Goal: Complete application form

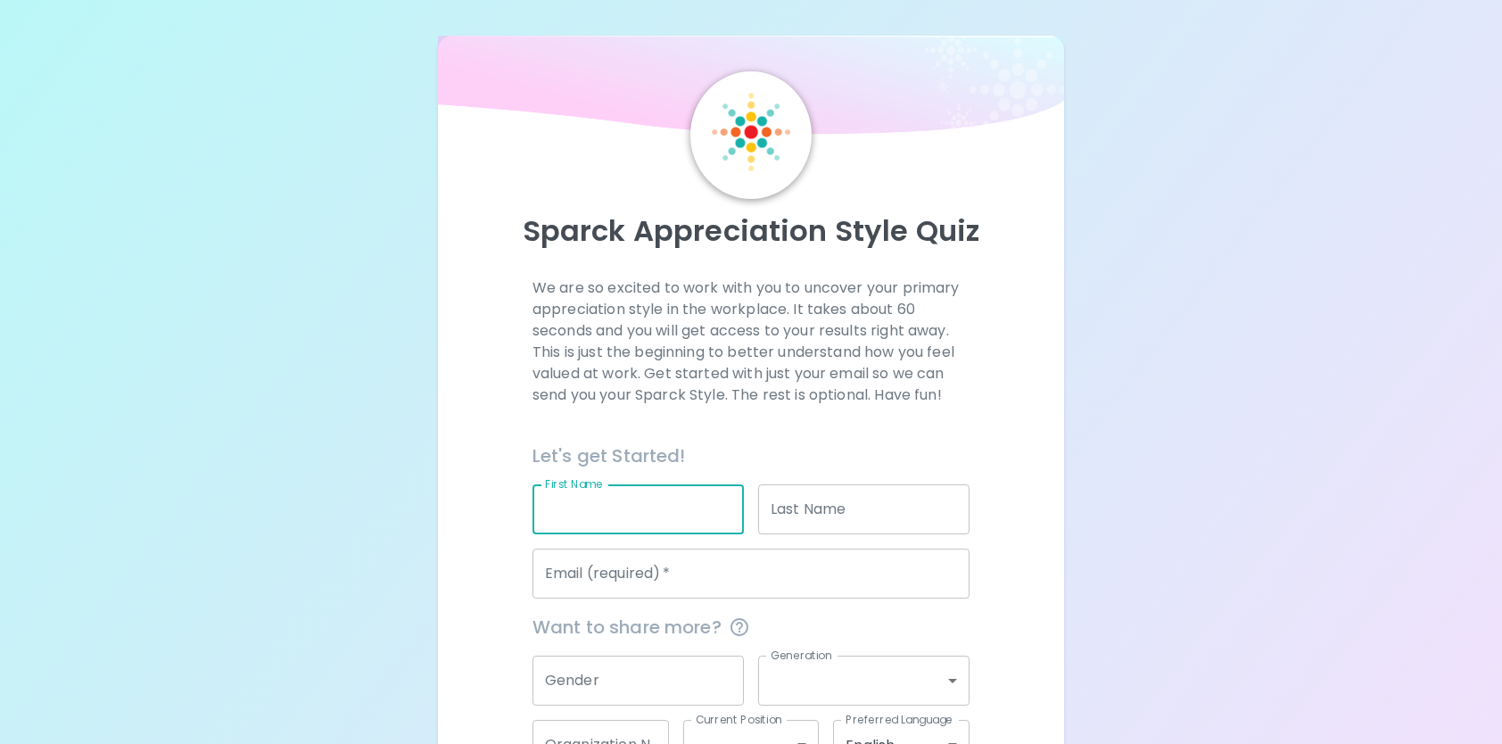
click at [650, 501] on input "First Name" at bounding box center [638, 509] width 211 height 50
type input "Eve"
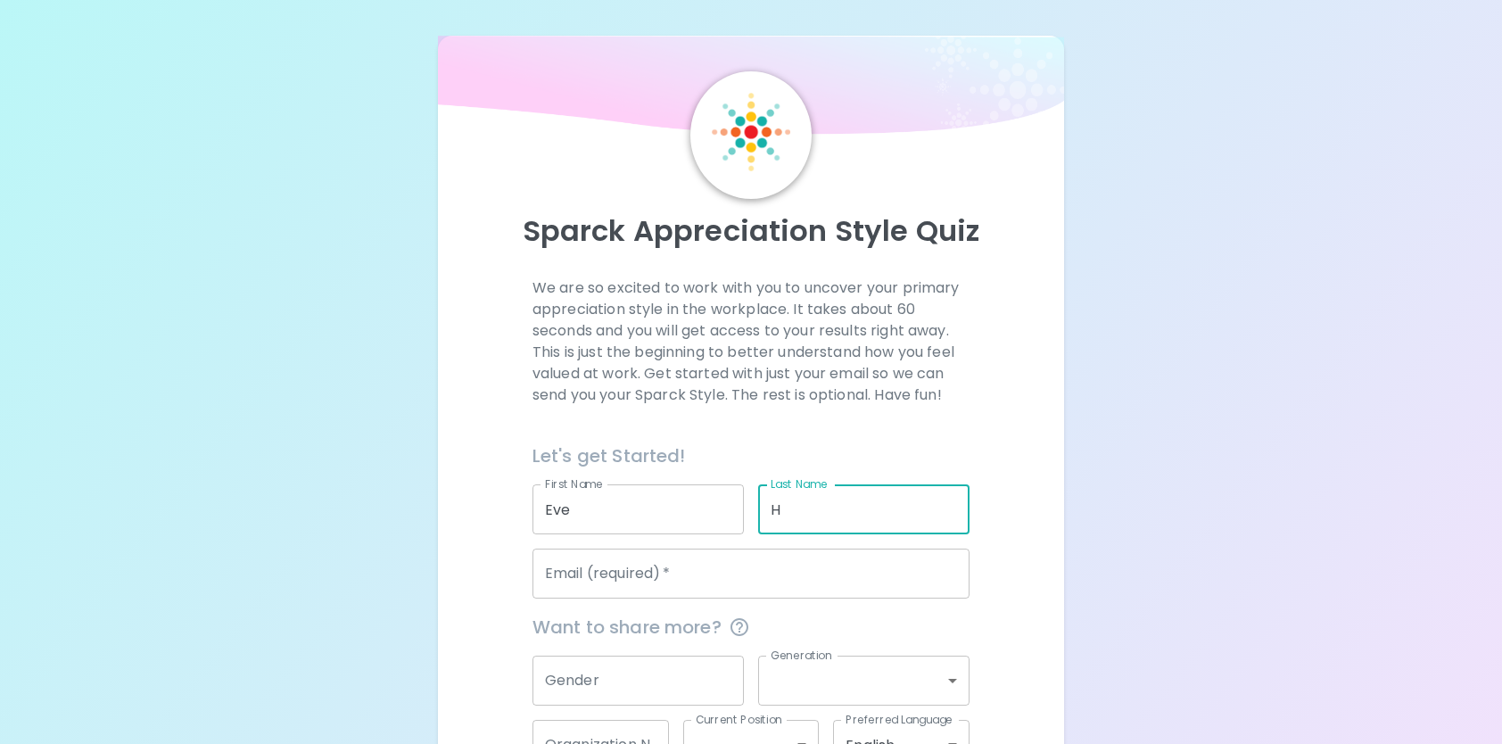
type input "H"
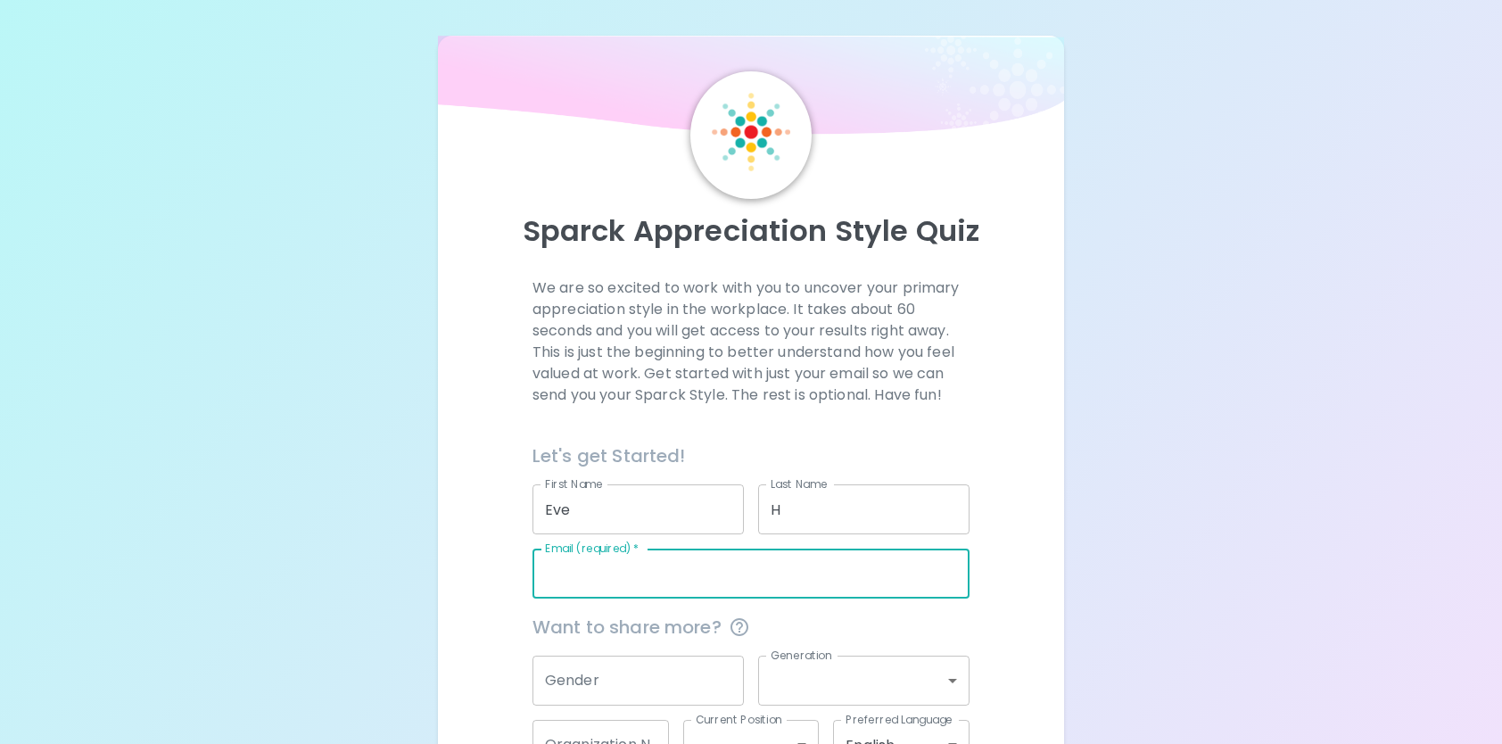
click at [651, 572] on input "Email (required)   *" at bounding box center [751, 574] width 437 height 50
type input "[EMAIL_ADDRESS][PERSON_NAME][DOMAIN_NAME]"
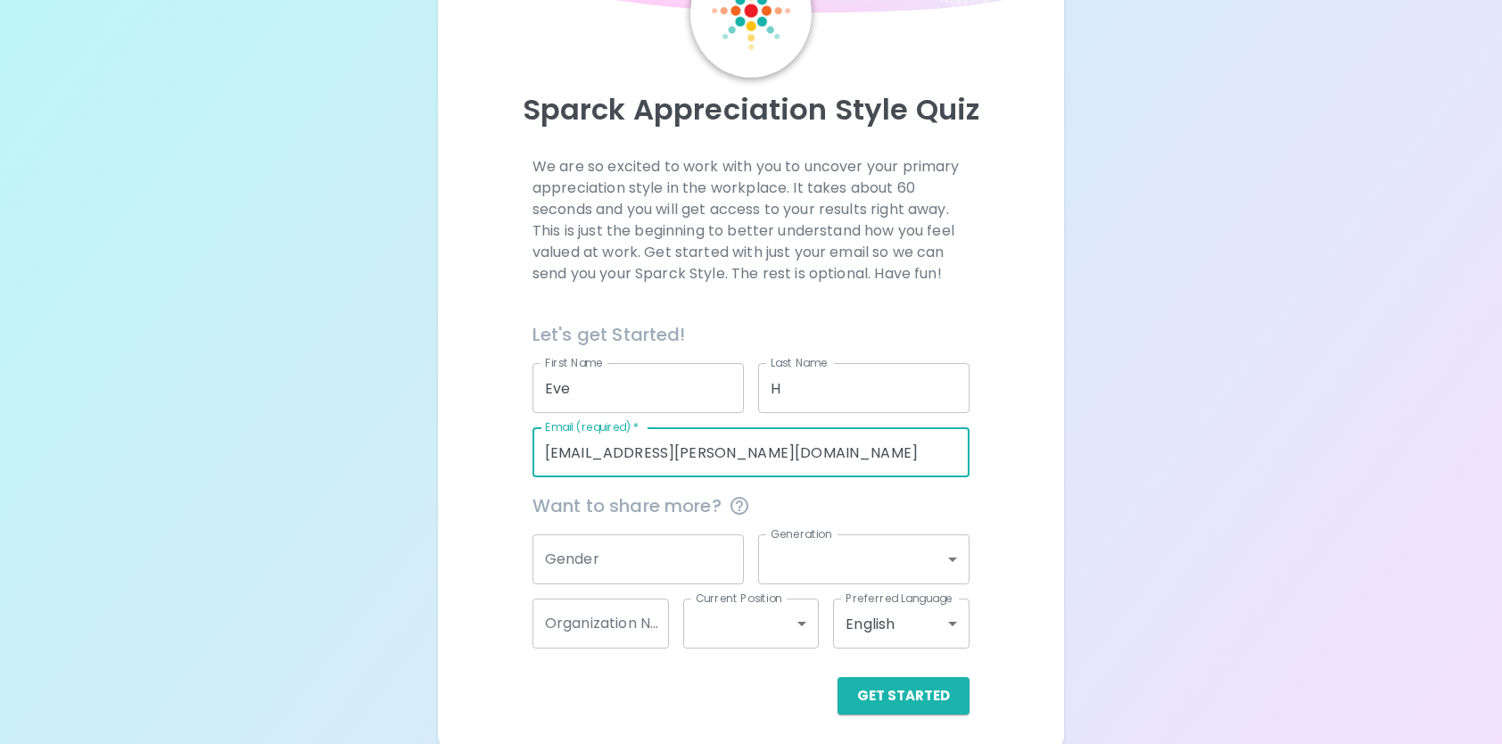
scroll to position [127, 0]
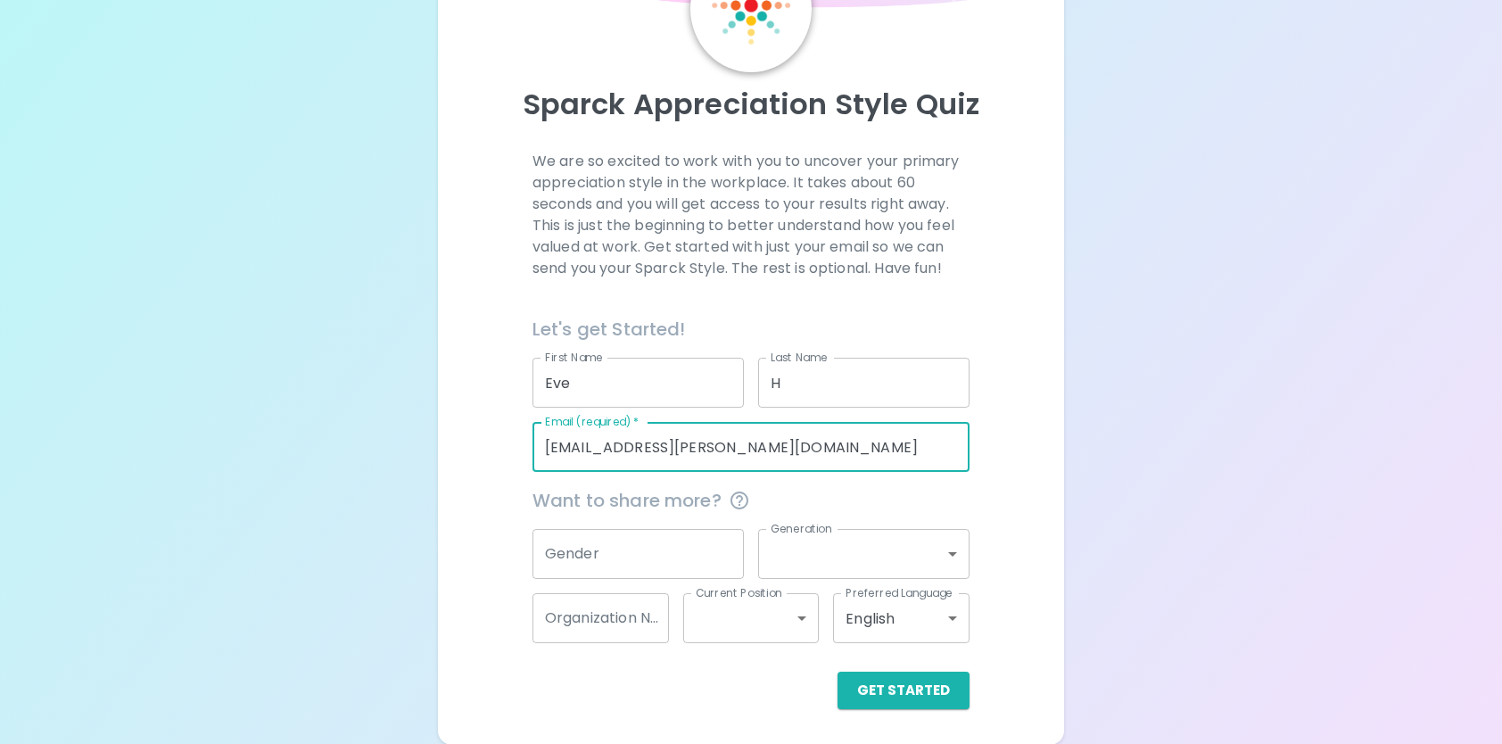
click at [644, 553] on input "Gender" at bounding box center [638, 554] width 211 height 50
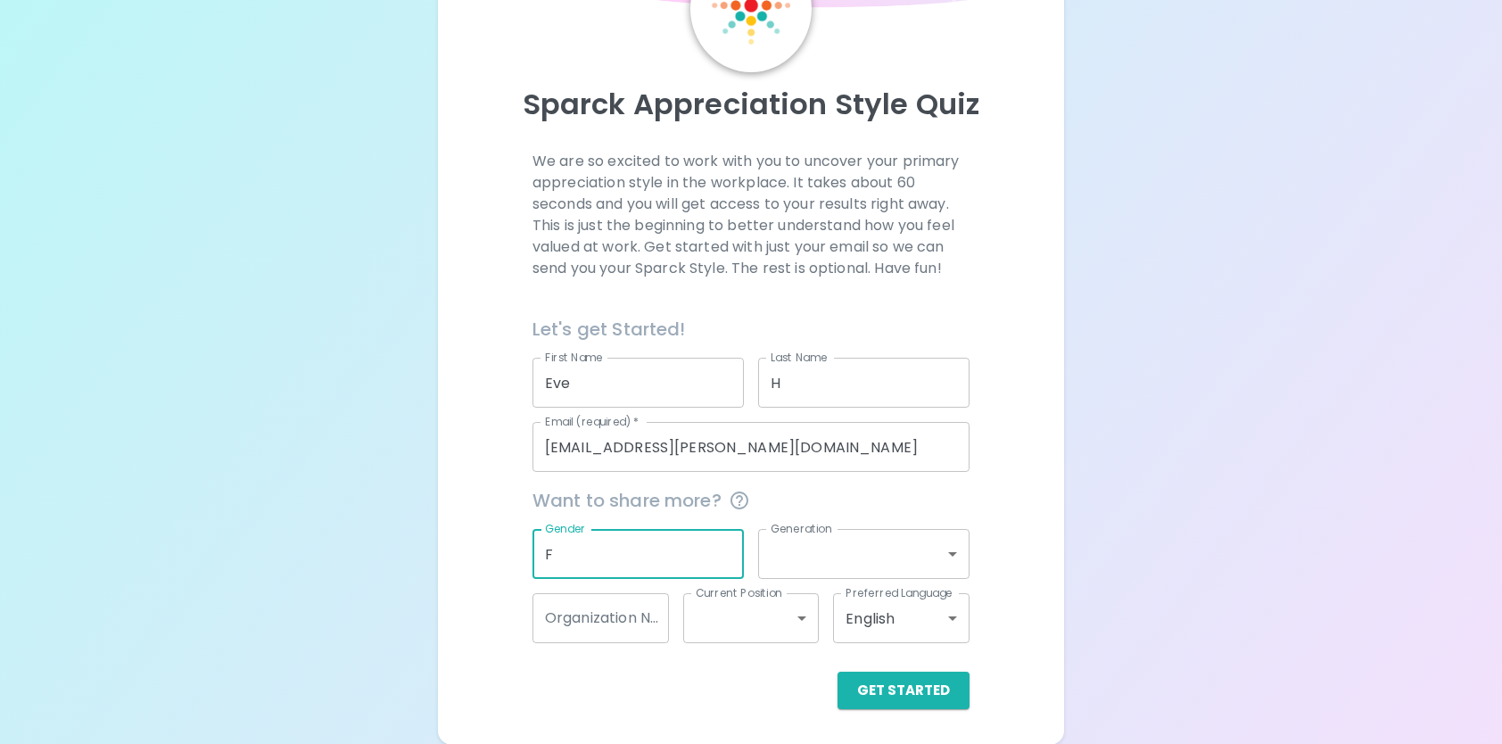
type input "F"
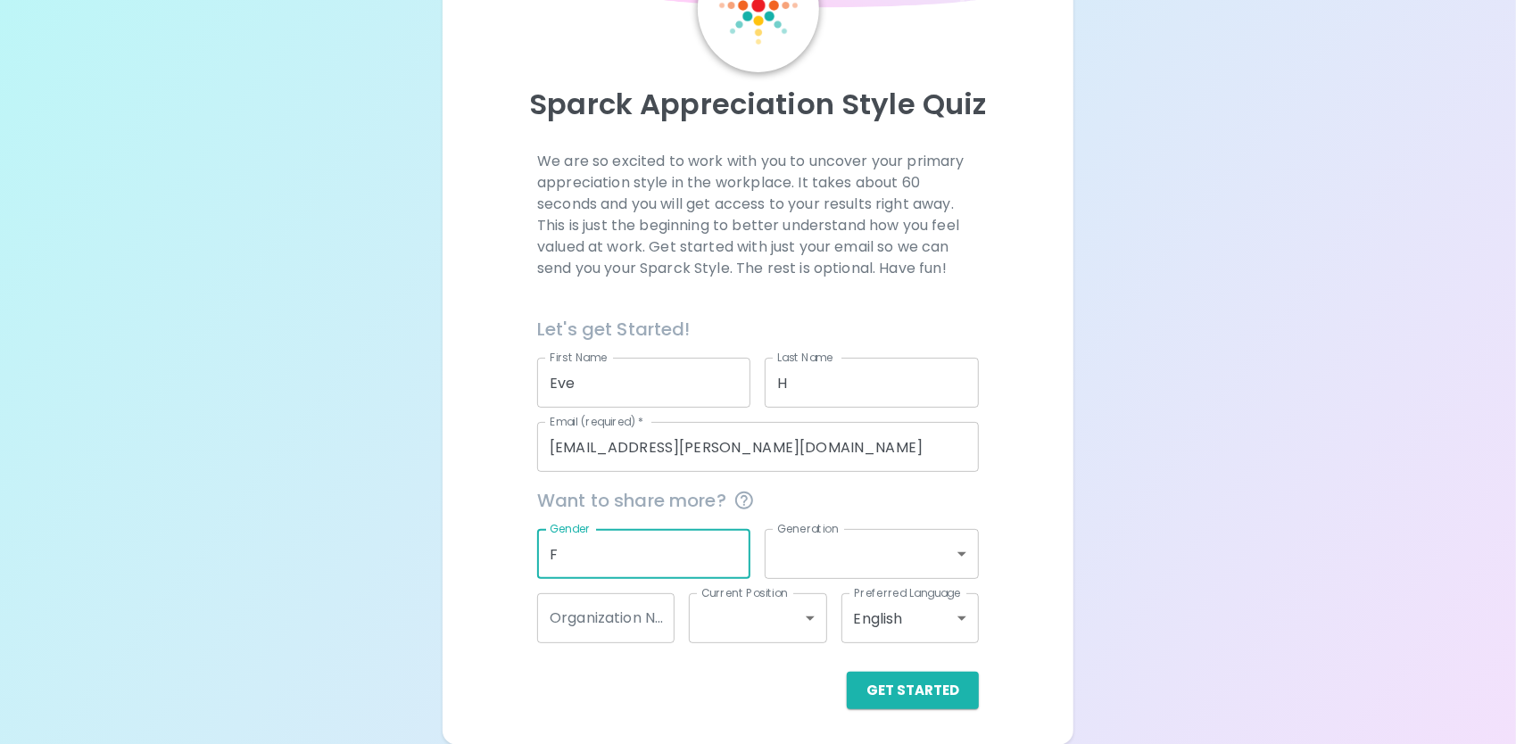
click at [849, 541] on body "Sparck Appreciation Style Quiz We are so excited to work with you to uncover yo…" at bounding box center [758, 309] width 1516 height 872
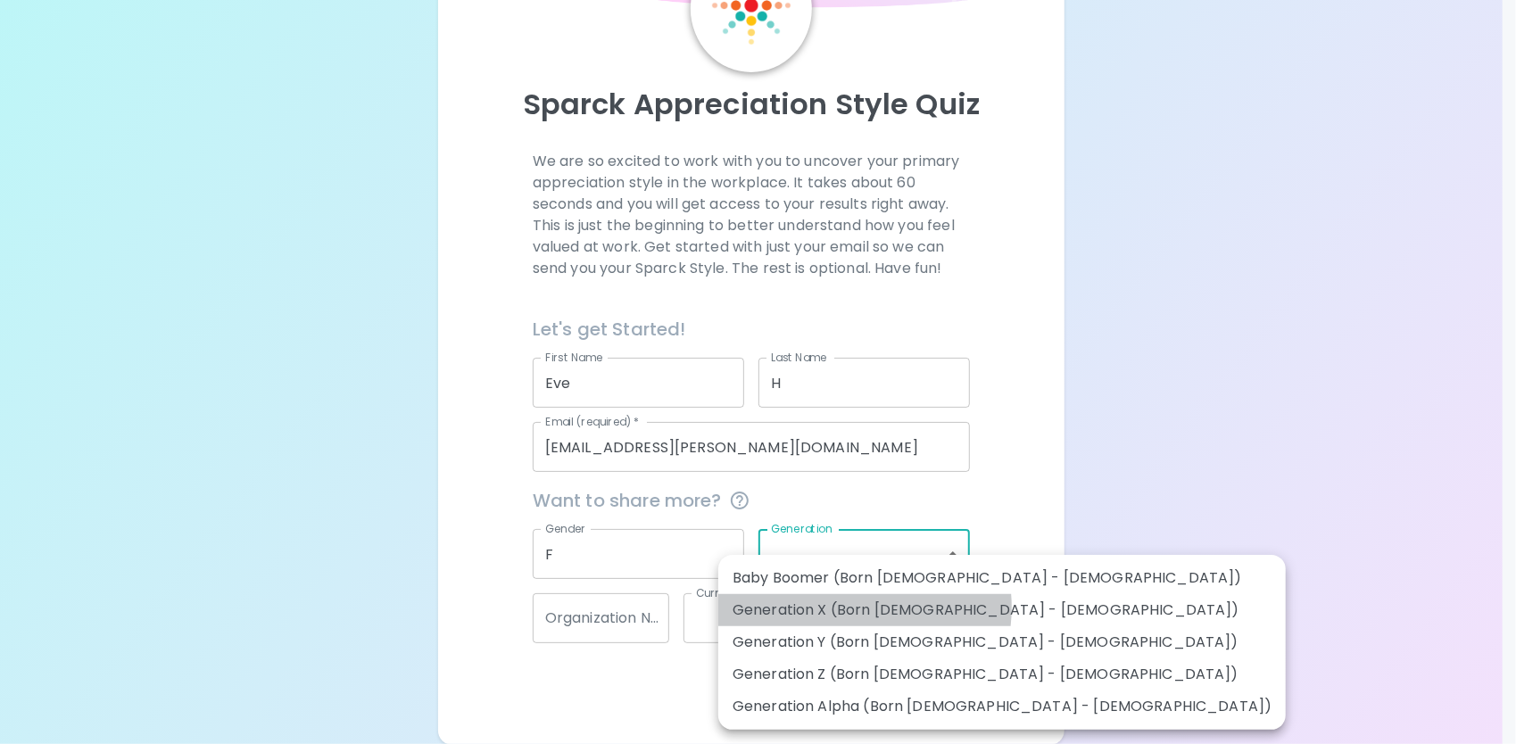
click at [840, 608] on li "Generation X (Born [DEMOGRAPHIC_DATA] - [DEMOGRAPHIC_DATA])" at bounding box center [1001, 610] width 567 height 32
type input "generation_x"
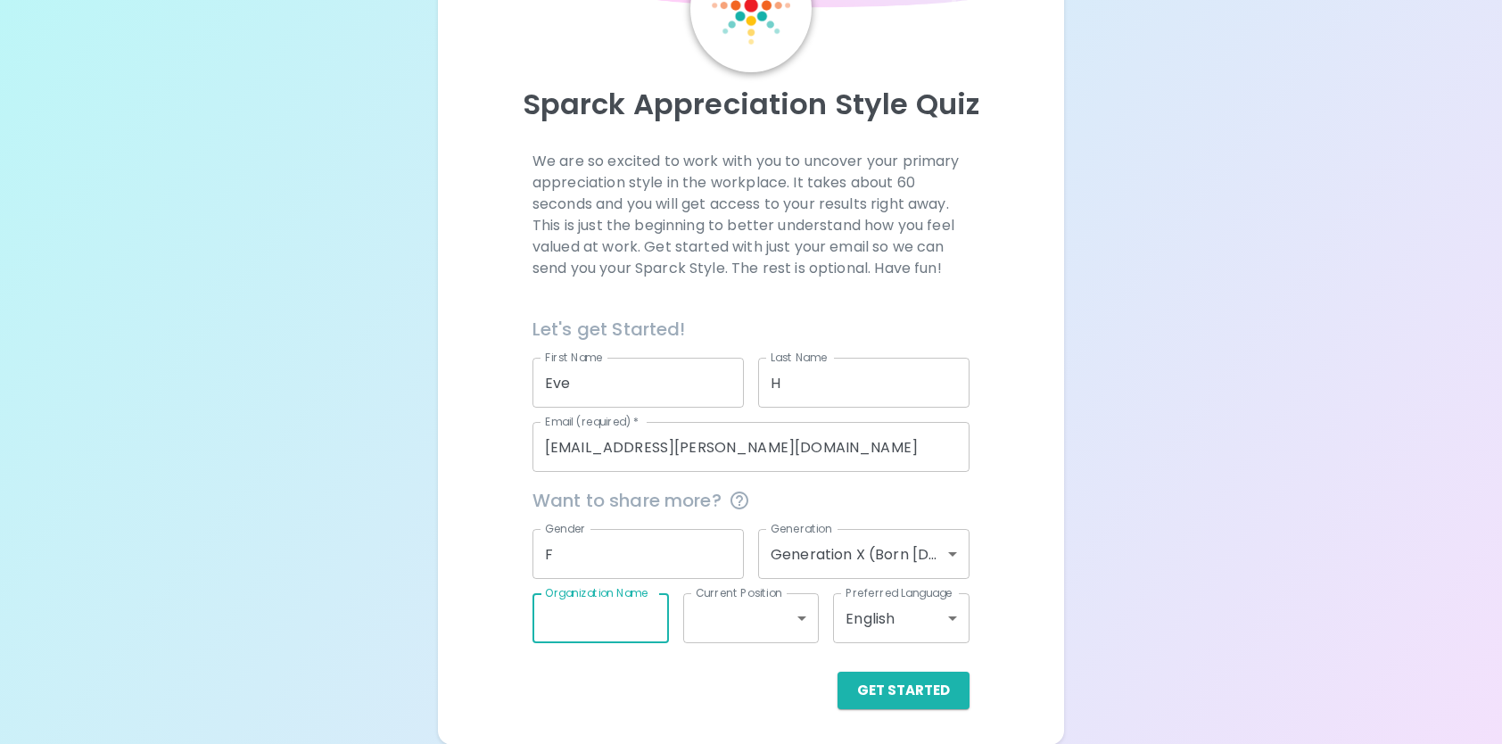
click at [600, 615] on input "Organization Name" at bounding box center [601, 618] width 137 height 50
type input "Sephora"
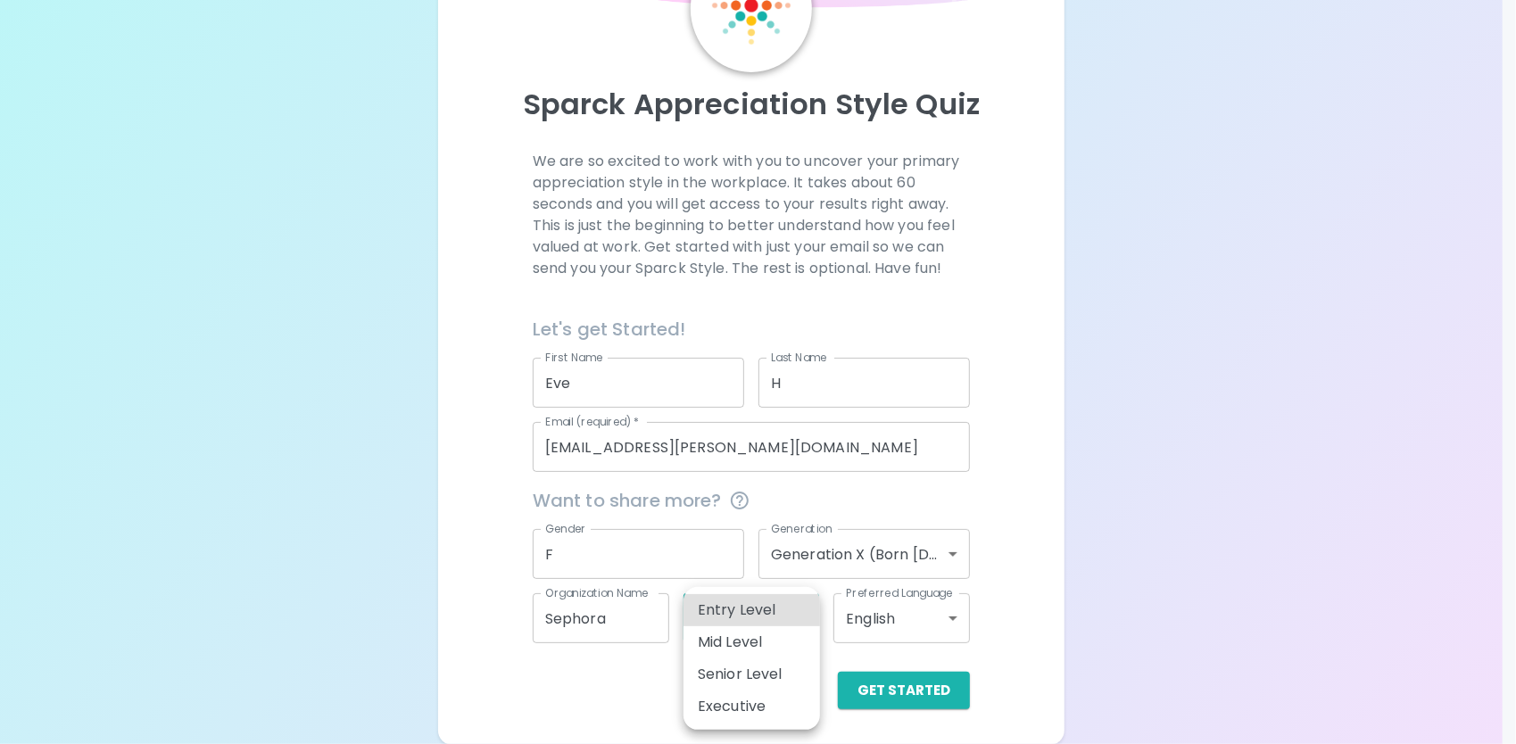
click at [776, 605] on body "Sparck Appreciation Style Quiz We are so excited to work with you to uncover yo…" at bounding box center [758, 309] width 1516 height 872
click at [769, 671] on li "Senior Level" at bounding box center [751, 674] width 137 height 32
click at [744, 603] on body "Sparck Appreciation Style Quiz We are so excited to work with you to uncover yo…" at bounding box center [758, 309] width 1516 height 872
click at [764, 716] on li "Executive" at bounding box center [751, 707] width 137 height 32
type input "executive"
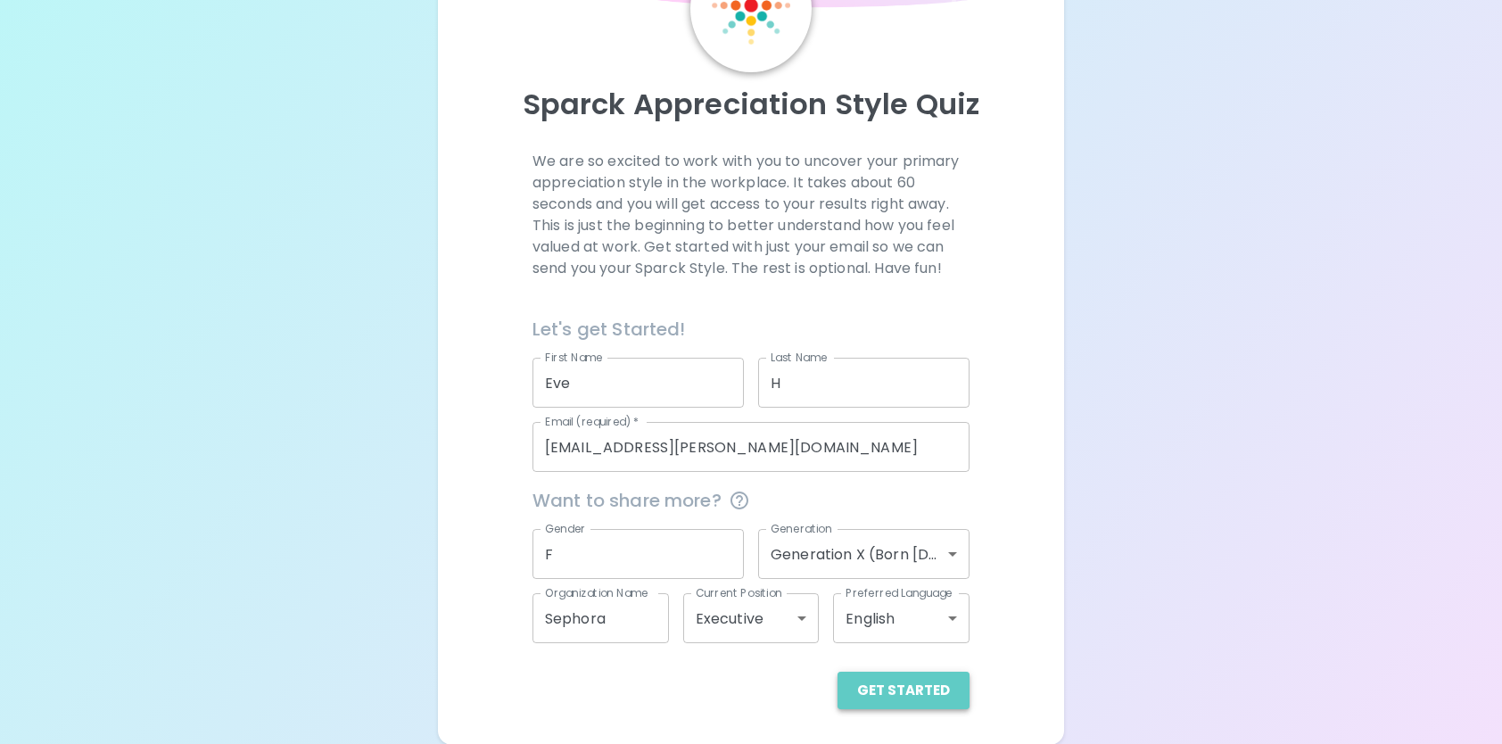
click at [909, 683] on button "Get Started" at bounding box center [904, 690] width 132 height 37
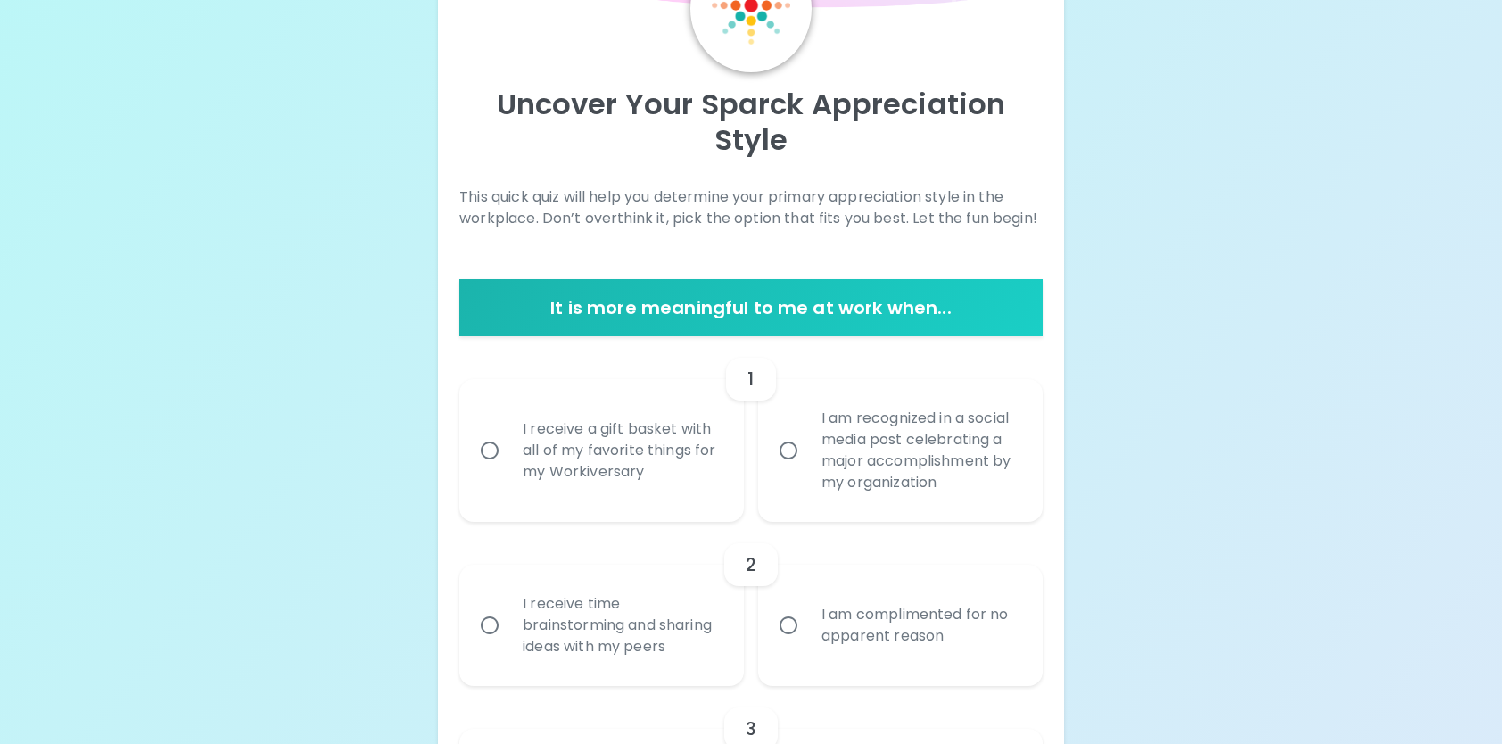
click at [594, 451] on div "I receive a gift basket with all of my favorite things for my Workiversary" at bounding box center [622, 450] width 226 height 107
click at [509, 451] on input "I receive a gift basket with all of my favorite things for my Workiversary" at bounding box center [489, 450] width 37 height 37
radio input "true"
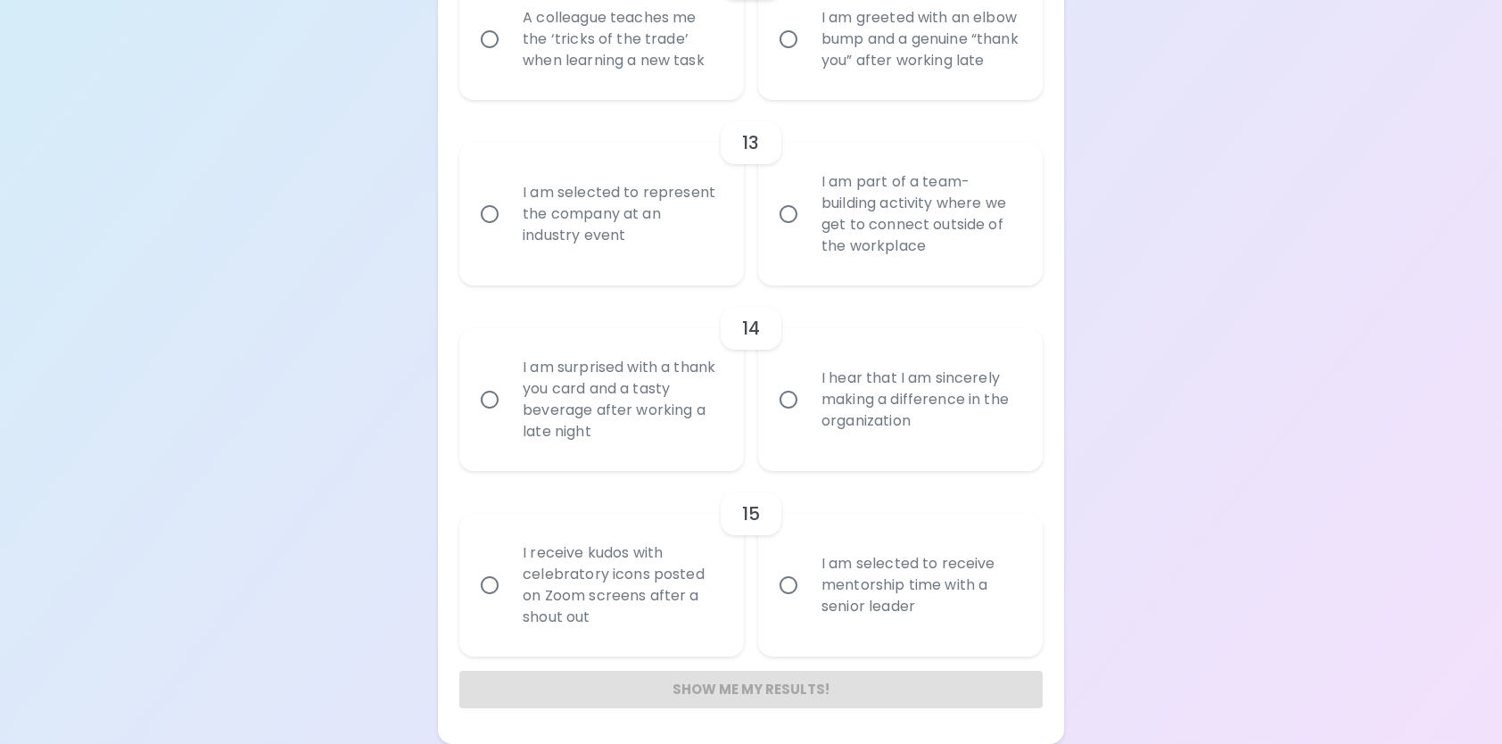
scroll to position [2461, 0]
click at [764, 691] on div "Show me my results!" at bounding box center [751, 689] width 584 height 37
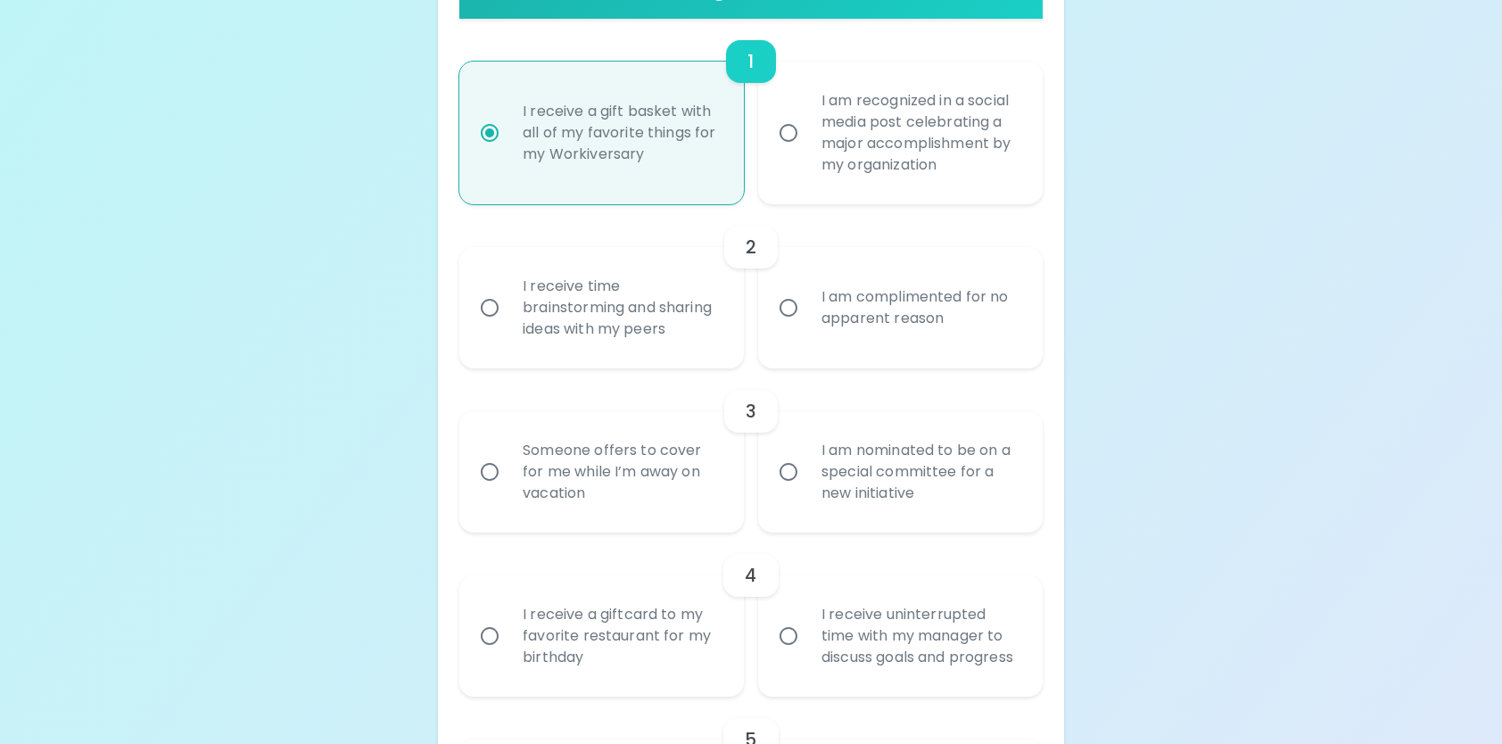
scroll to position [446, 0]
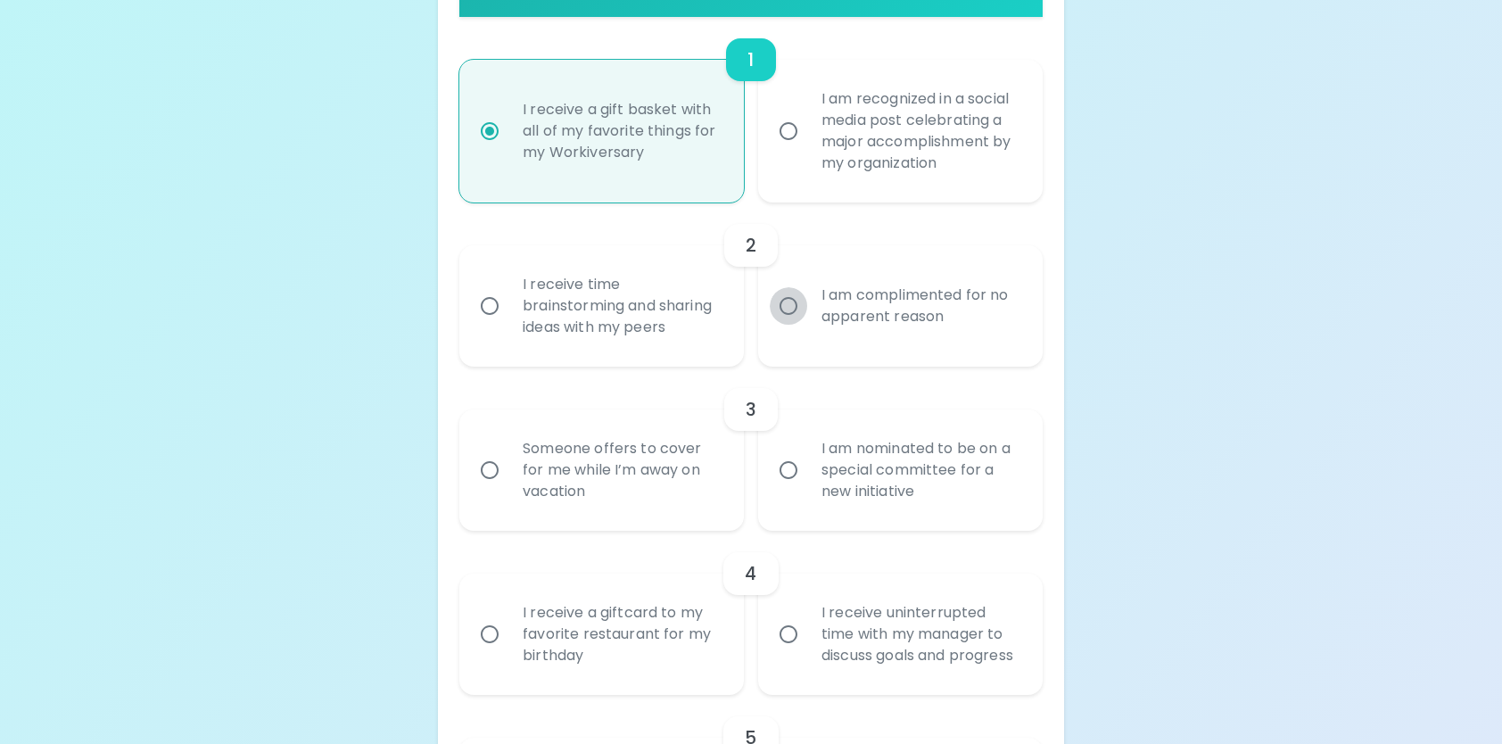
click at [783, 309] on input "I am complimented for no apparent reason" at bounding box center [788, 305] width 37 height 37
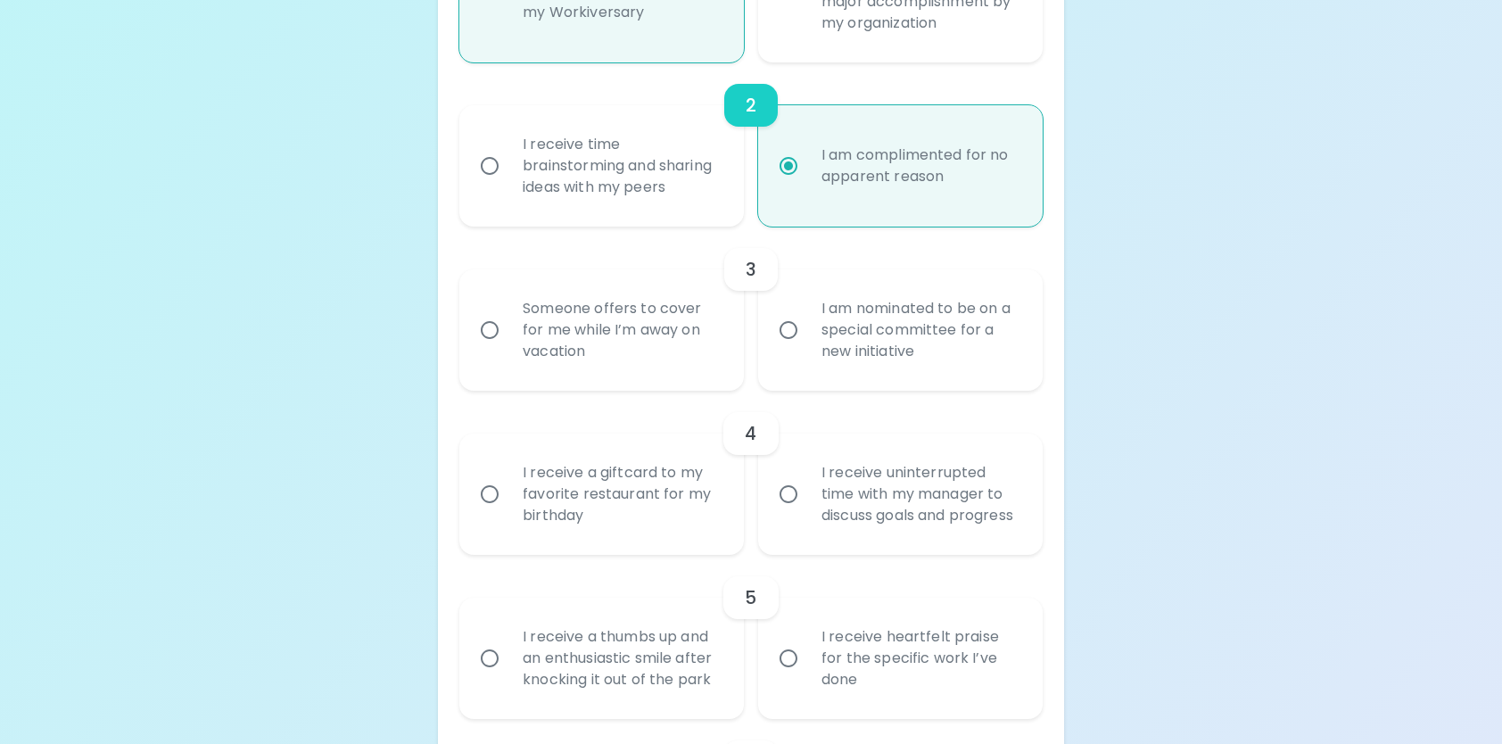
scroll to position [589, 0]
radio input "true"
click at [488, 157] on input "I receive time brainstorming and sharing ideas with my peers" at bounding box center [489, 163] width 37 height 37
radio input "true"
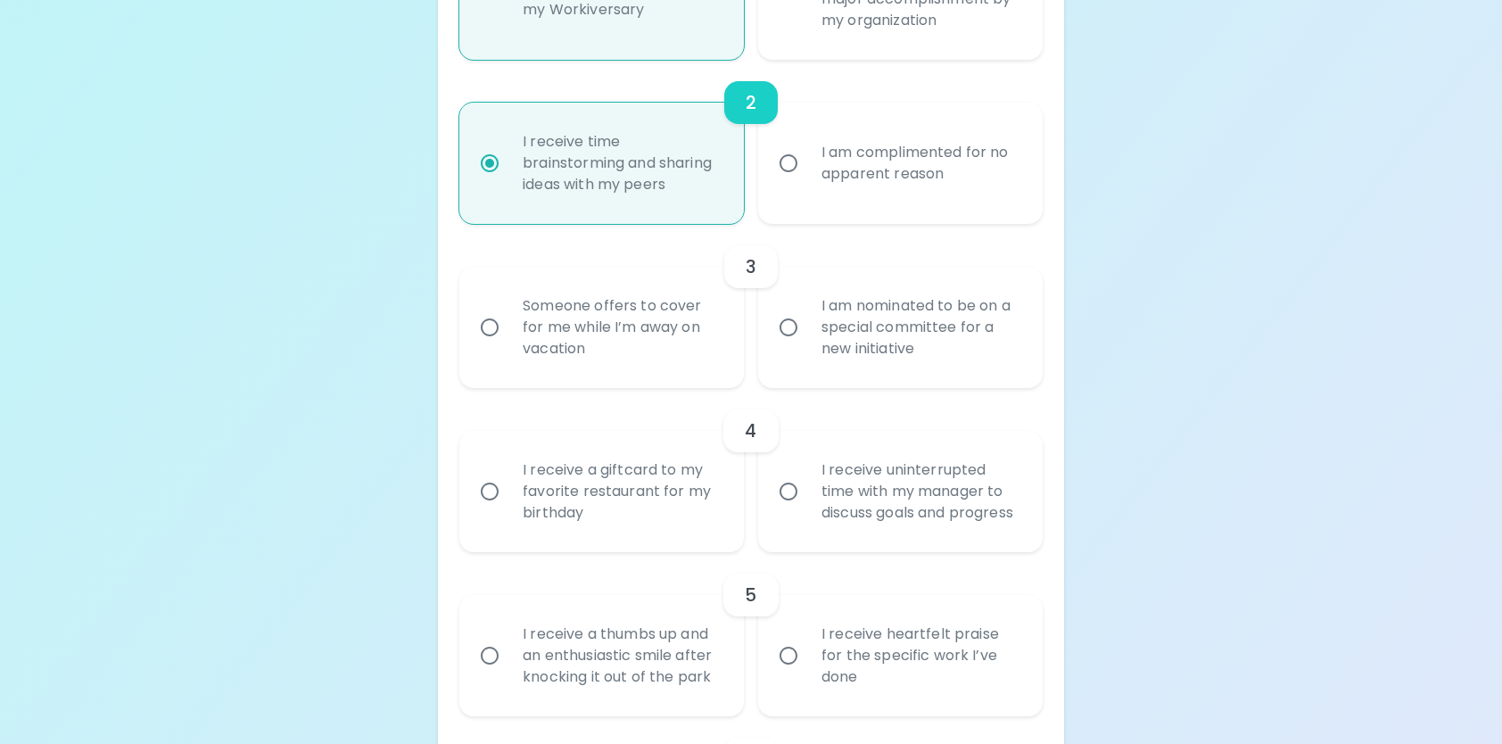
radio input "true"
click at [787, 319] on input "I am nominated to be on a special committee for a new initiative" at bounding box center [788, 327] width 37 height 37
radio input "false"
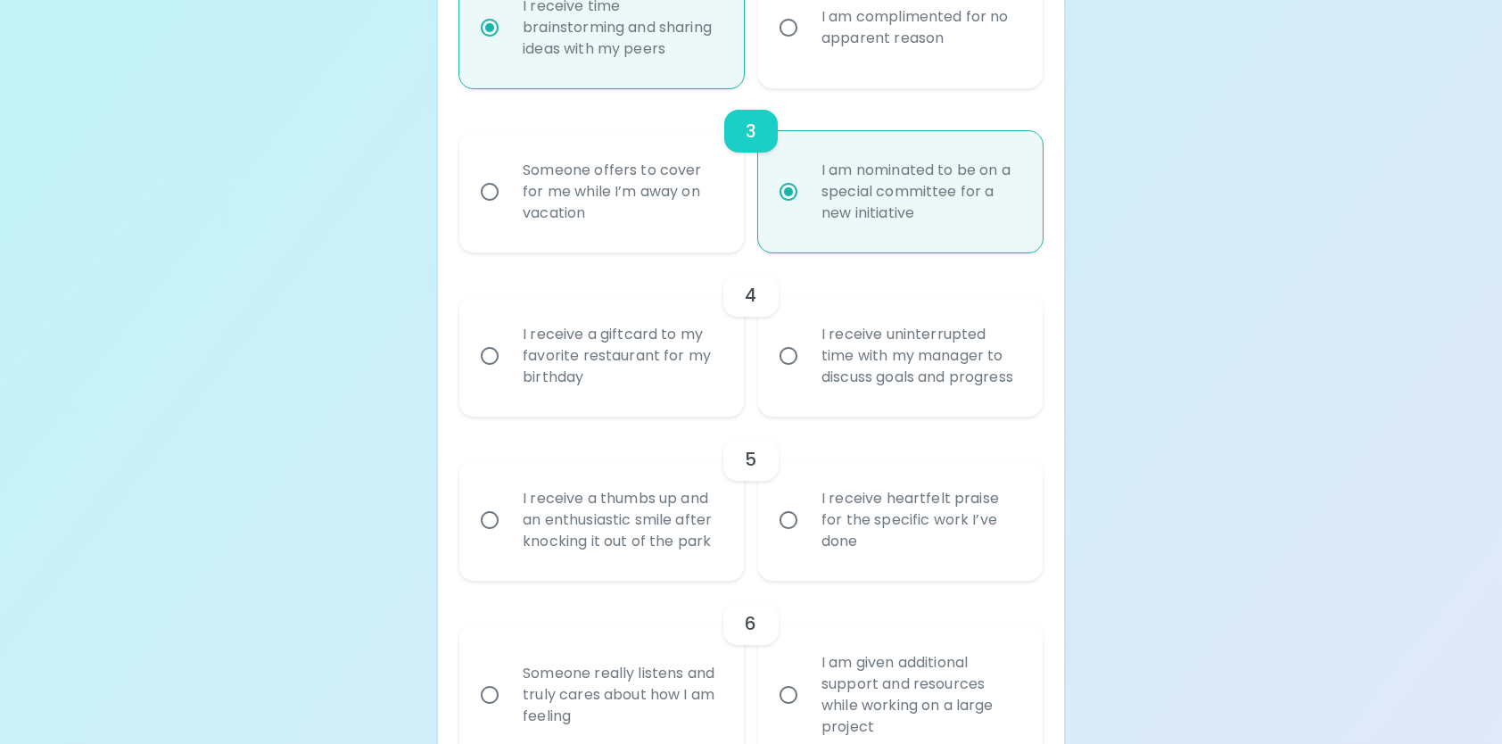
scroll to position [732, 0]
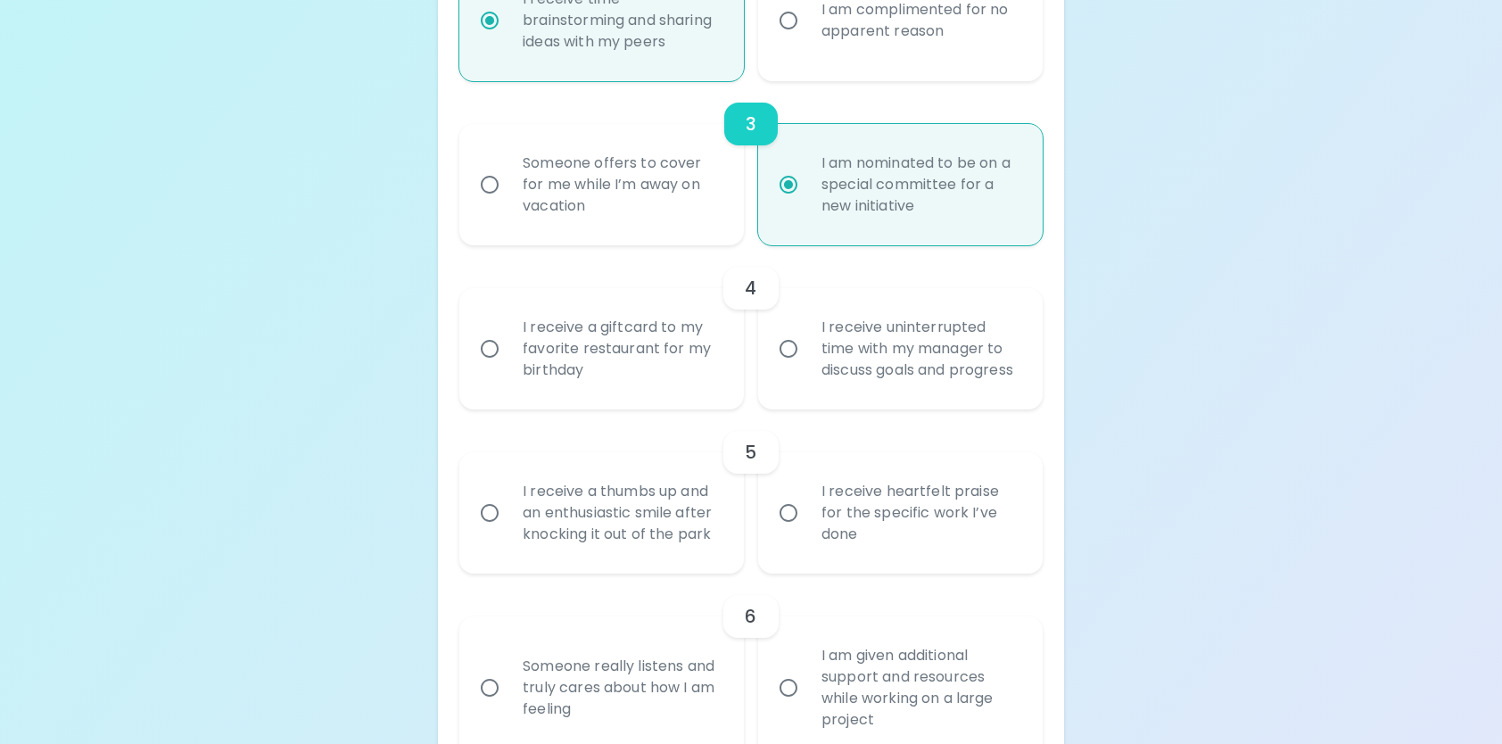
radio input "true"
click at [790, 355] on input "I receive uninterrupted time with my manager to discuss goals and progress" at bounding box center [788, 348] width 37 height 37
radio input "false"
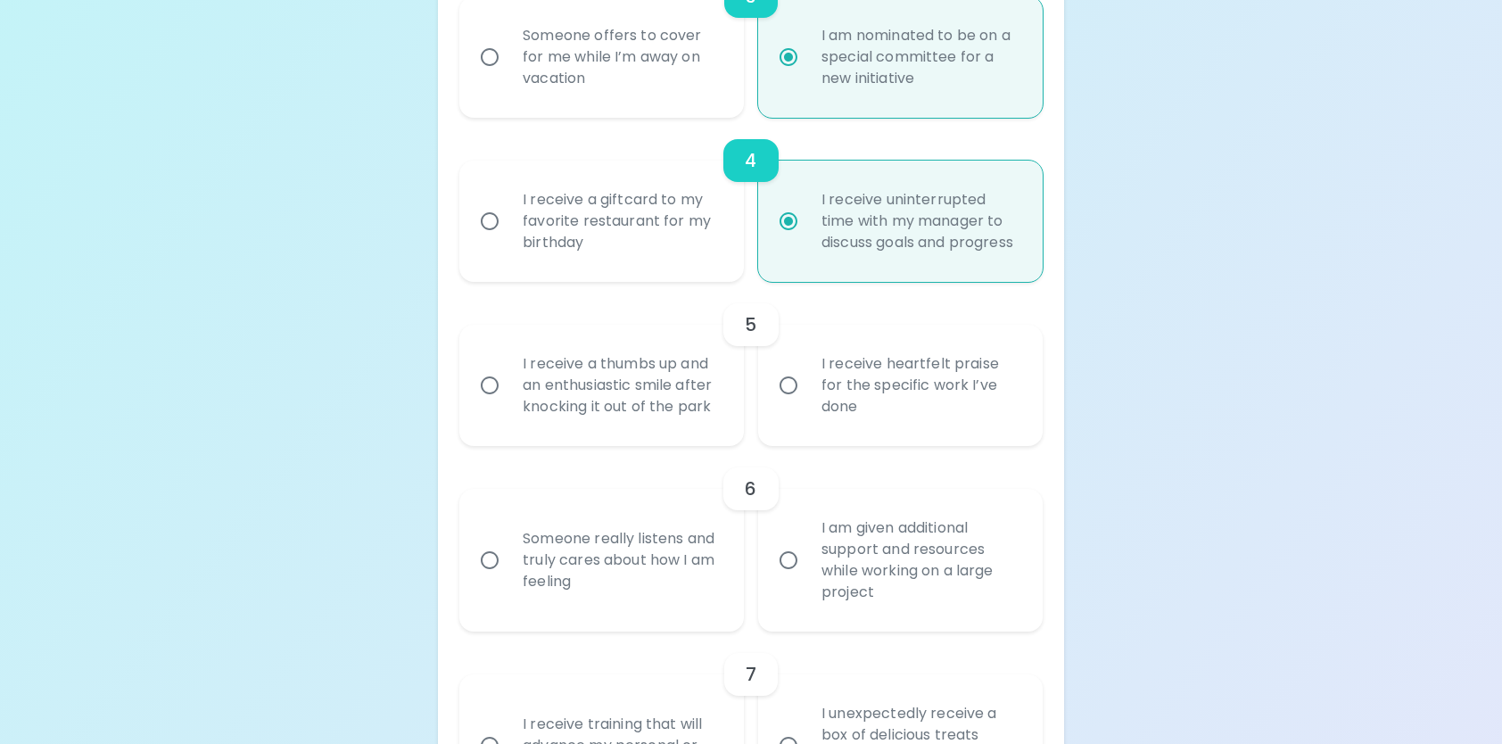
scroll to position [874, 0]
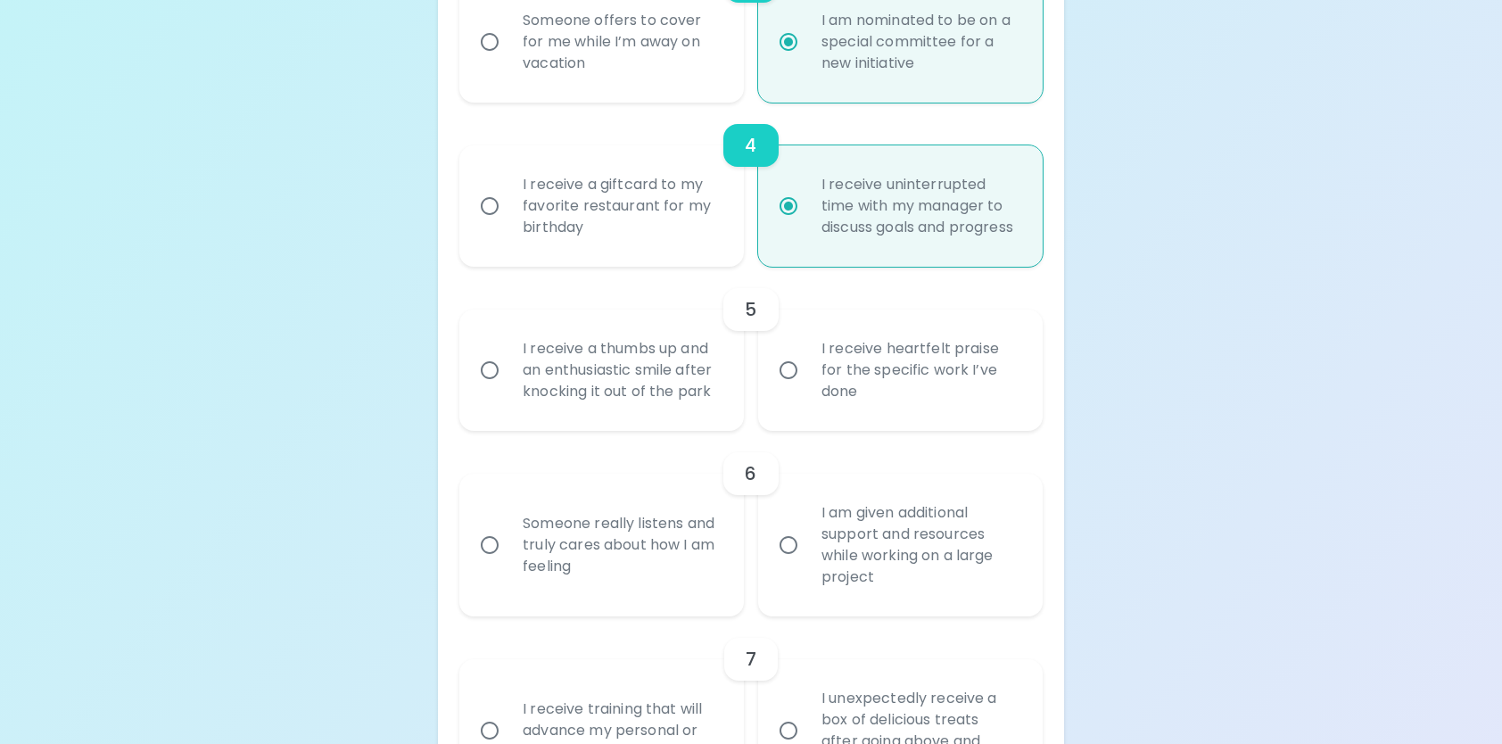
radio input "true"
click at [786, 388] on input "I receive heartfelt praise for the specific work I’ve done" at bounding box center [788, 370] width 37 height 37
radio input "false"
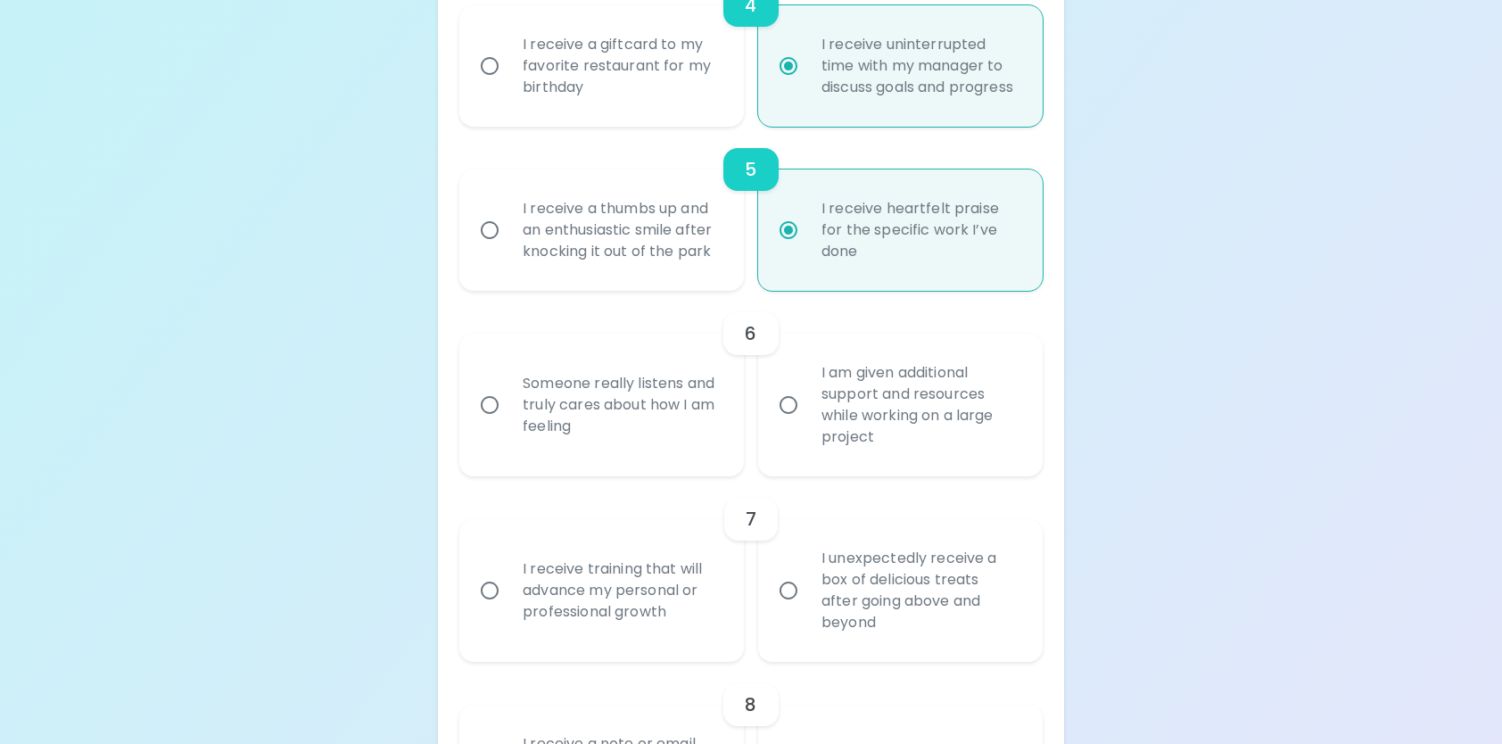
scroll to position [1017, 0]
radio input "true"
click at [796, 421] on input "I am given additional support and resources while working on a large project" at bounding box center [788, 402] width 37 height 37
radio input "false"
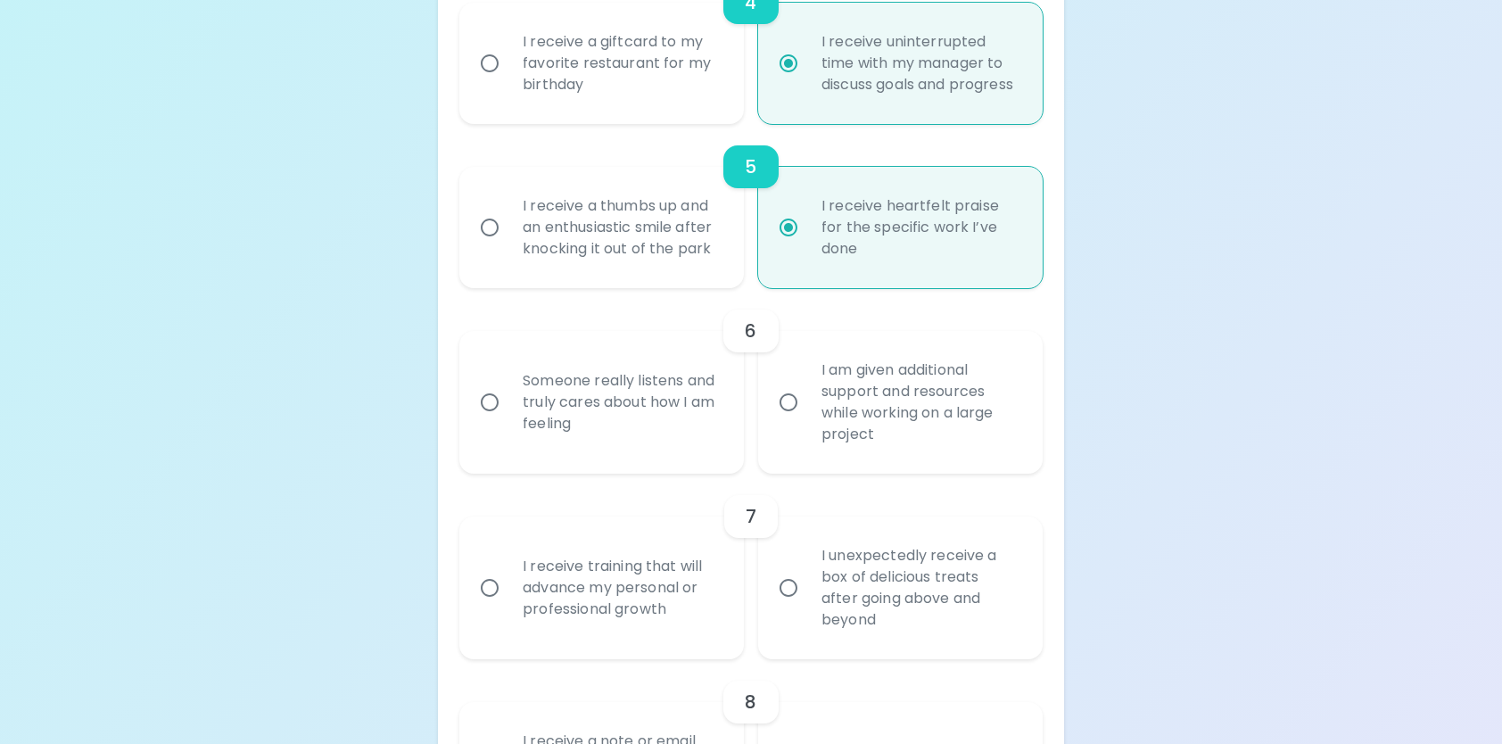
radio input "false"
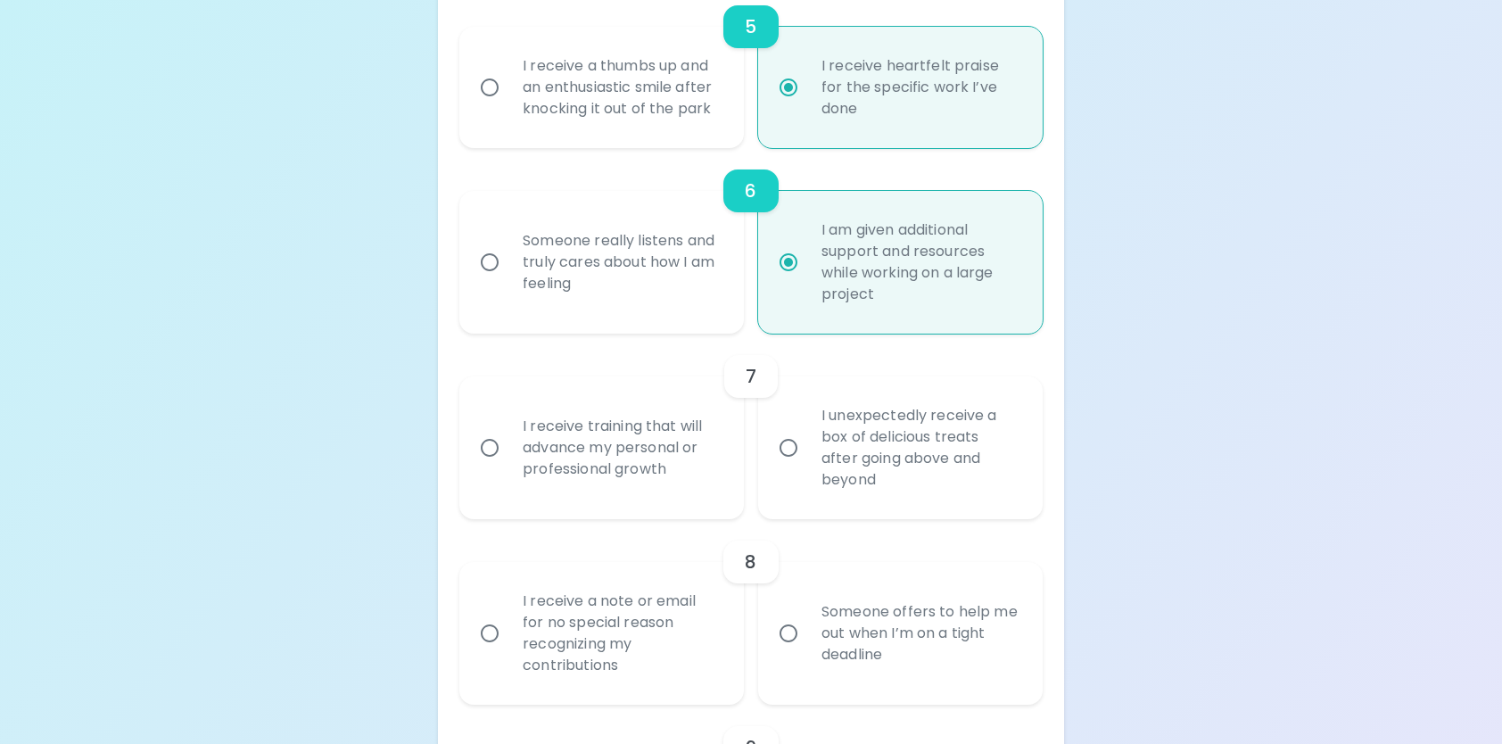
scroll to position [1160, 0]
radio input "true"
click at [517, 467] on div "I receive training that will advance my personal or professional growth" at bounding box center [622, 445] width 226 height 107
click at [509, 464] on input "I receive training that will advance my personal or professional growth" at bounding box center [489, 444] width 37 height 37
radio input "false"
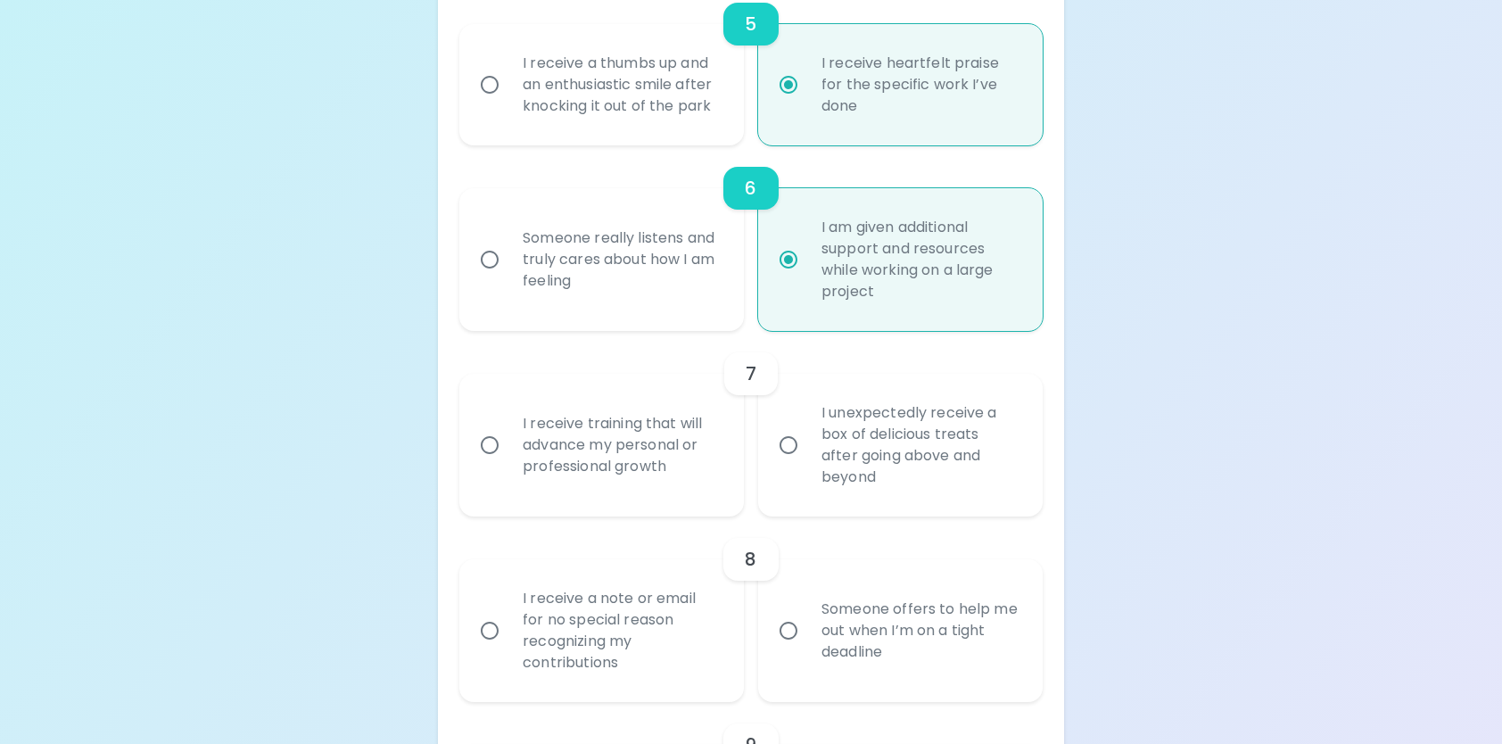
radio input "false"
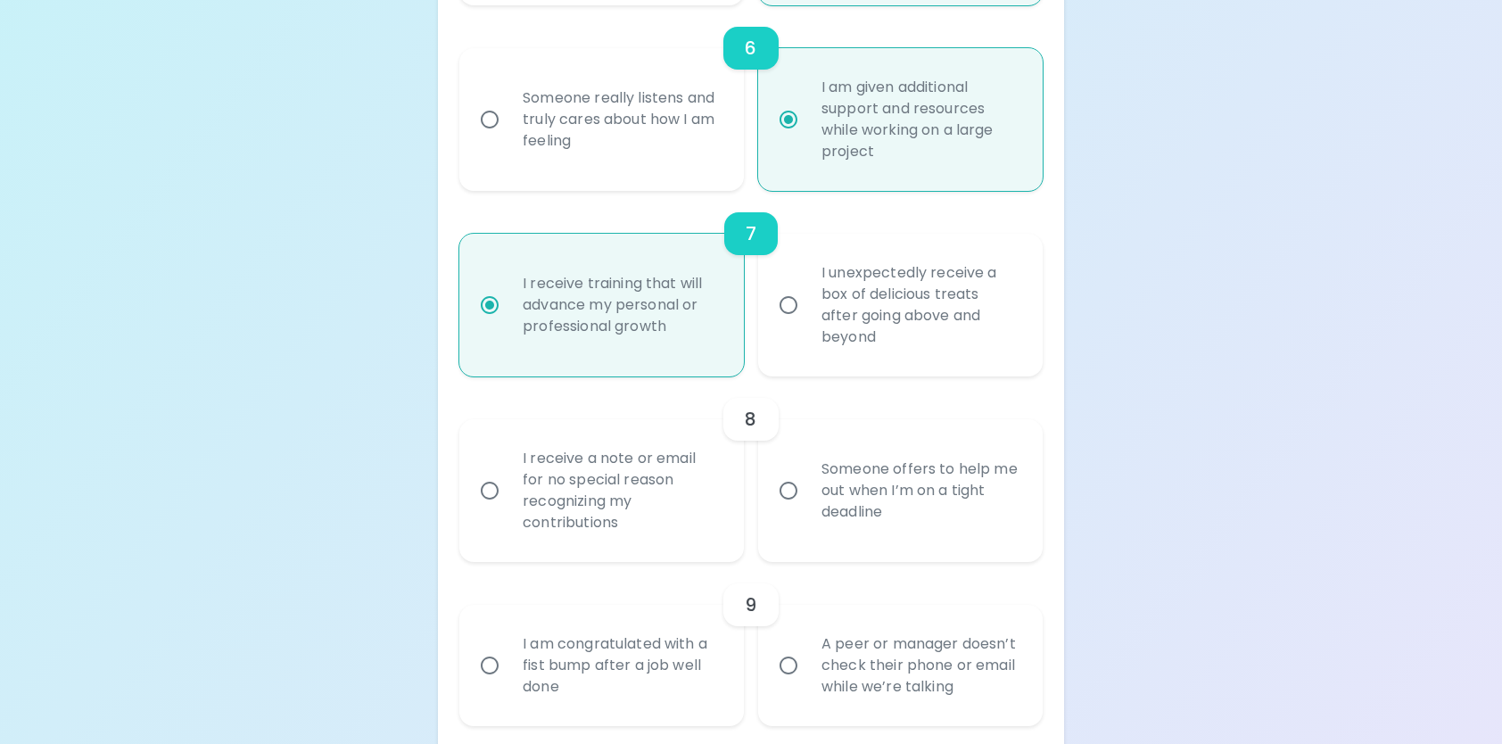
scroll to position [1303, 0]
radio input "true"
click at [707, 515] on div "I receive a note or email for no special reason recognizing my contributions" at bounding box center [622, 488] width 226 height 128
click at [509, 507] on input "I receive a note or email for no special reason recognizing my contributions" at bounding box center [489, 487] width 37 height 37
radio input "false"
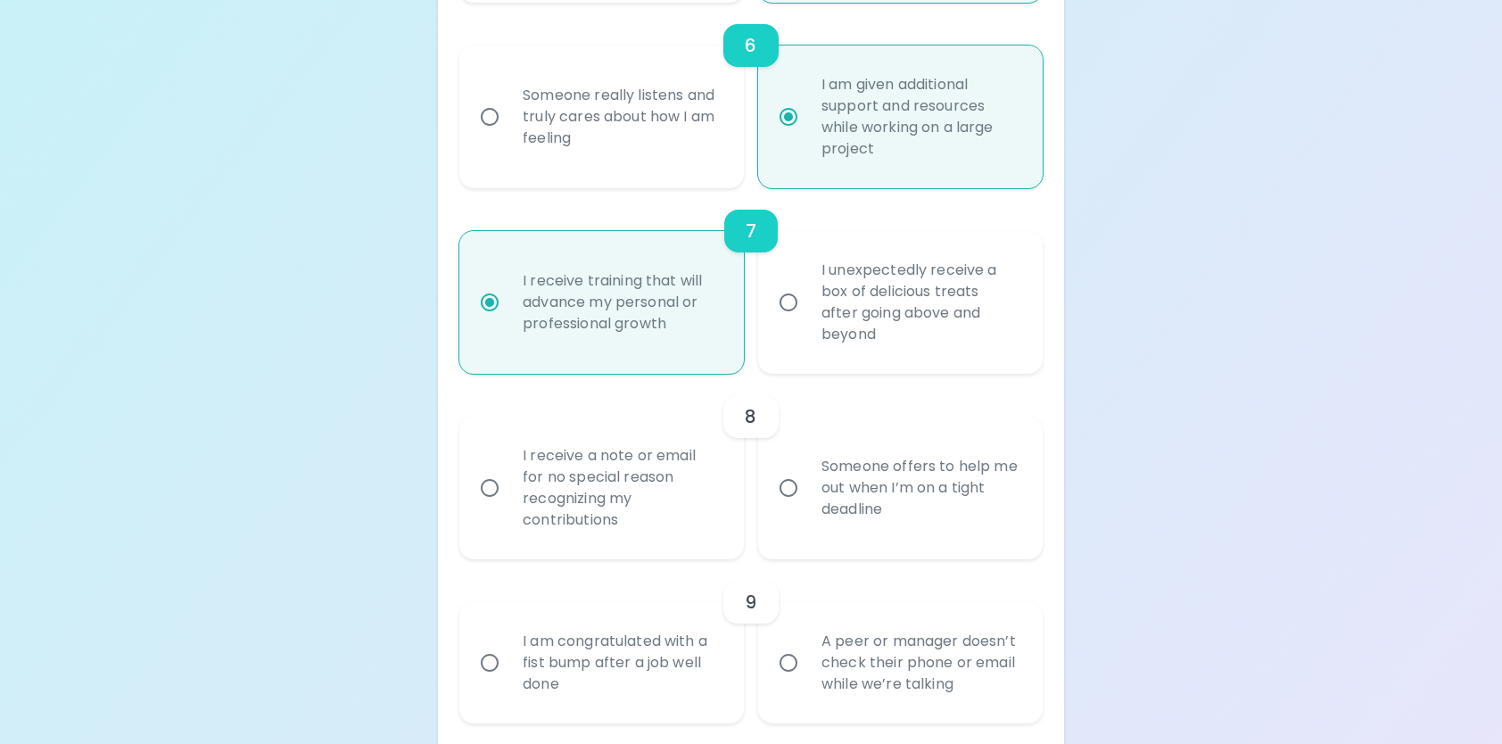
radio input "false"
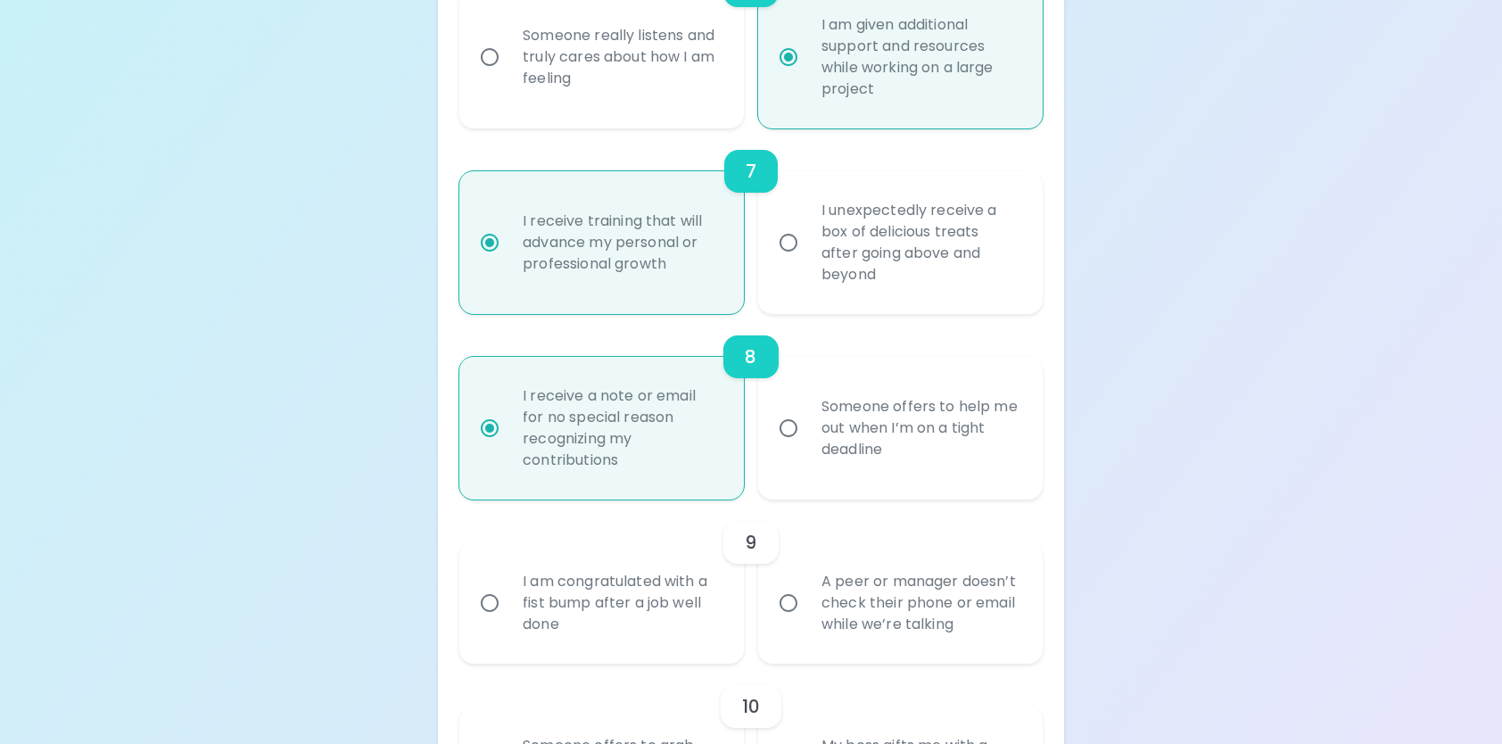
scroll to position [1445, 0]
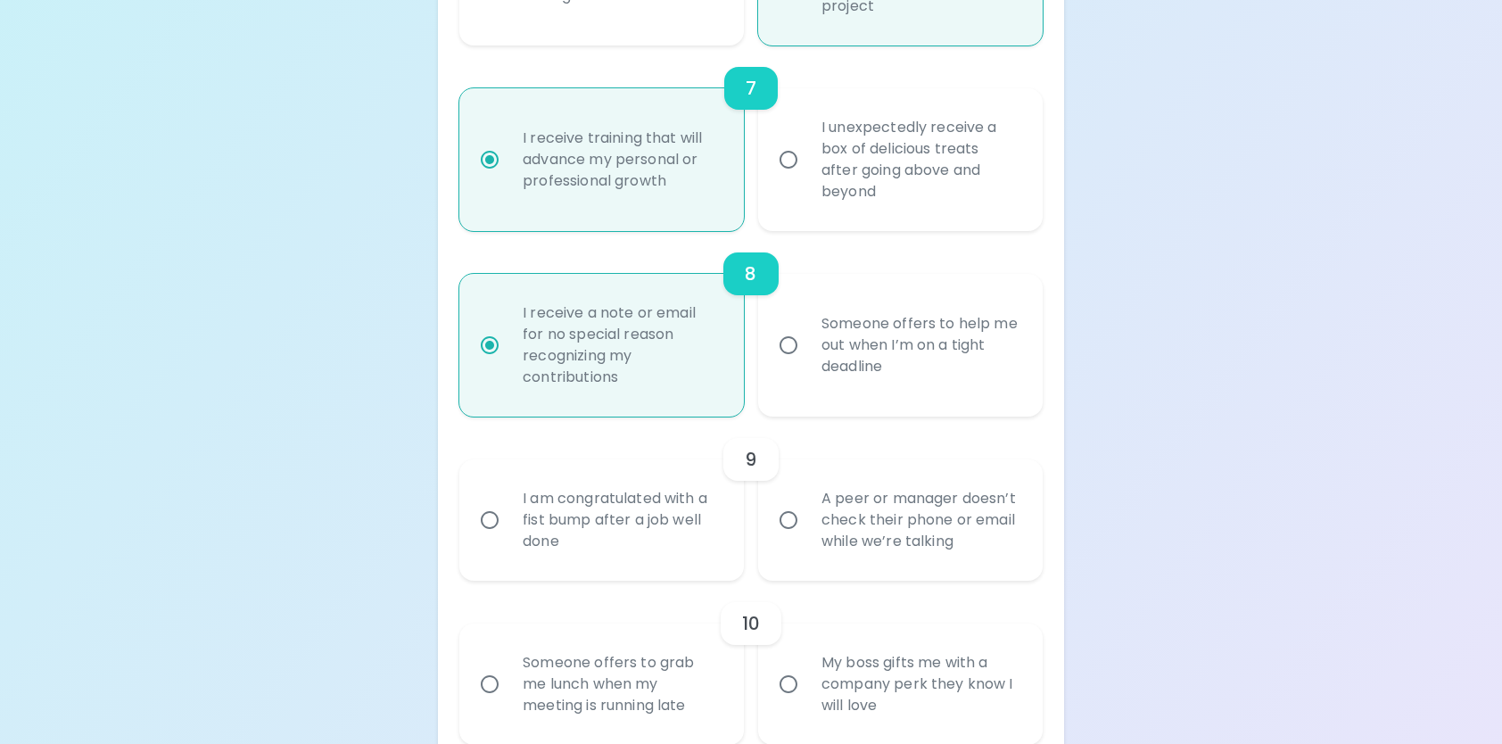
radio input "true"
click at [788, 364] on input "Someone offers to help me out when I’m on a tight deadline" at bounding box center [788, 345] width 37 height 37
radio input "false"
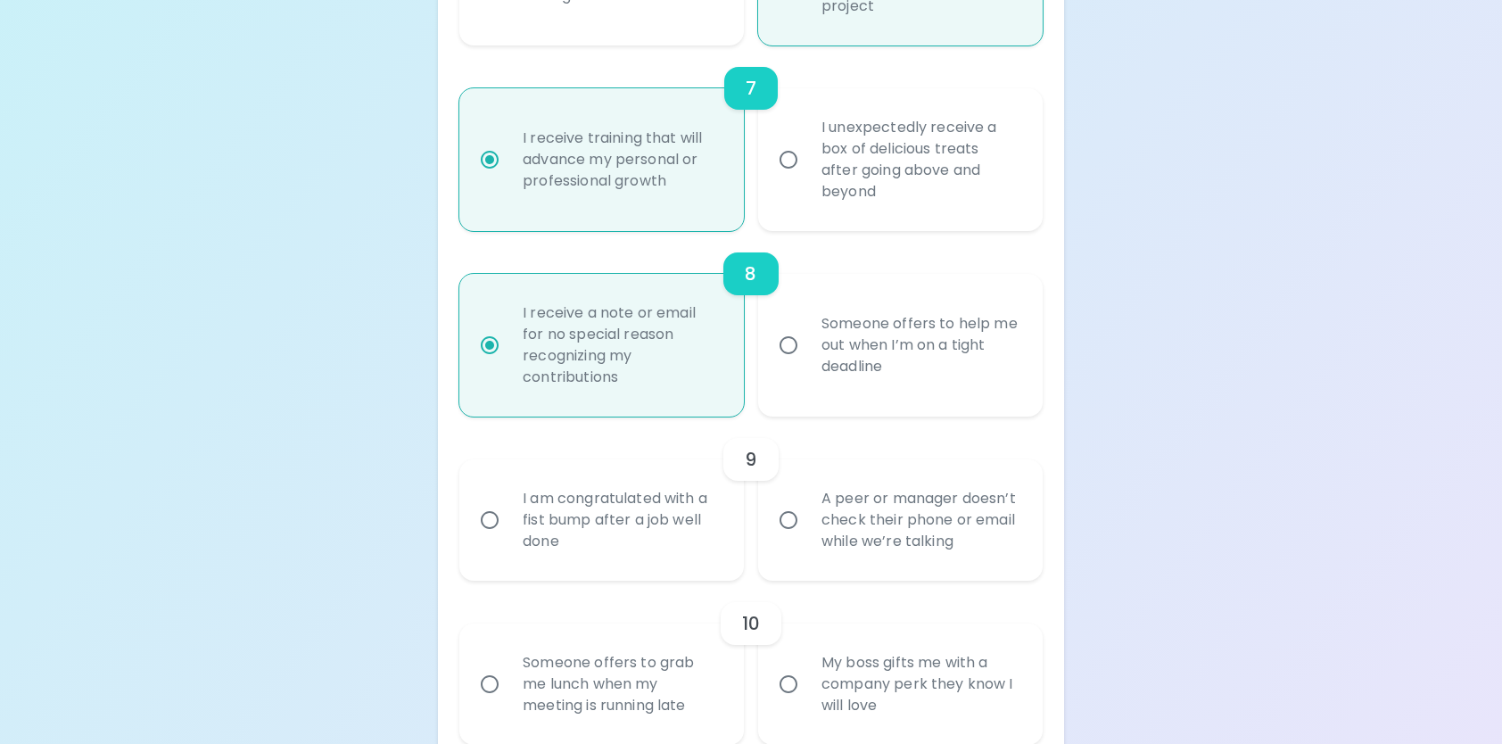
radio input "false"
radio input "true"
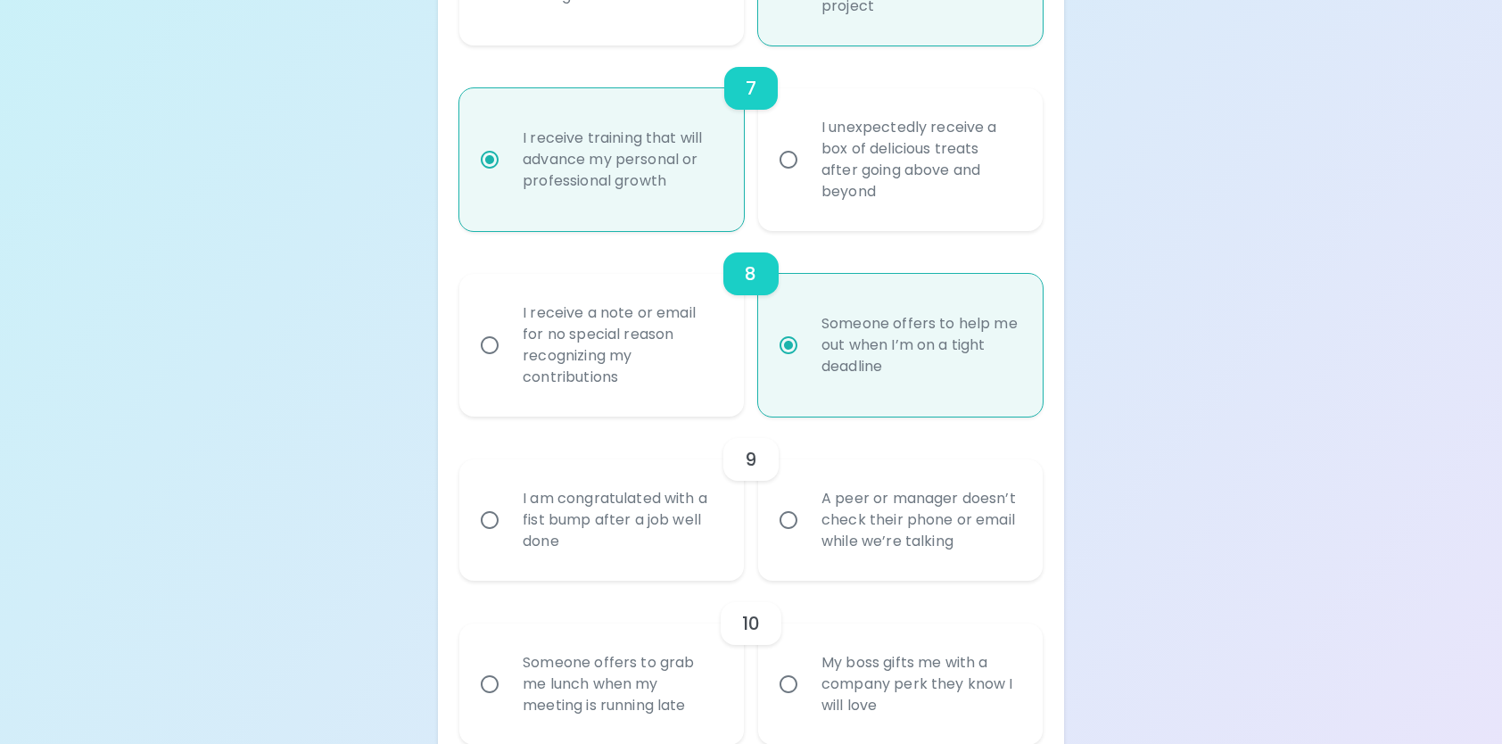
radio input "true"
click at [788, 533] on input "A peer or manager doesn’t check their phone or email while we’re talking" at bounding box center [788, 519] width 37 height 37
radio input "false"
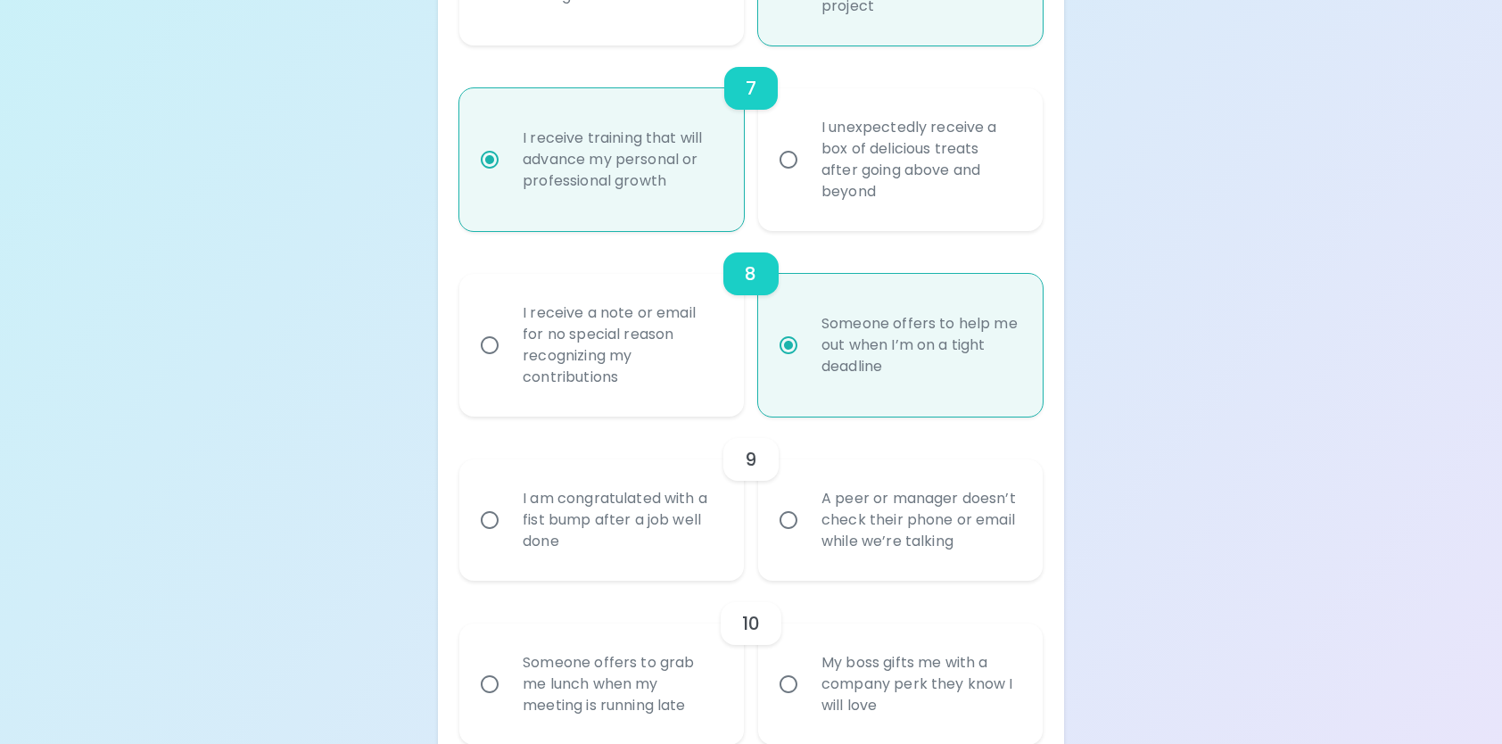
radio input "false"
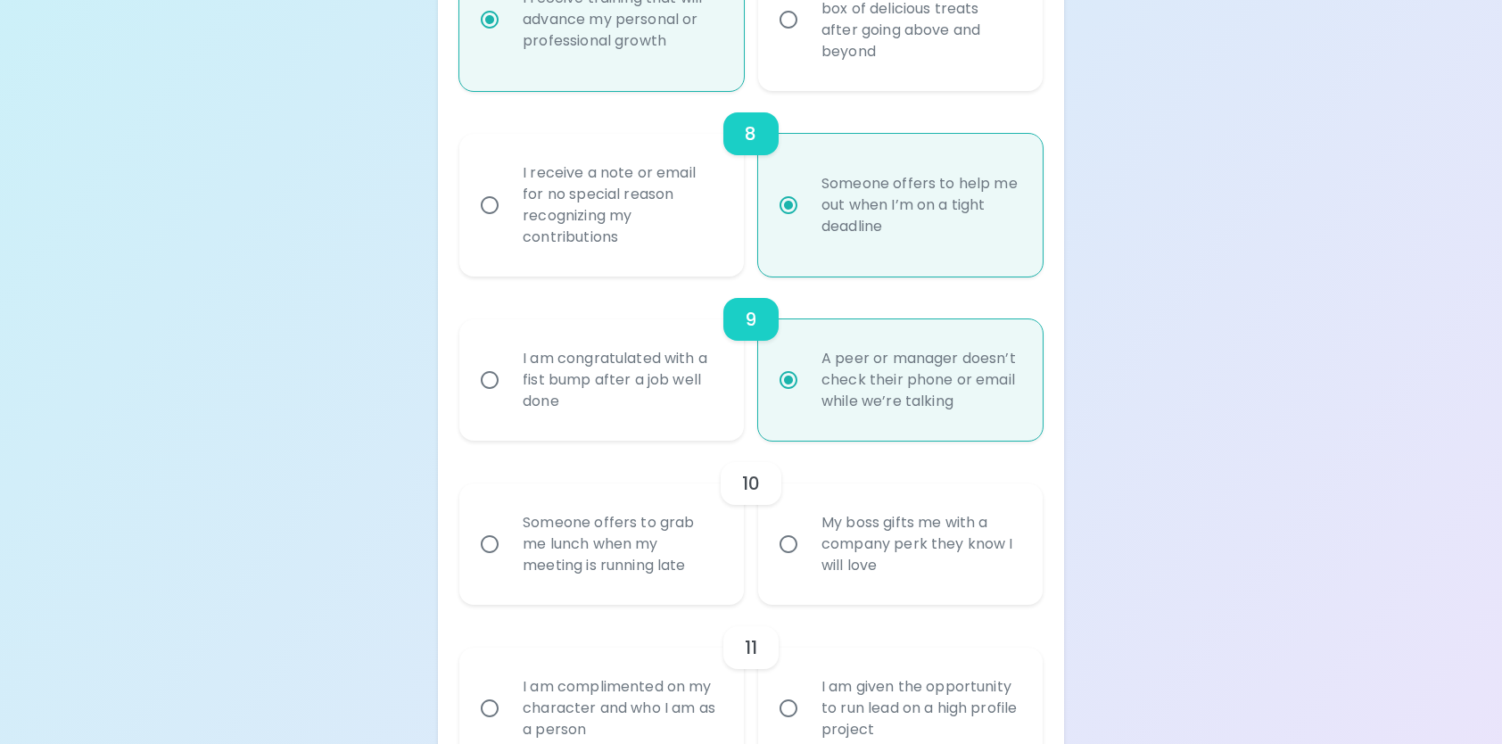
scroll to position [1588, 0]
radio input "true"
click at [778, 556] on input "My boss gifts me with a company perk they know I will love" at bounding box center [788, 541] width 37 height 37
radio input "false"
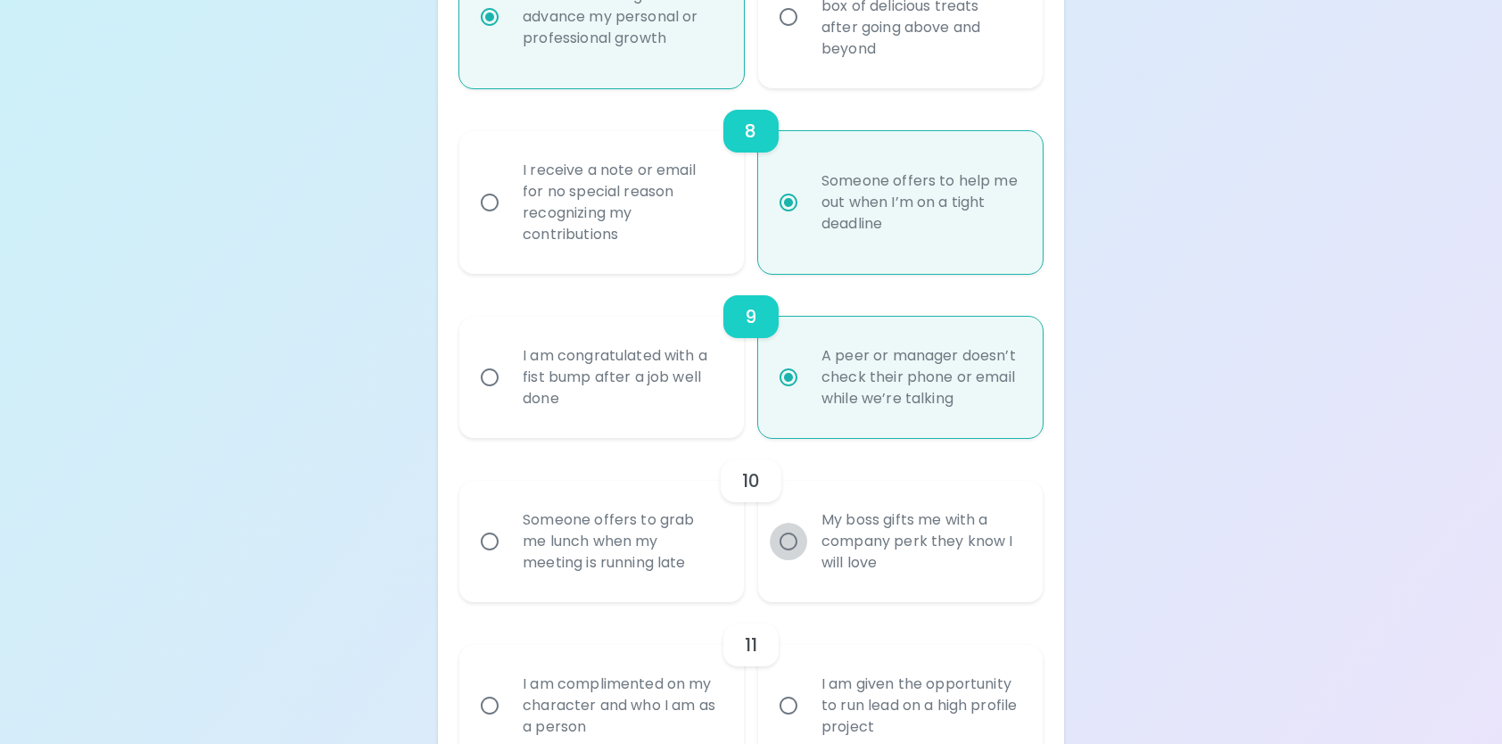
radio input "false"
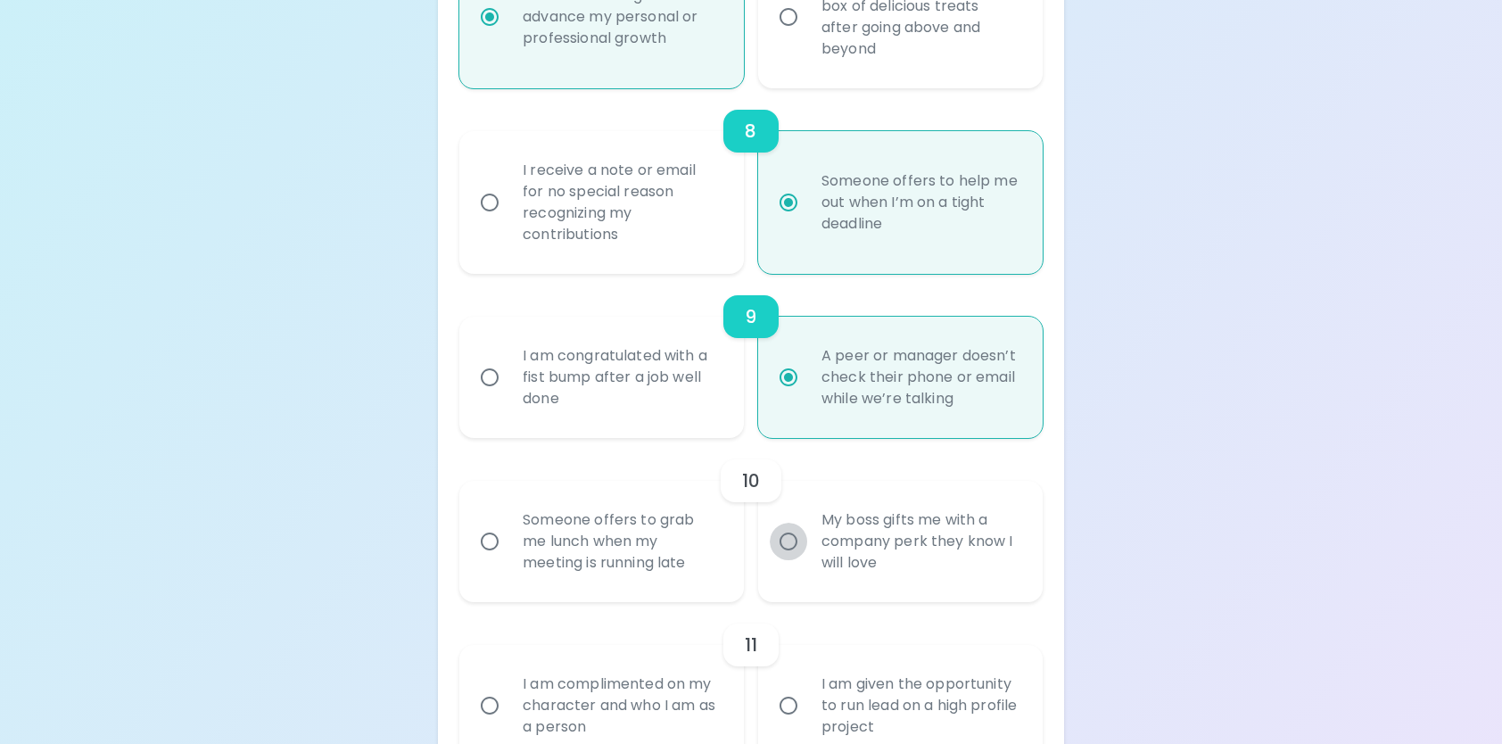
radio input "false"
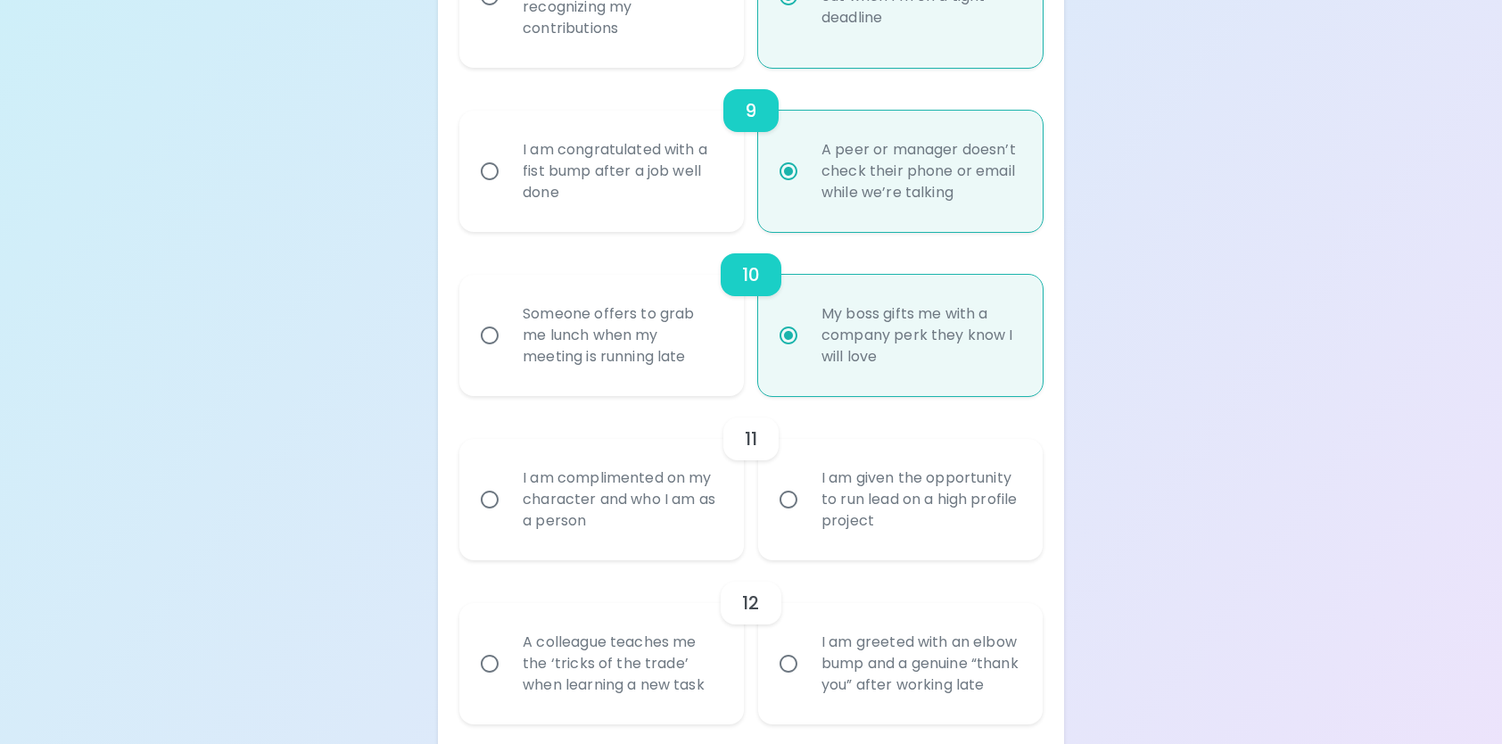
scroll to position [1820, 0]
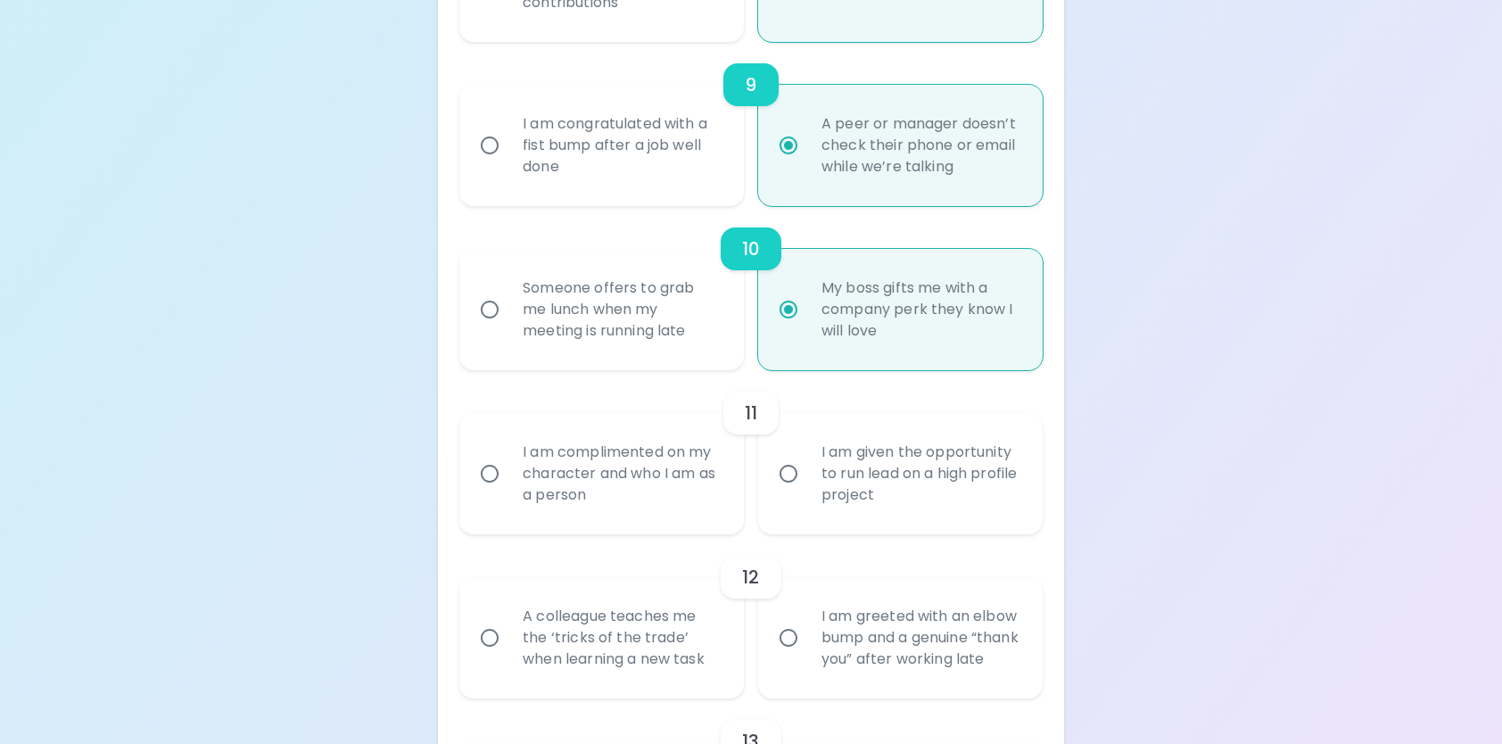
radio input "true"
click at [622, 493] on div "I am complimented on my character and who I am as a person" at bounding box center [622, 473] width 226 height 107
click at [509, 493] on input "I am complimented on my character and who I am as a person" at bounding box center [489, 473] width 37 height 37
radio input "false"
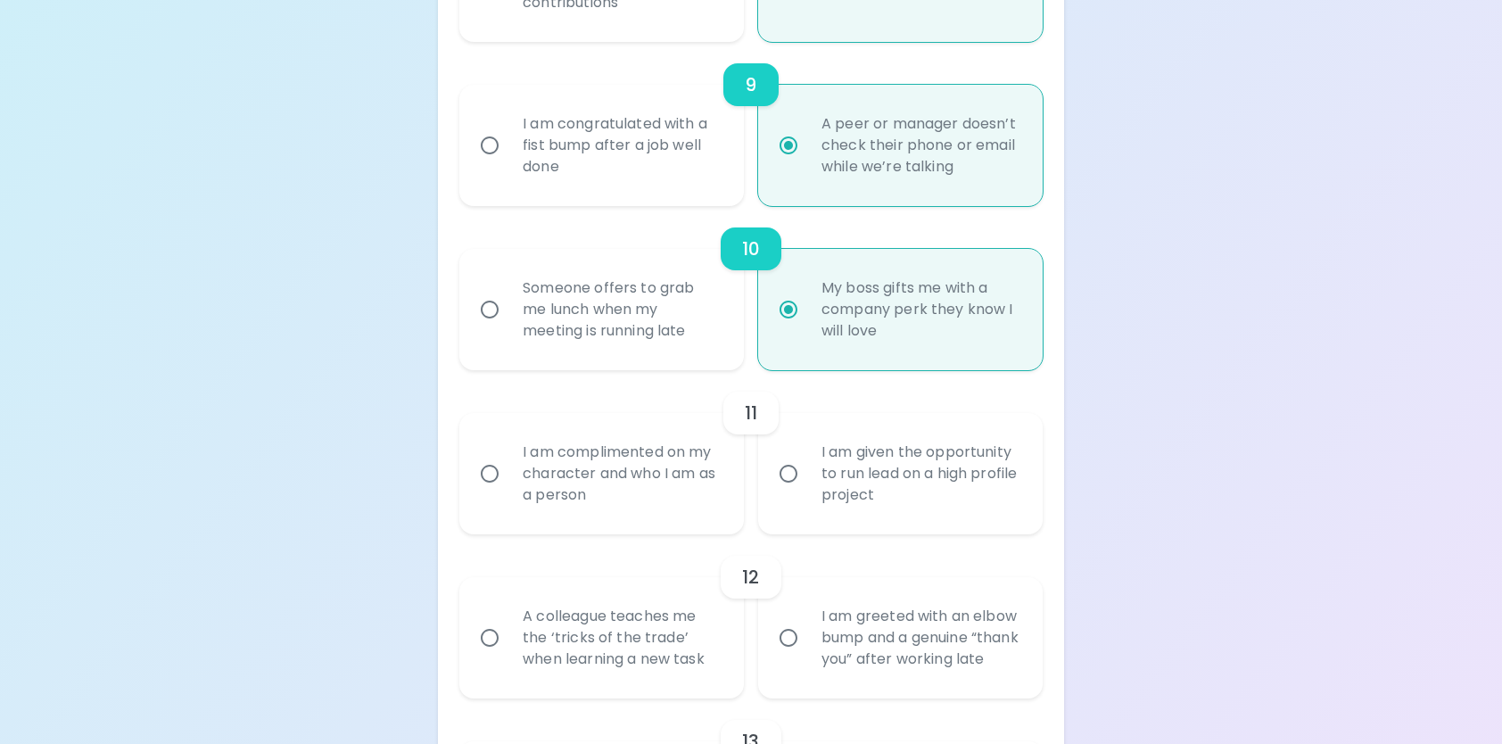
radio input "false"
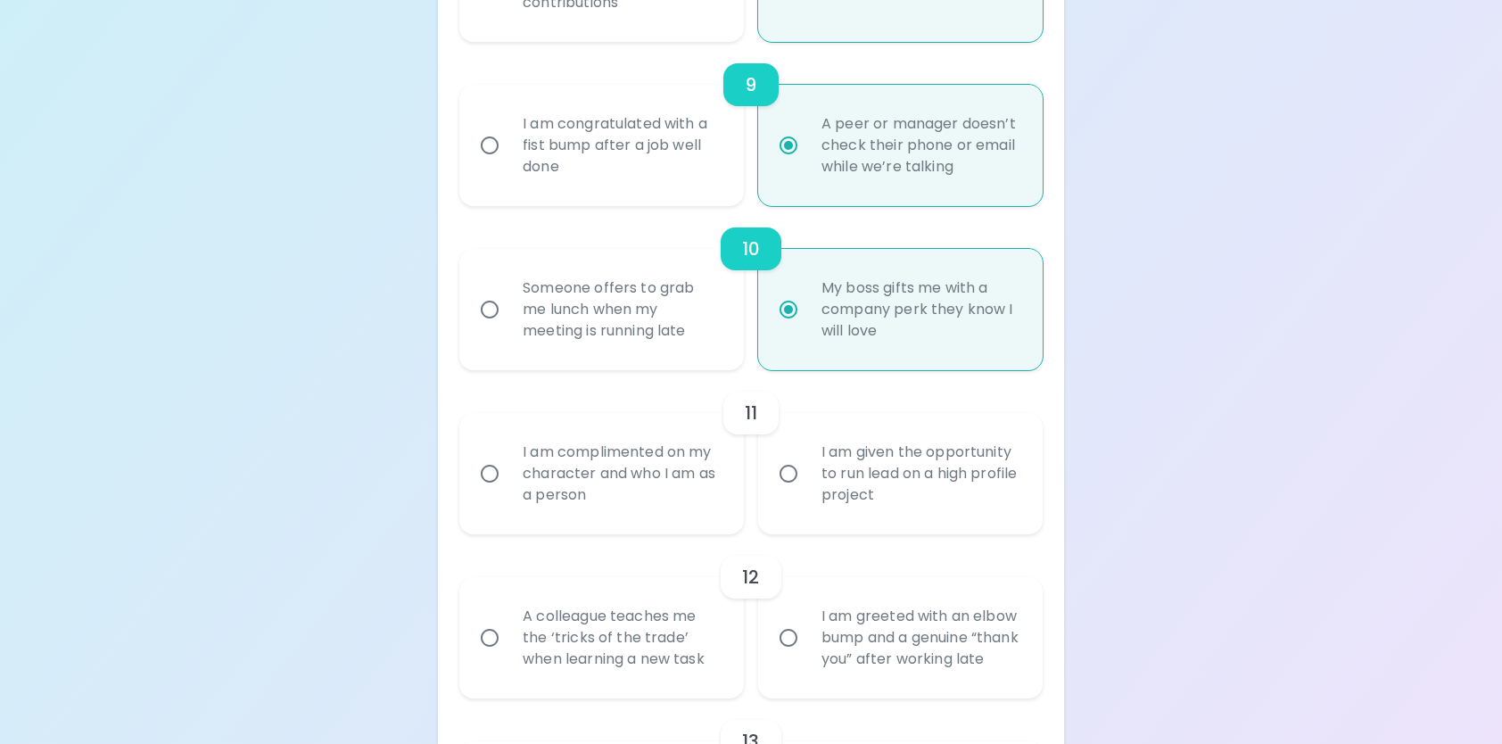
radio input "false"
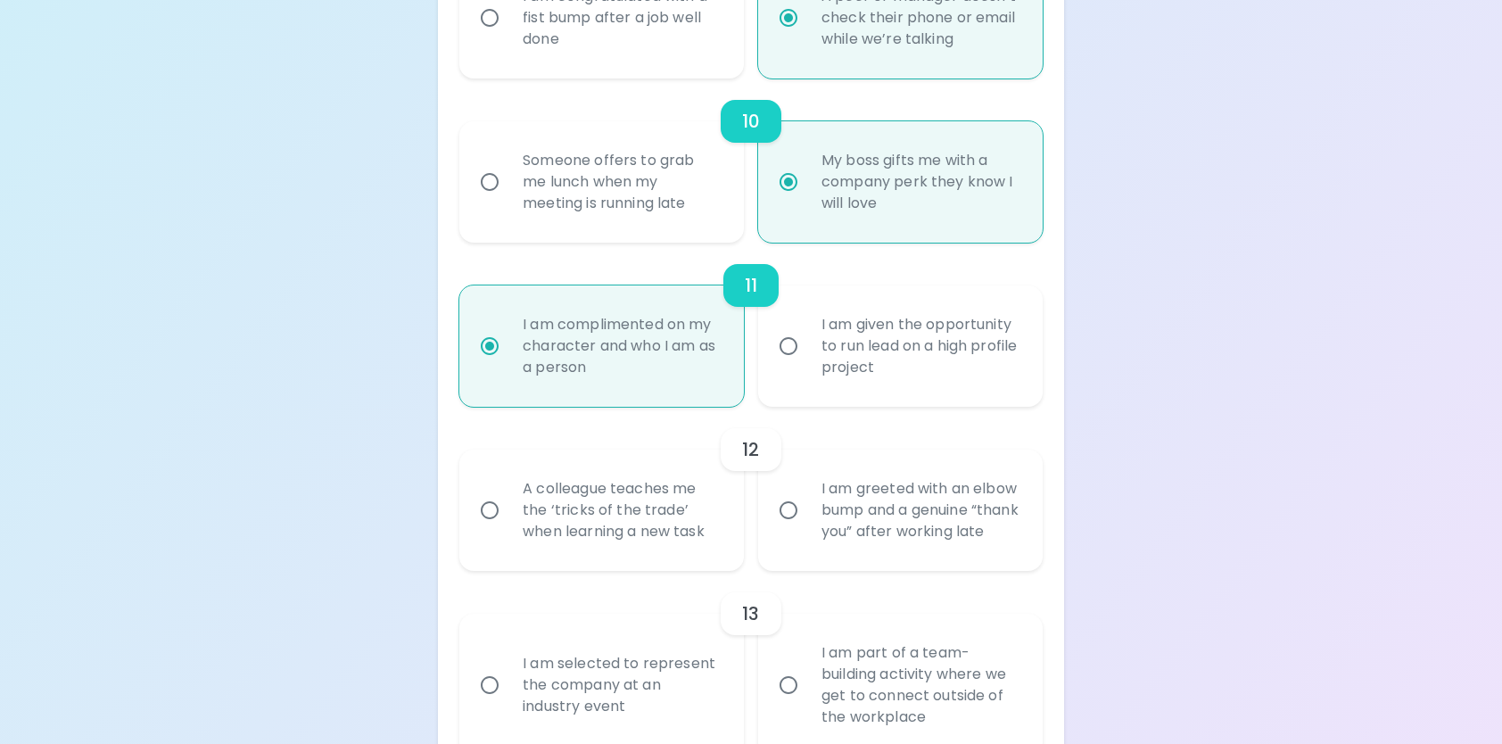
scroll to position [1963, 0]
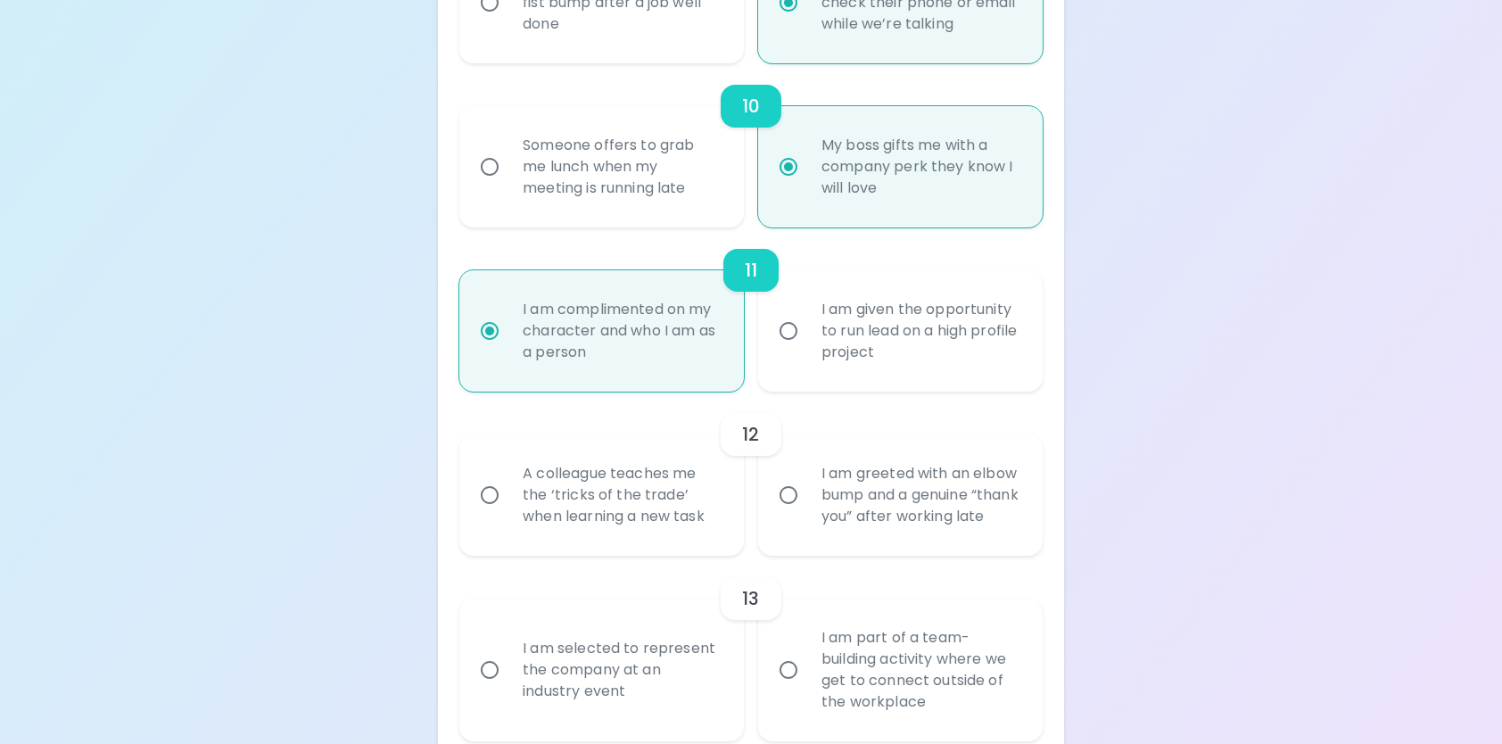
radio input "true"
click at [625, 517] on div "A colleague teaches me the ‘tricks of the trade’ when learning a new task" at bounding box center [622, 495] width 226 height 107
click at [509, 514] on input "A colleague teaches me the ‘tricks of the trade’ when learning a new task" at bounding box center [489, 494] width 37 height 37
radio input "false"
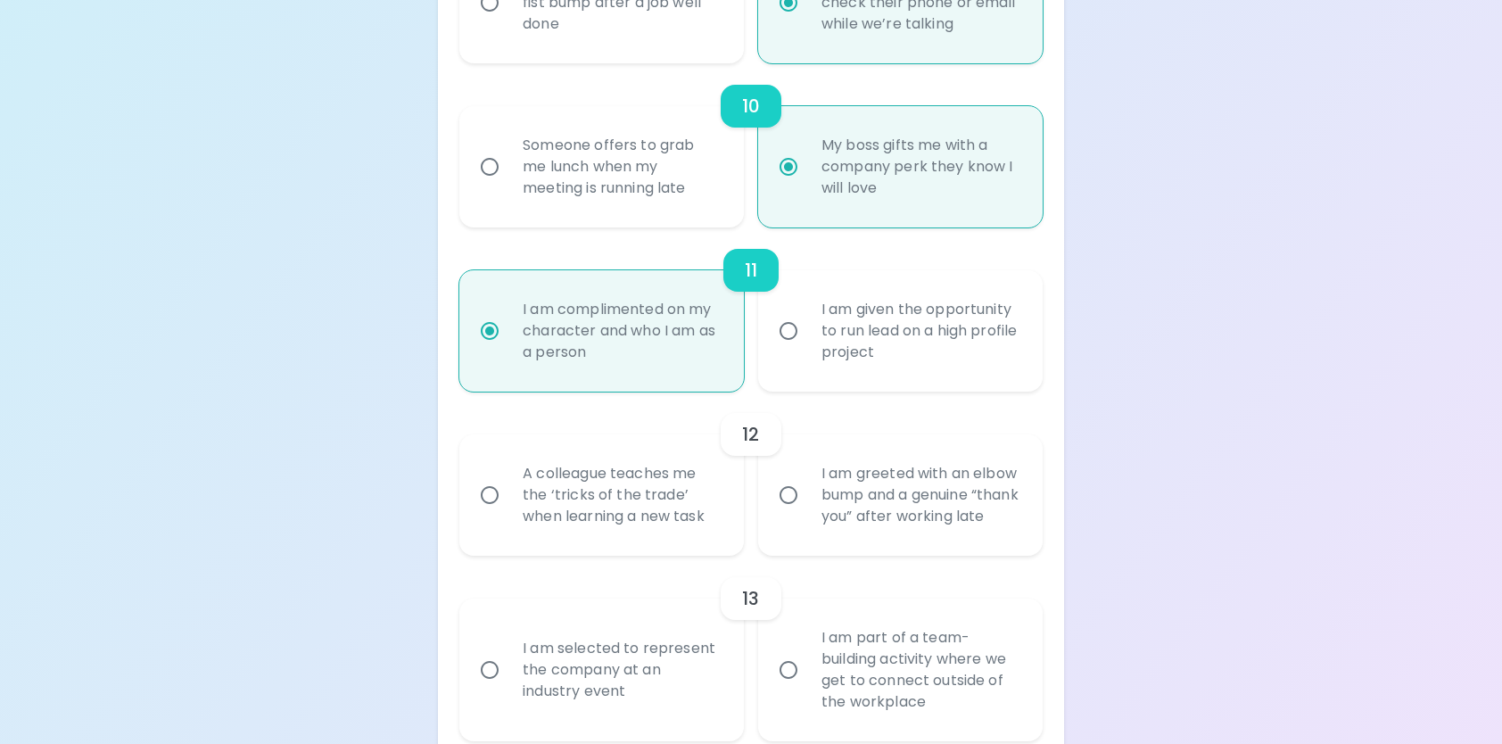
radio input "false"
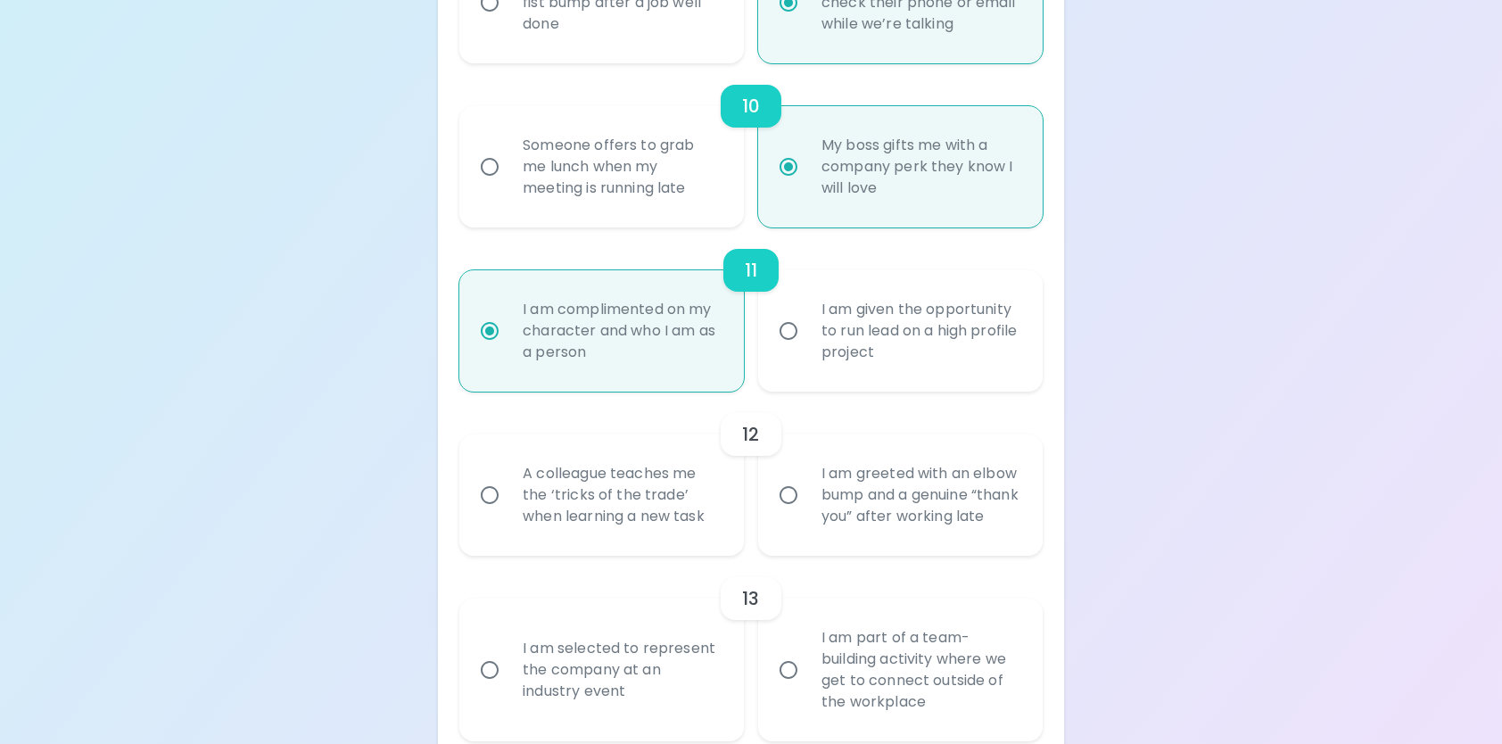
radio input "false"
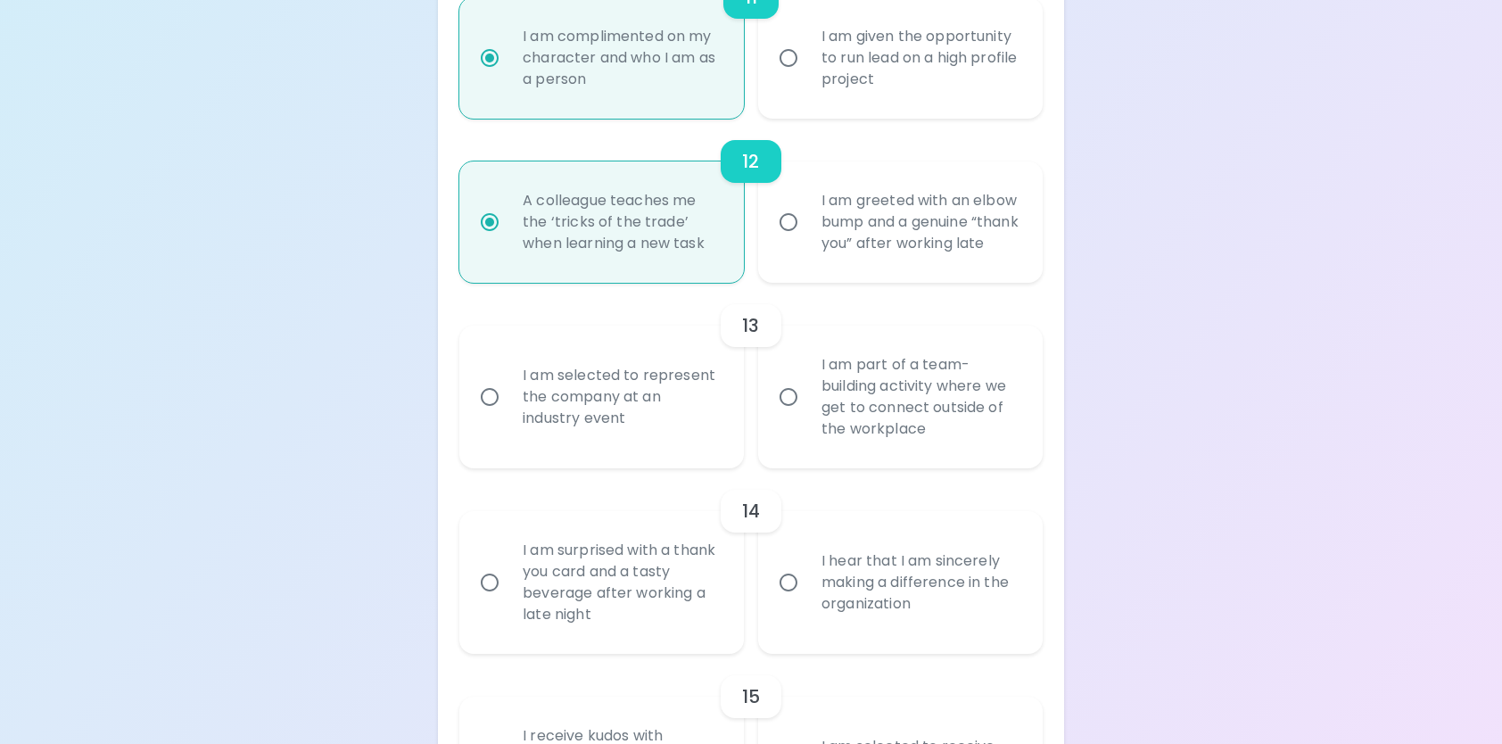
scroll to position [2284, 0]
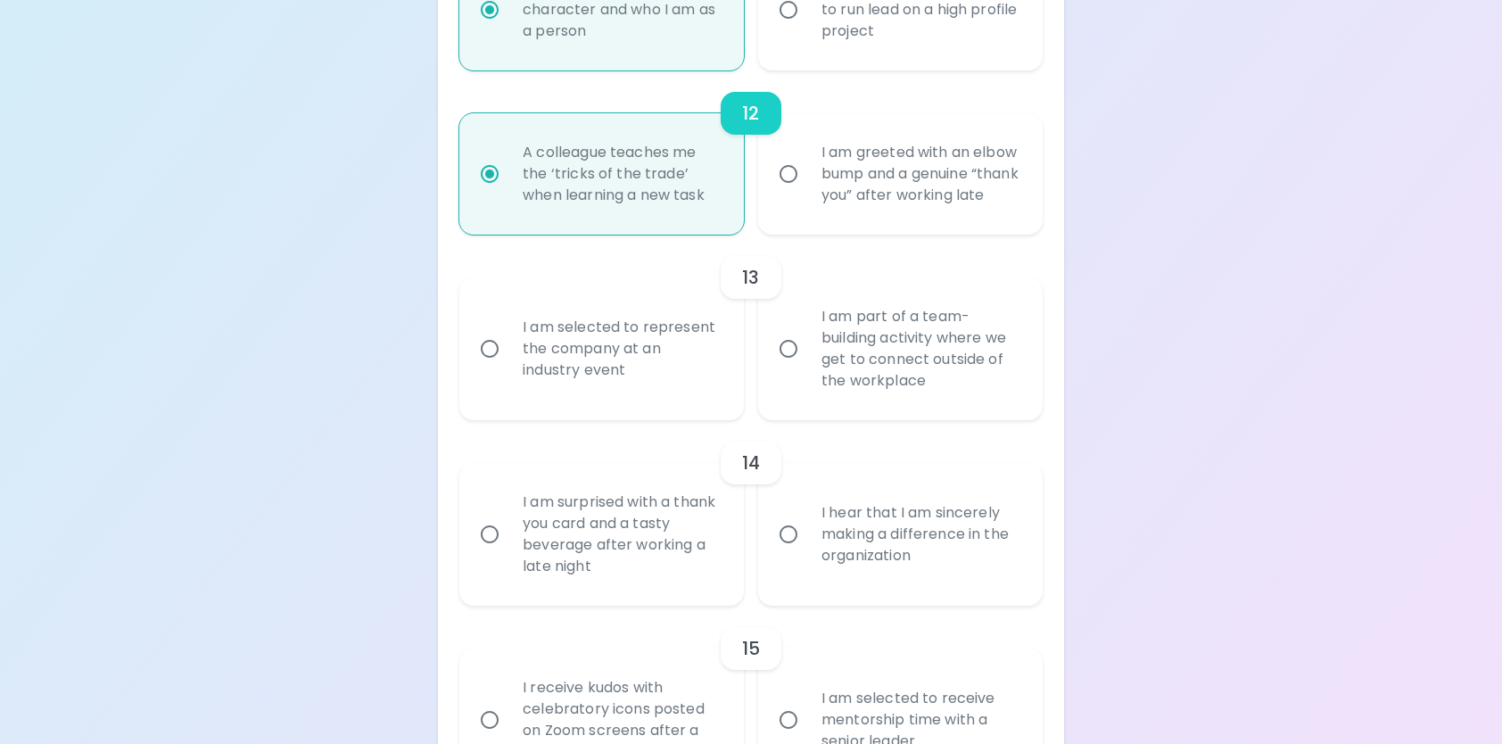
radio input "true"
click at [706, 381] on div "I am selected to represent the company at an industry event" at bounding box center [622, 348] width 226 height 107
click at [509, 368] on input "I am selected to represent the company at an industry event" at bounding box center [489, 348] width 37 height 37
radio input "false"
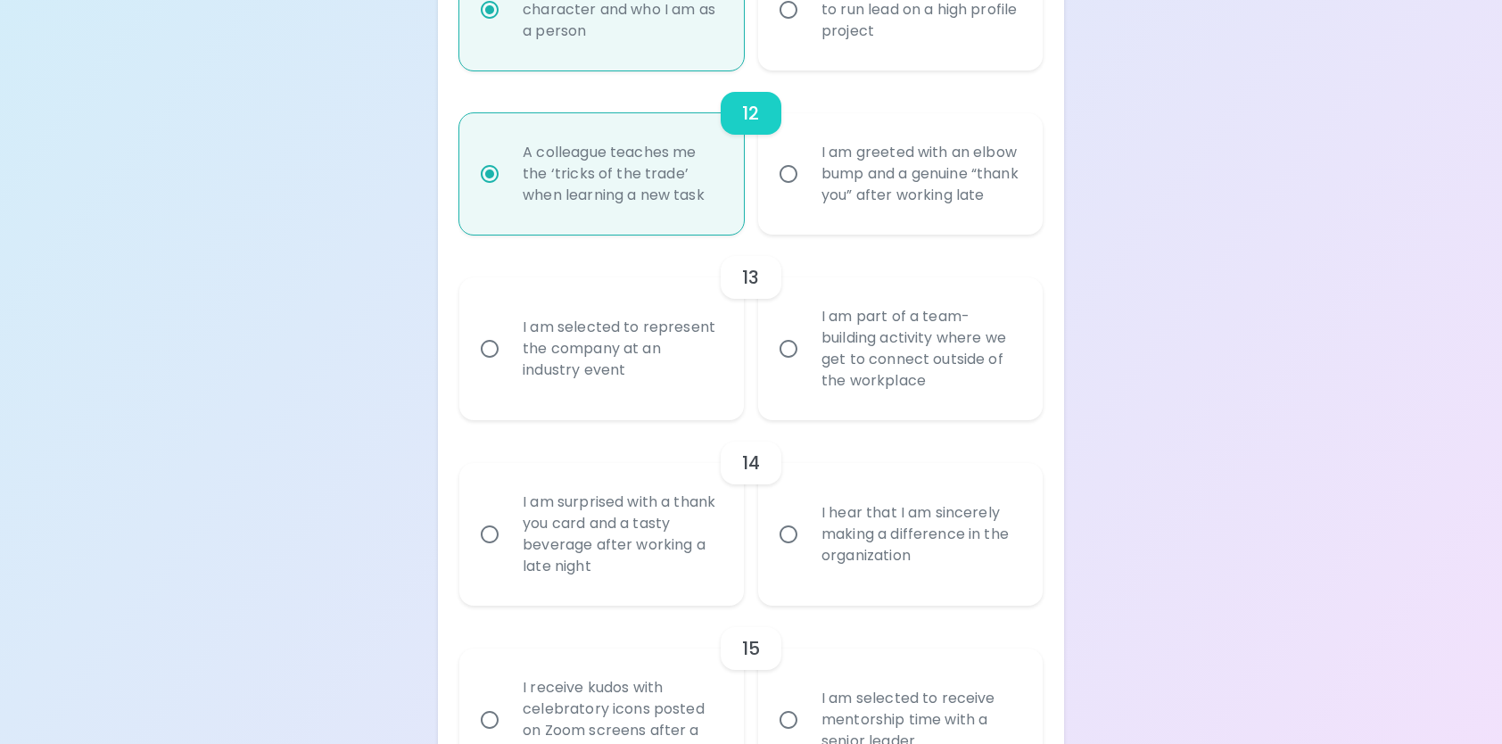
radio input "false"
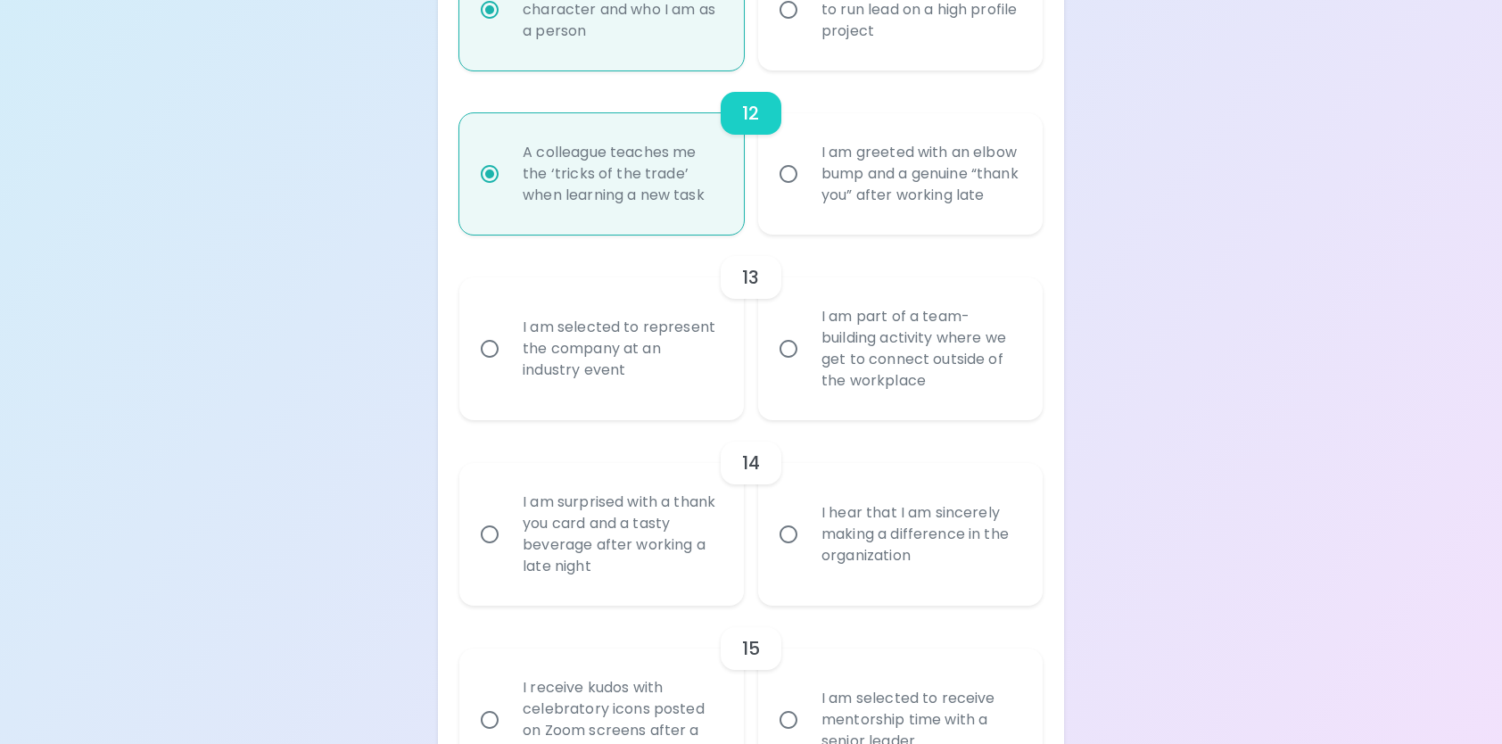
radio input "false"
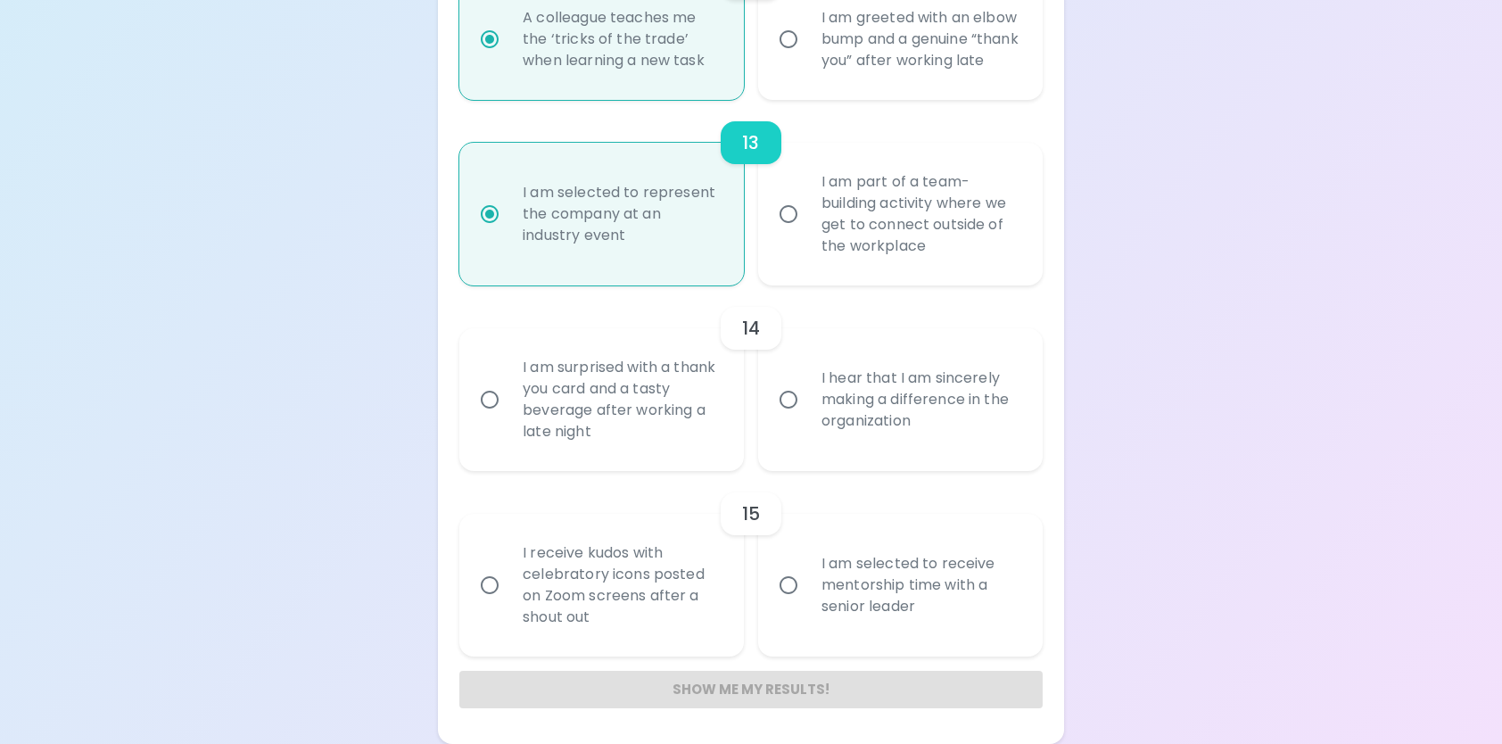
scroll to position [2427, 0]
radio input "true"
click at [807, 418] on input "I hear that I am sincerely making a difference in the organization" at bounding box center [788, 399] width 37 height 37
radio input "false"
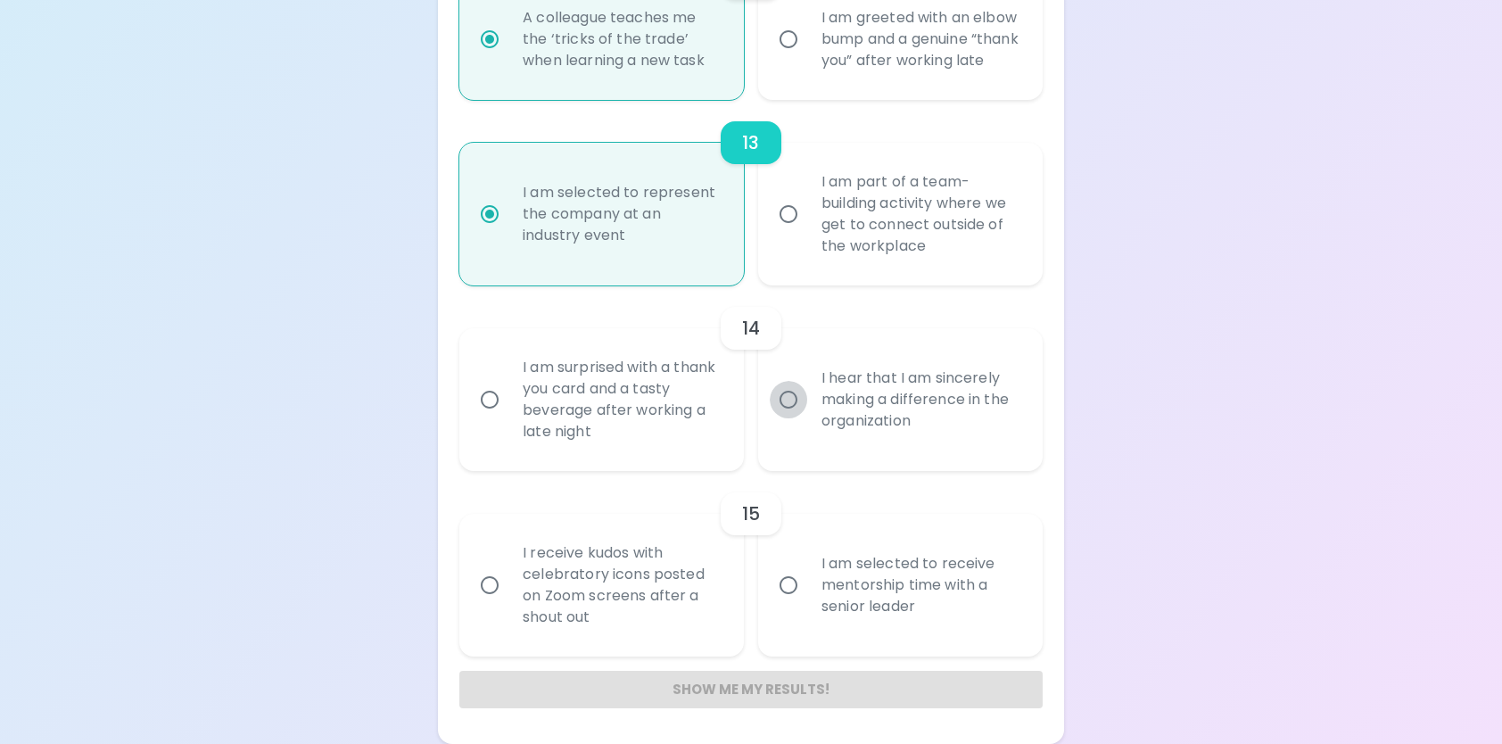
radio input "false"
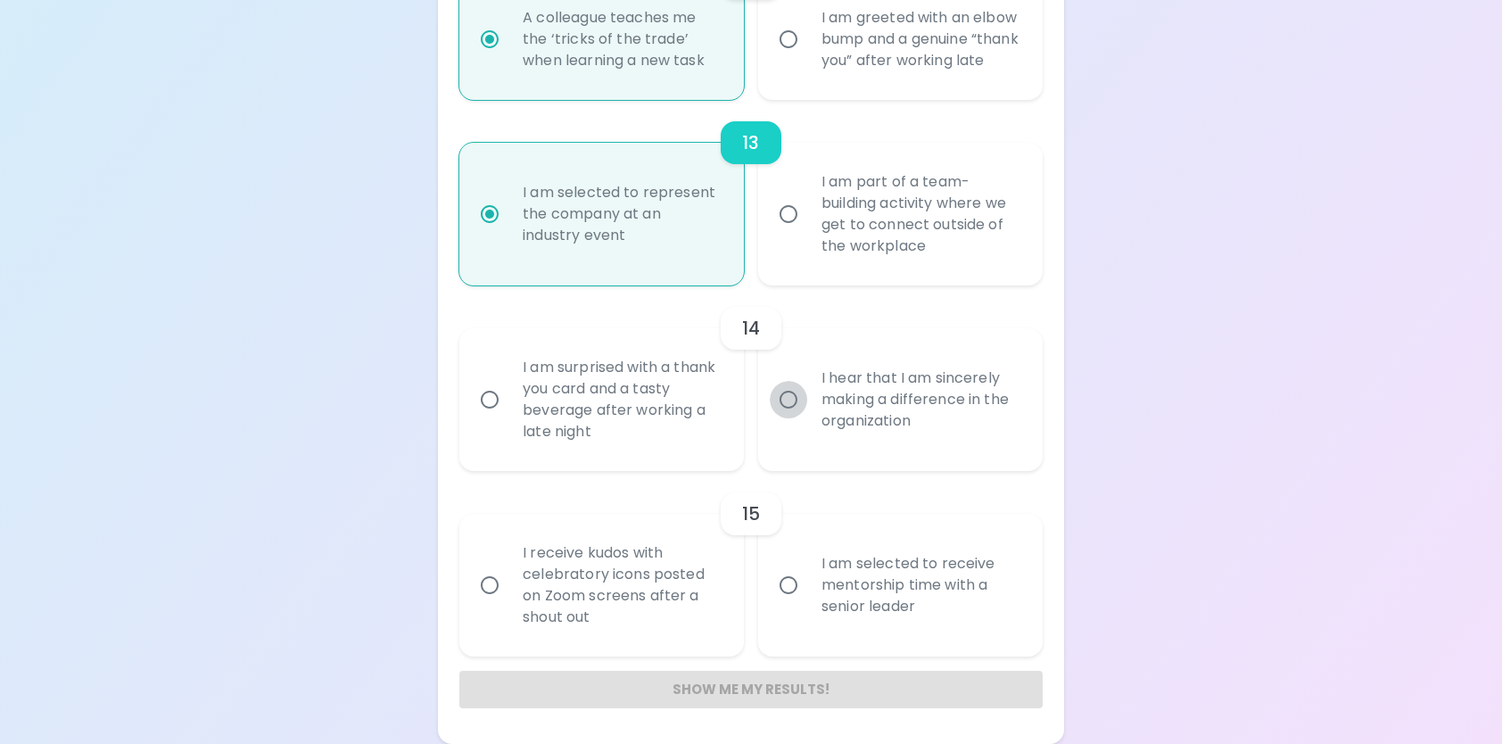
radio input "false"
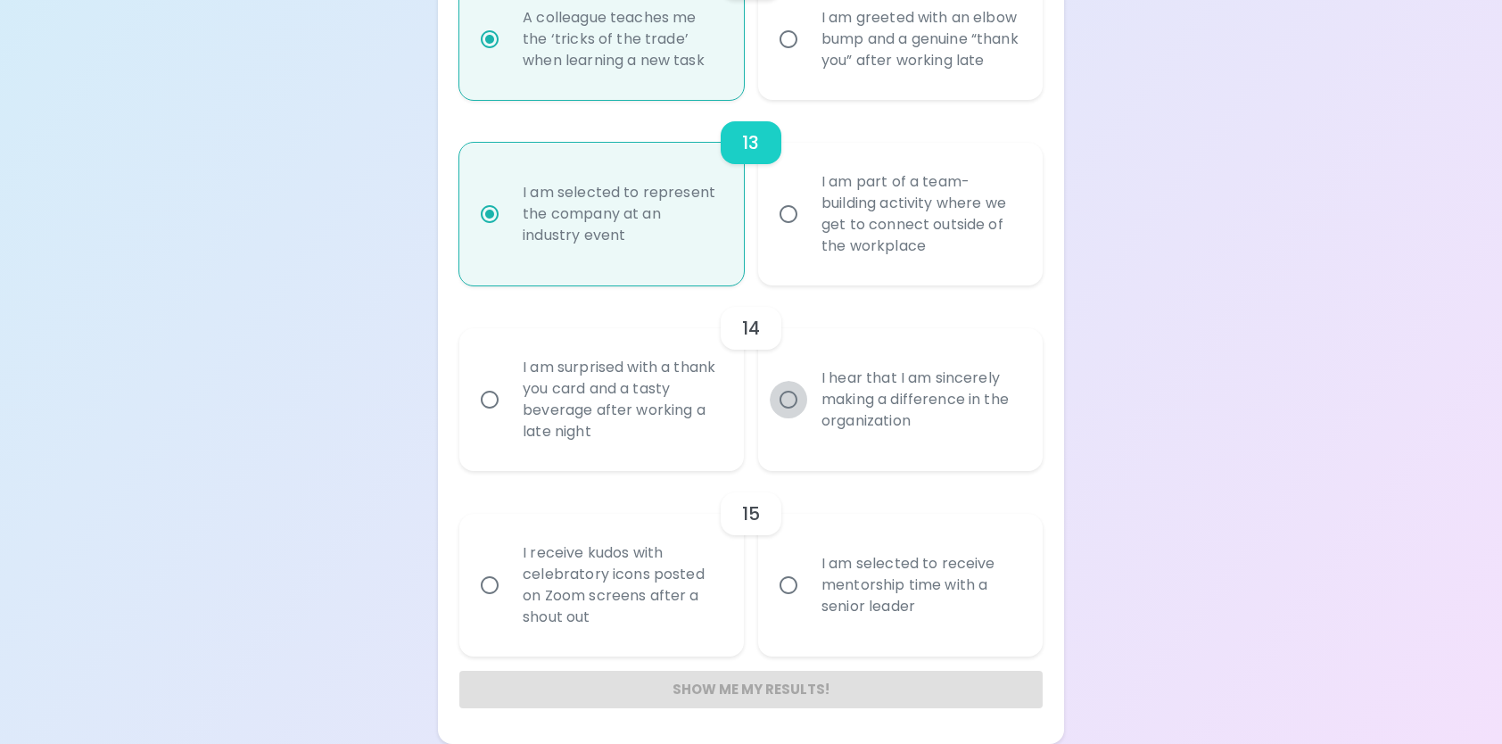
scroll to position [2461, 0]
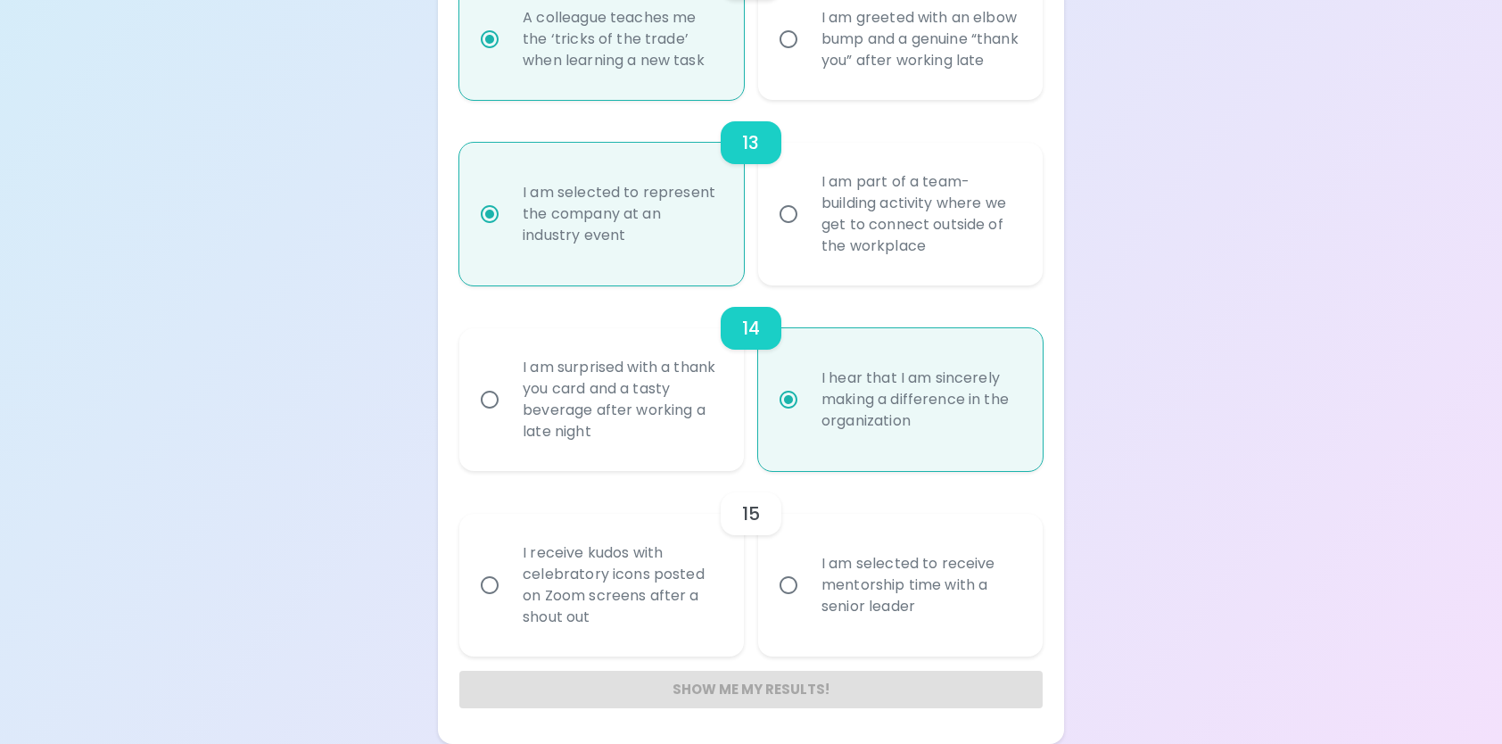
radio input "true"
click at [823, 578] on div "I am selected to receive mentorship time with a senior leader" at bounding box center [920, 585] width 226 height 107
click at [807, 578] on input "I am selected to receive mentorship time with a senior leader" at bounding box center [788, 585] width 37 height 37
radio input "false"
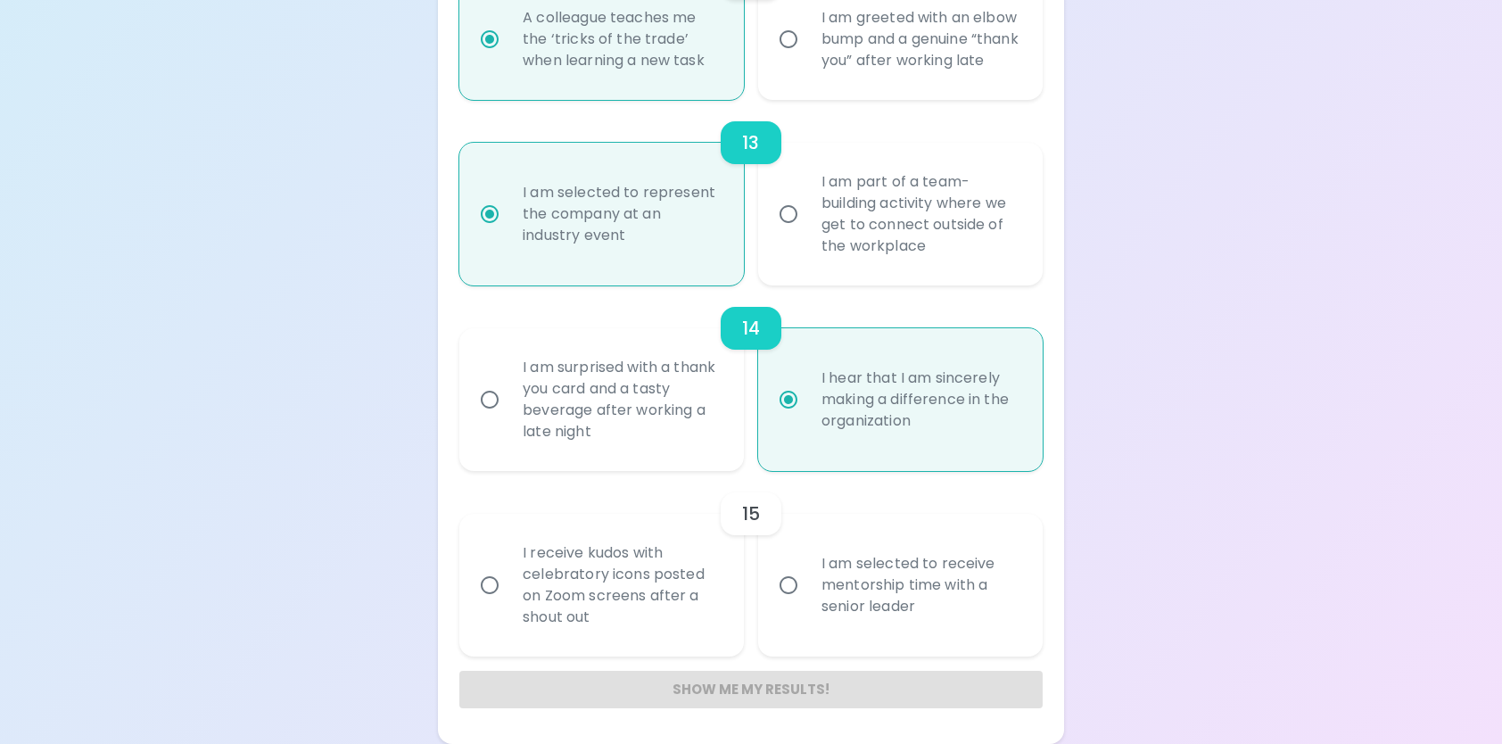
radio input "false"
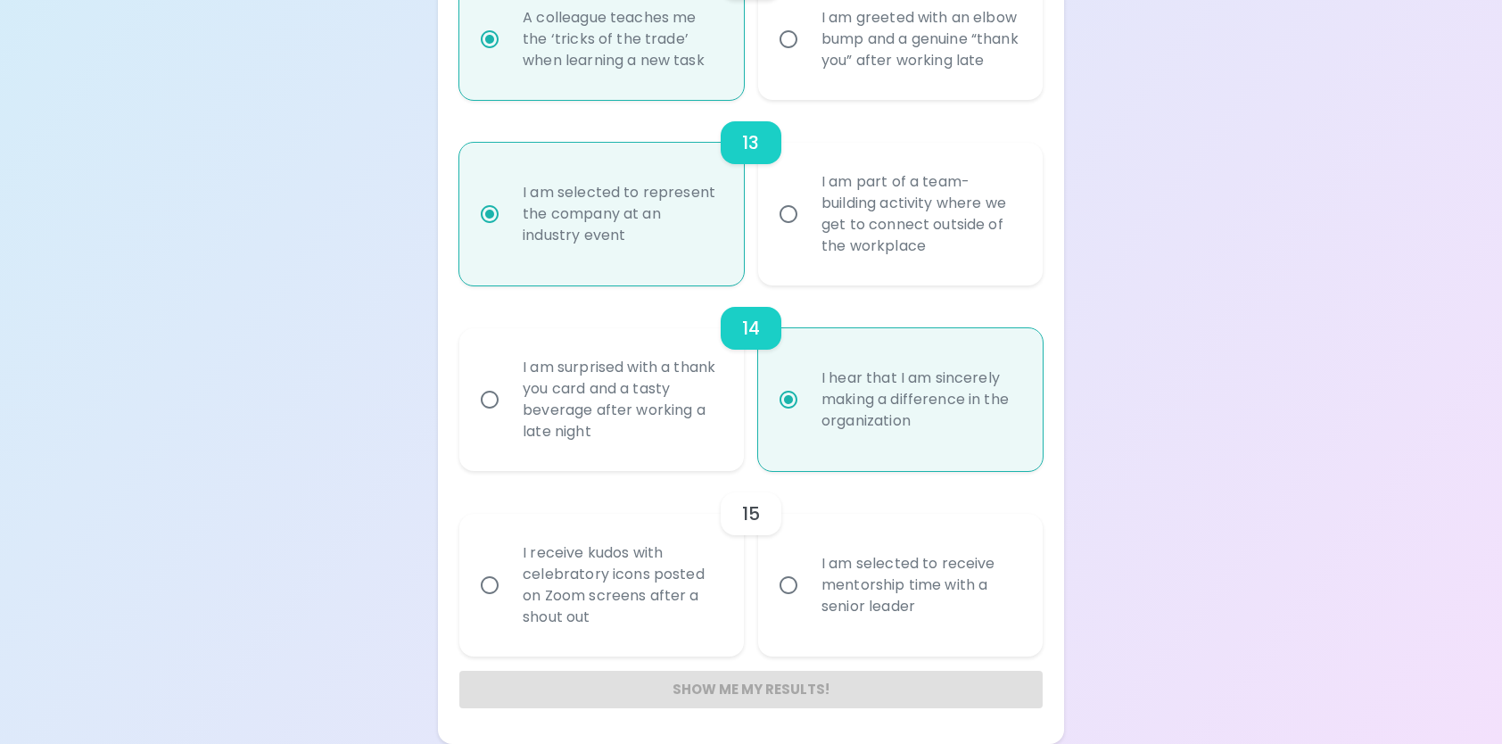
radio input "false"
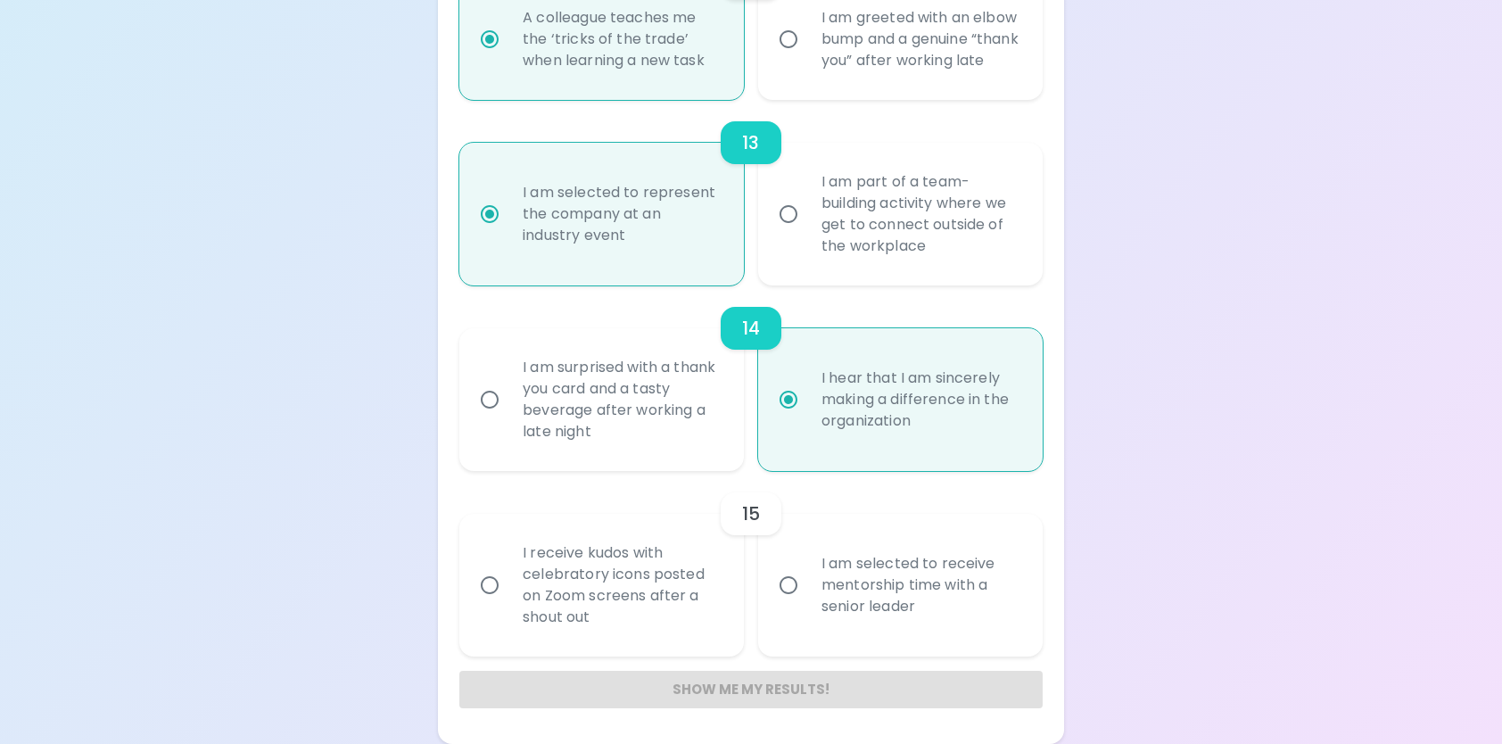
radio input "false"
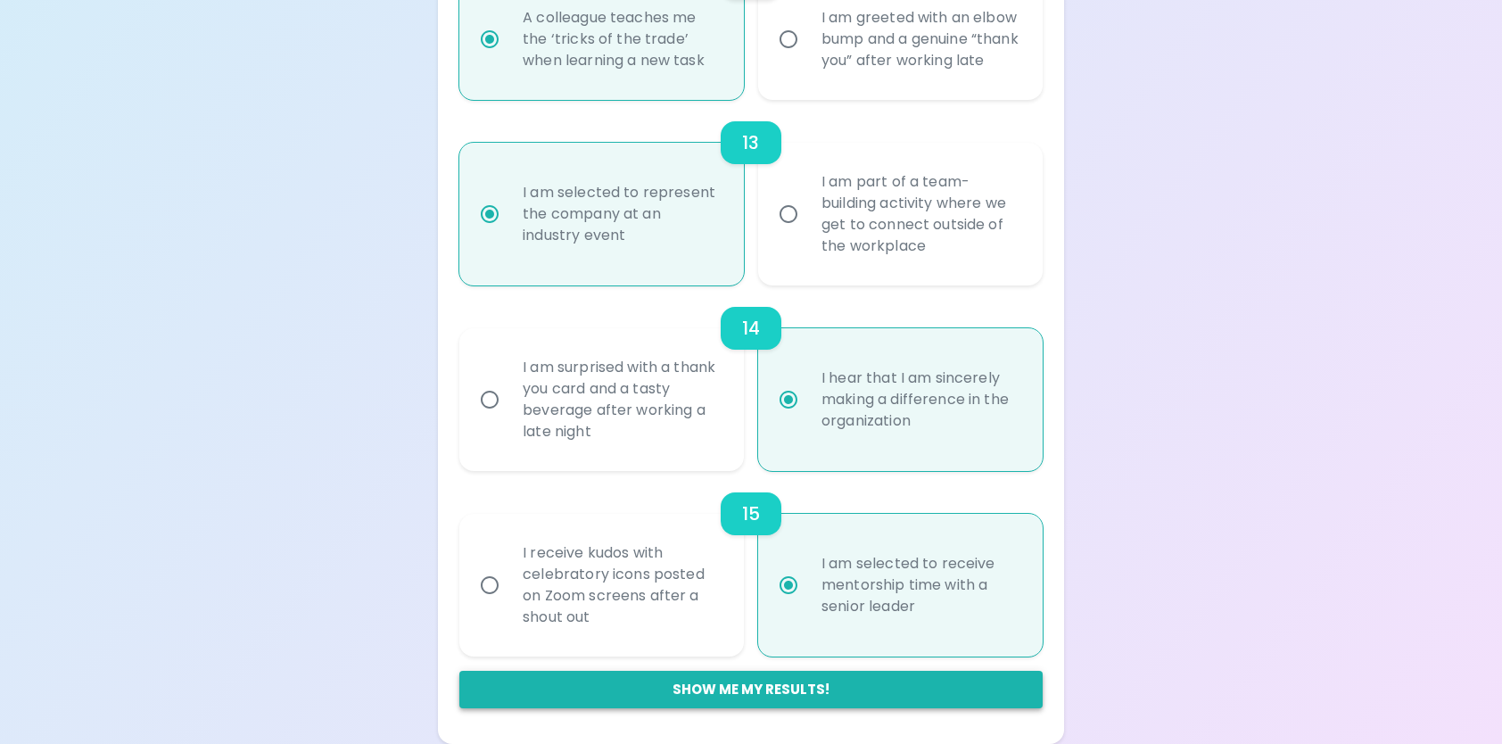
radio input "true"
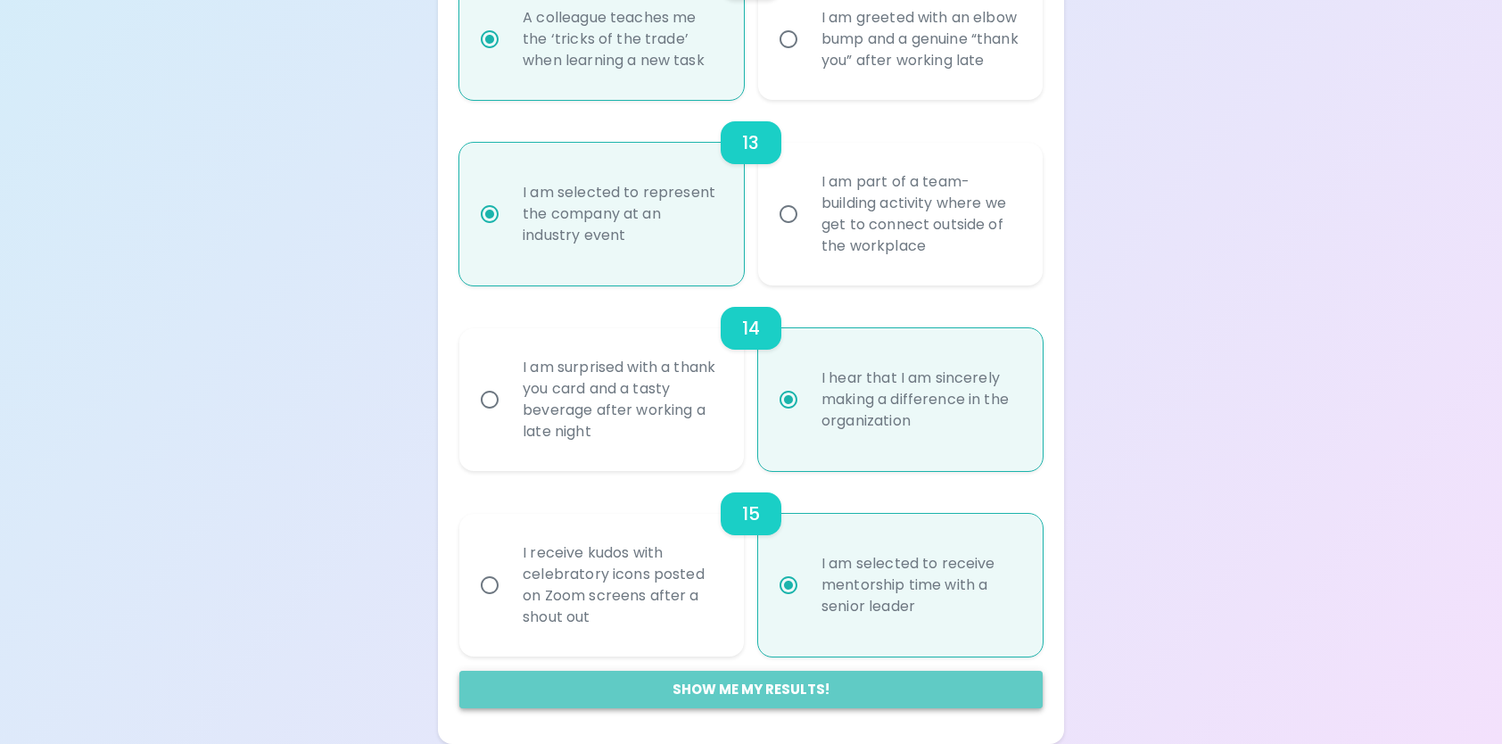
click at [760, 685] on button "Show me my results!" at bounding box center [751, 689] width 584 height 37
radio input "false"
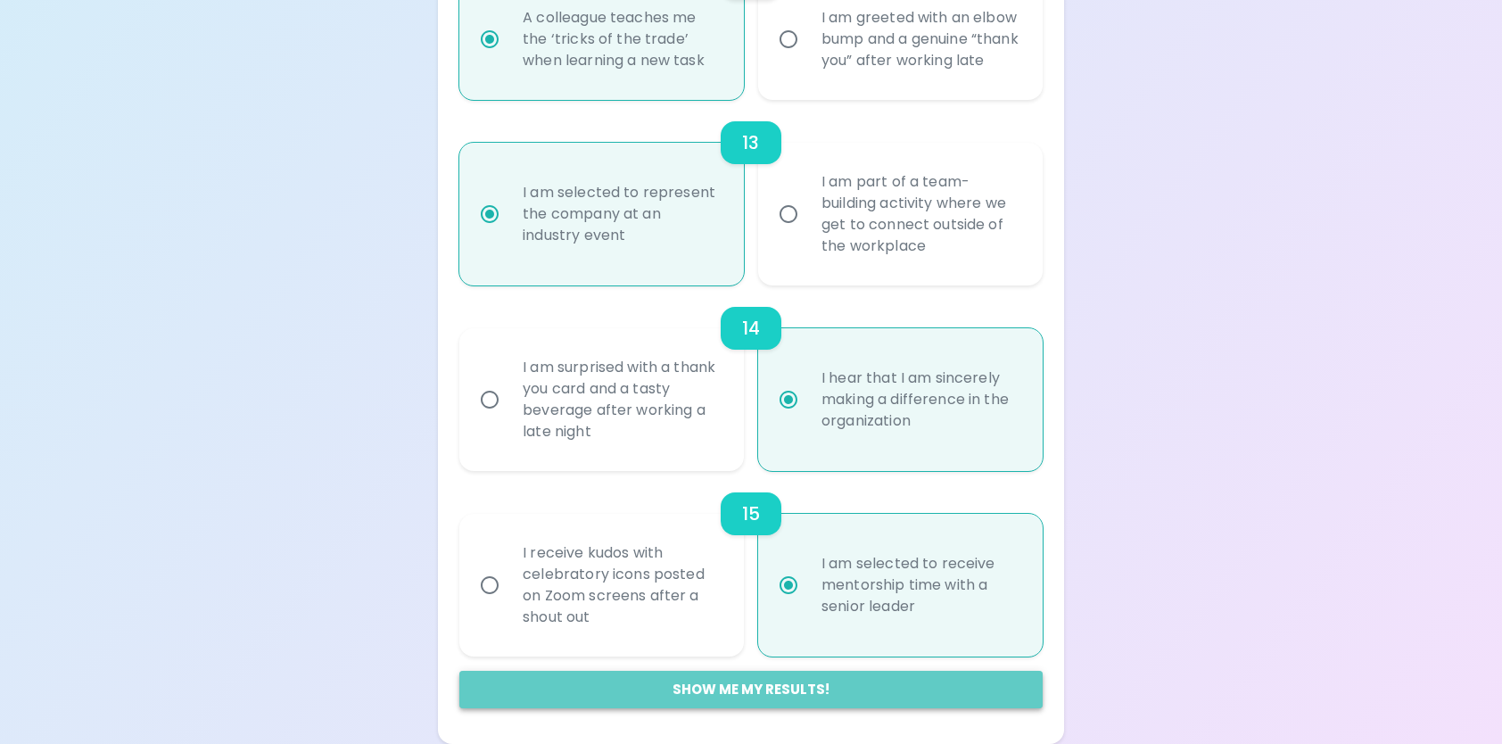
radio input "false"
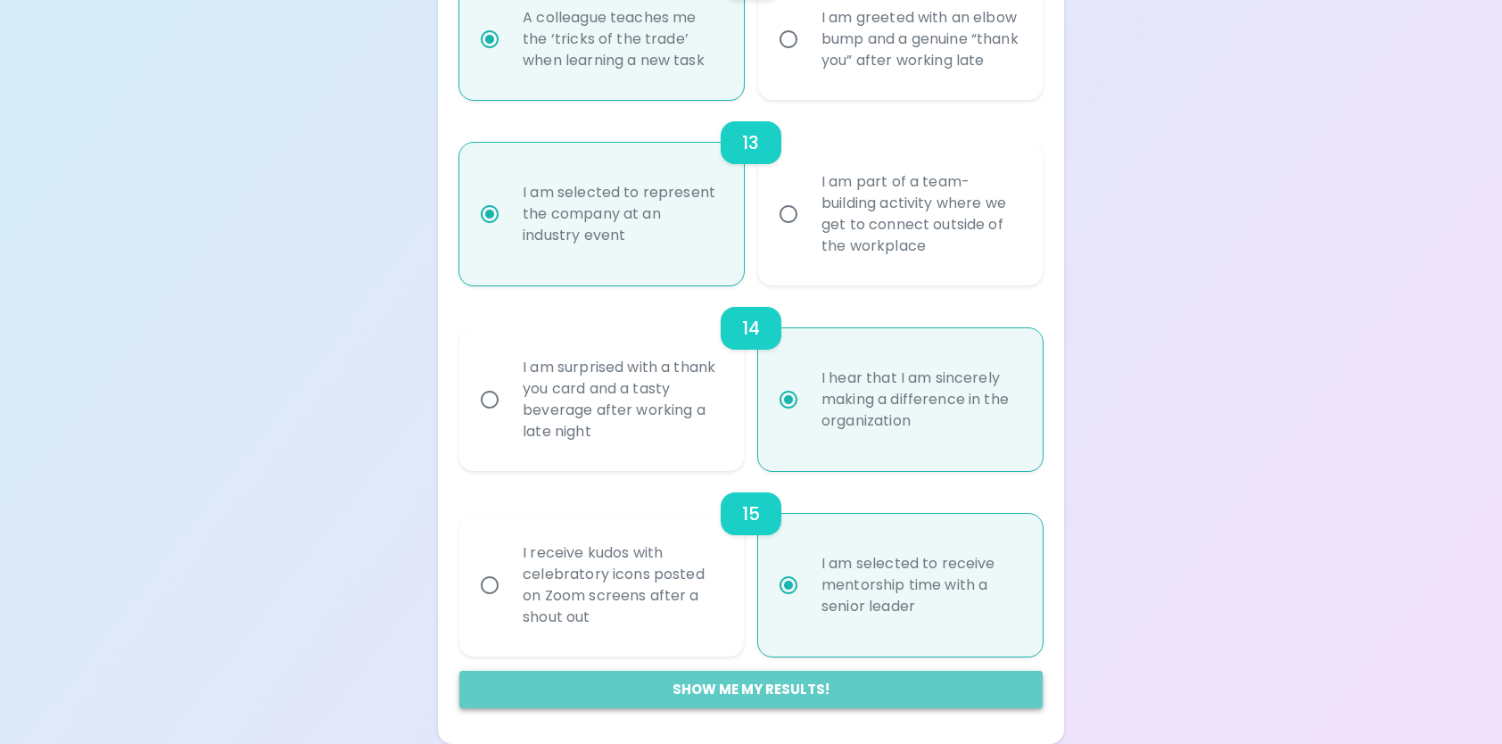
radio input "false"
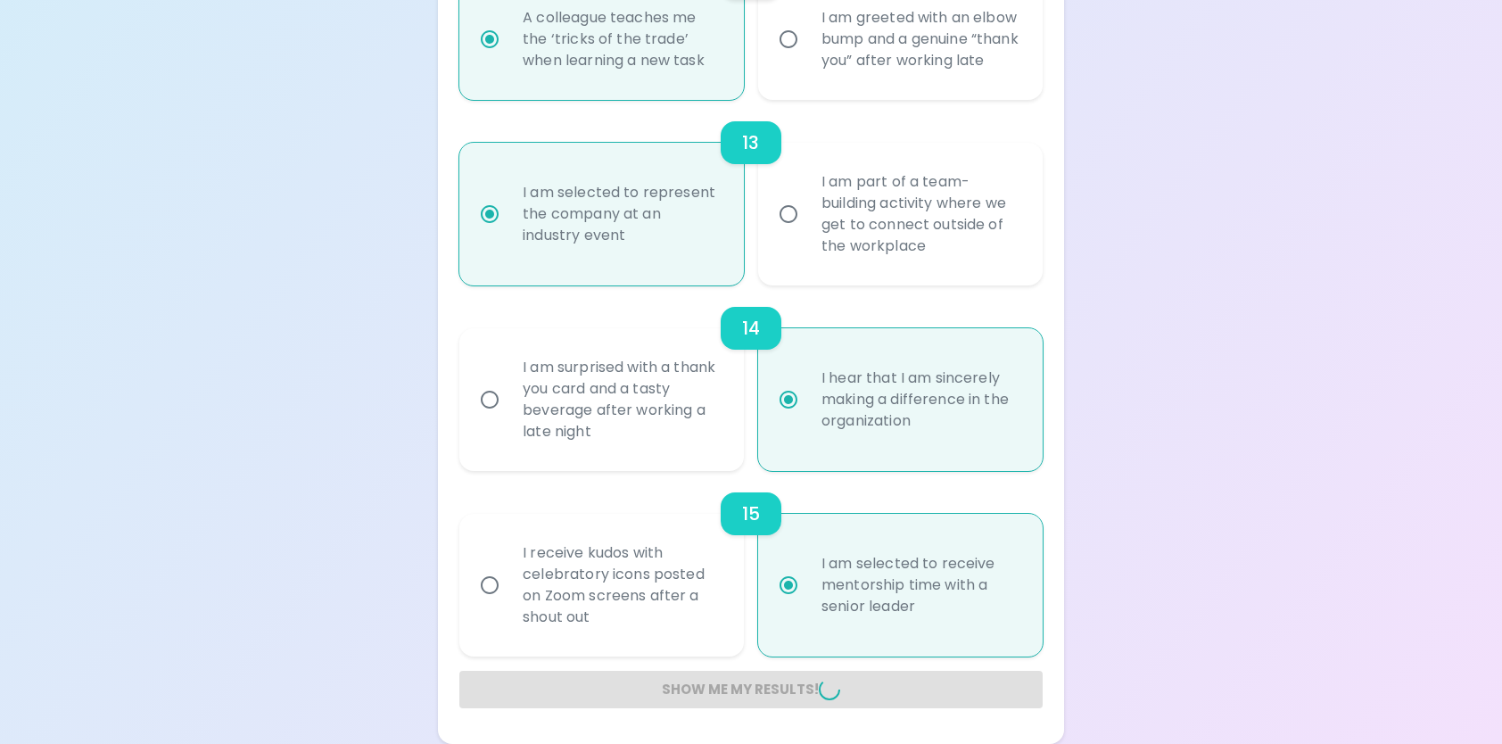
radio input "false"
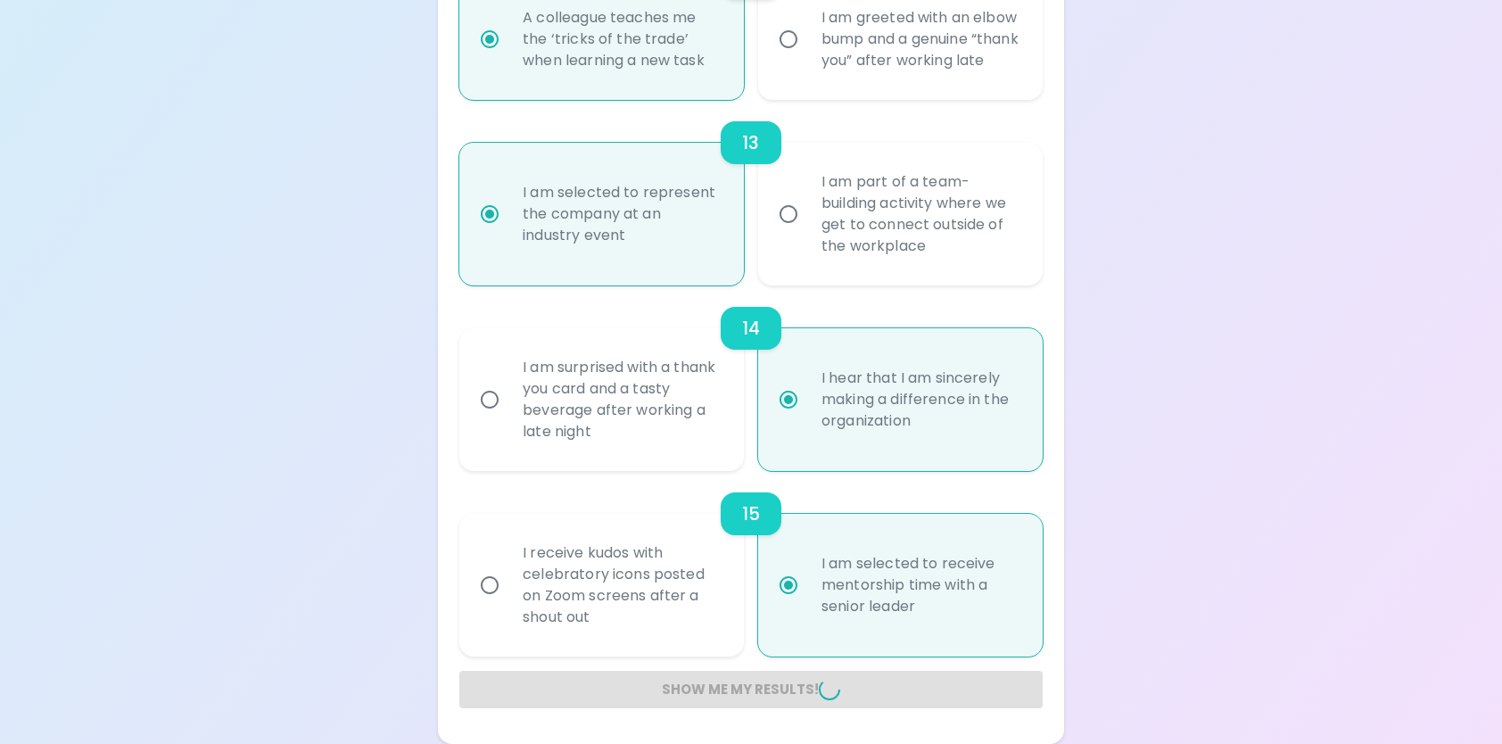
radio input "false"
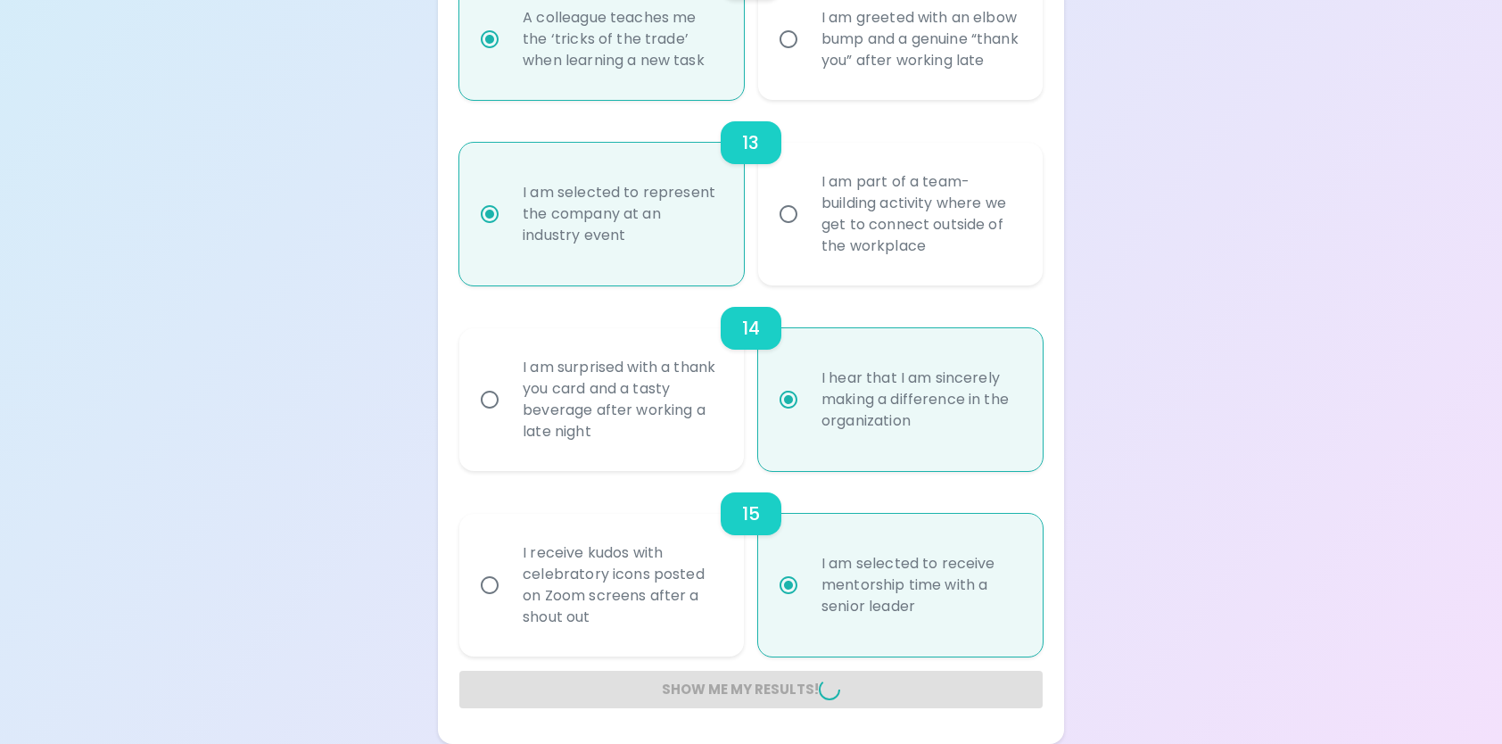
radio input "false"
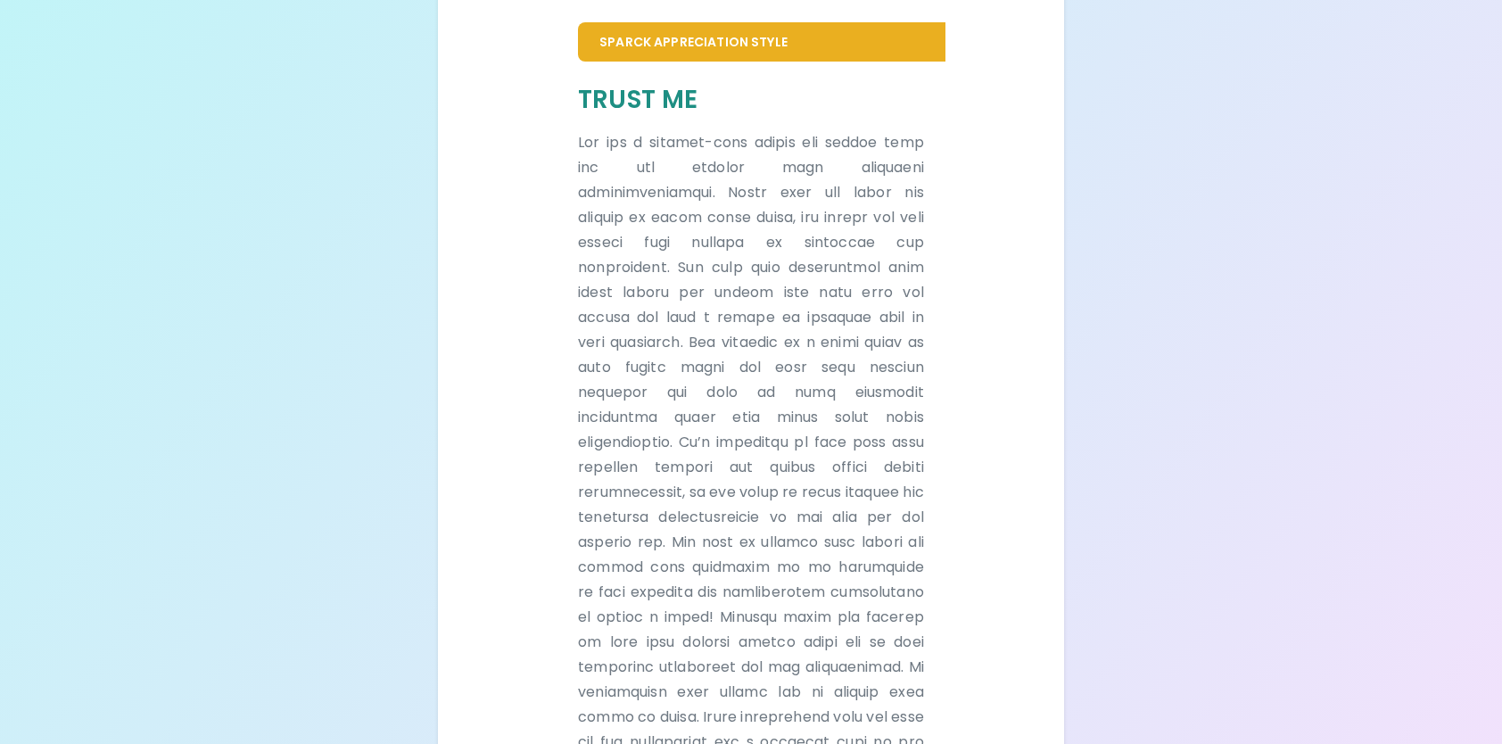
scroll to position [480, 0]
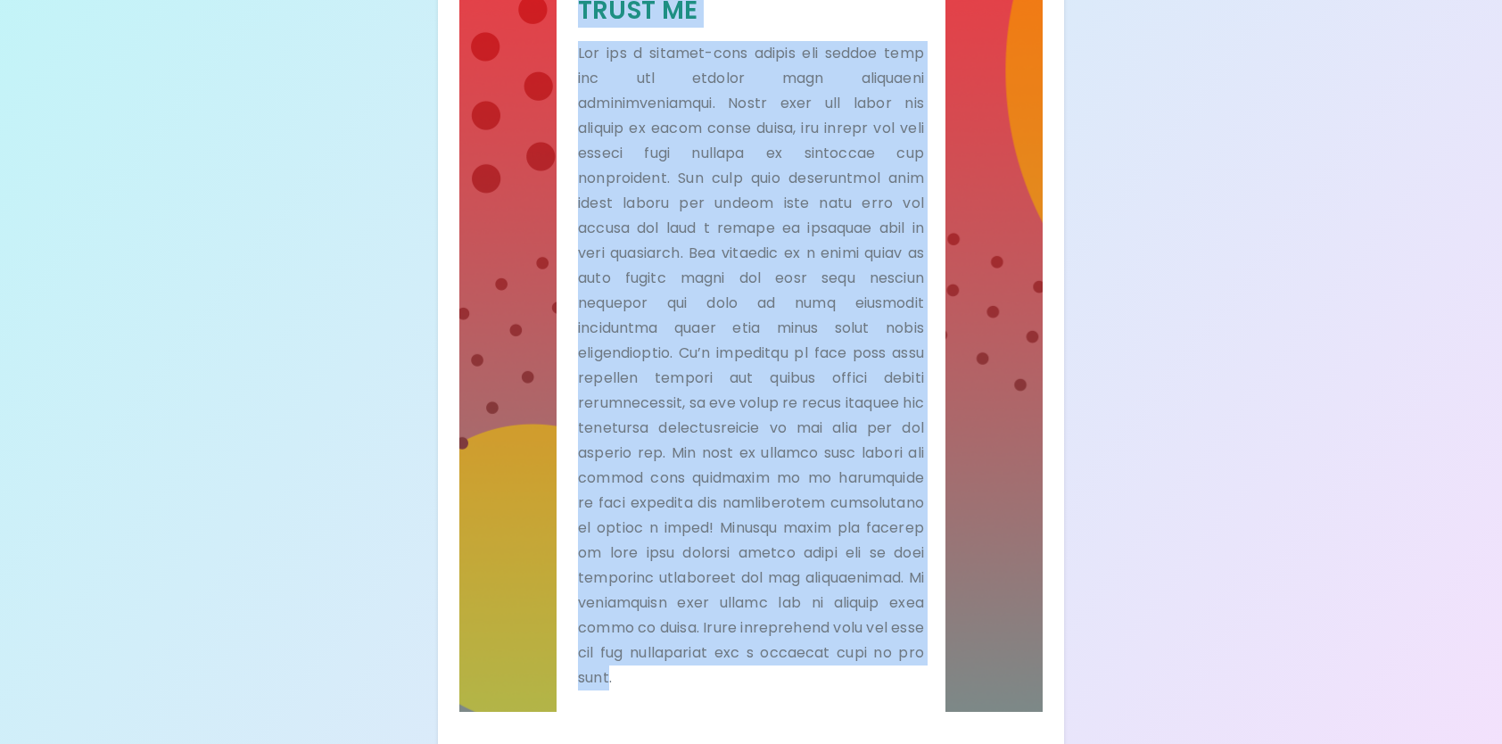
drag, startPoint x: 905, startPoint y: 666, endPoint x: 575, endPoint y: 12, distance: 732.2
click at [575, 12] on div "Trust Me" at bounding box center [751, 342] width 389 height 740
drag, startPoint x: 575, startPoint y: 12, endPoint x: 681, endPoint y: 99, distance: 136.9
copy div "Lorem Ip Dol sit a consect-adip elitse doe tempor inci utl etd magnaal enim adm…"
